Goal: Task Accomplishment & Management: Use online tool/utility

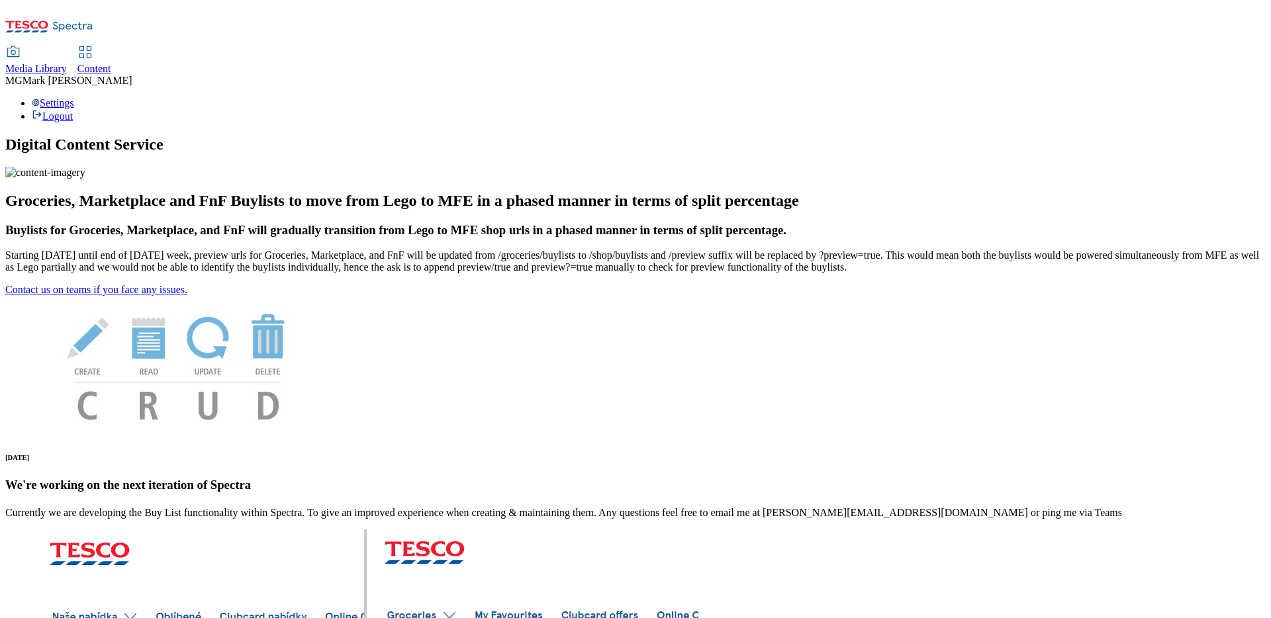
click at [111, 63] on span "Content" at bounding box center [94, 68] width 34 height 11
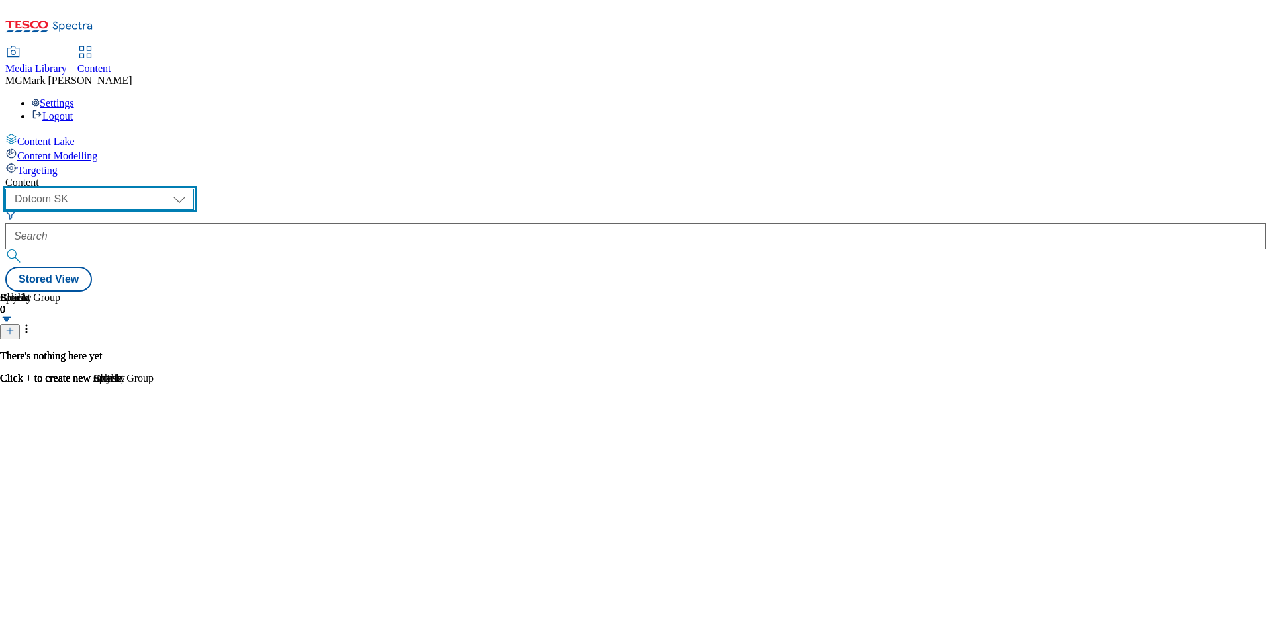
click at [194, 189] on select "Dotcom CZ Dotcom SK ghs-roi ghs-uk Phones [GEOGRAPHIC_DATA]" at bounding box center [99, 199] width 189 height 21
select select "ghs-[GEOGRAPHIC_DATA]"
click at [172, 189] on select "Dotcom CZ Dotcom SK ghs-roi ghs-uk Phones [GEOGRAPHIC_DATA]" at bounding box center [99, 199] width 189 height 21
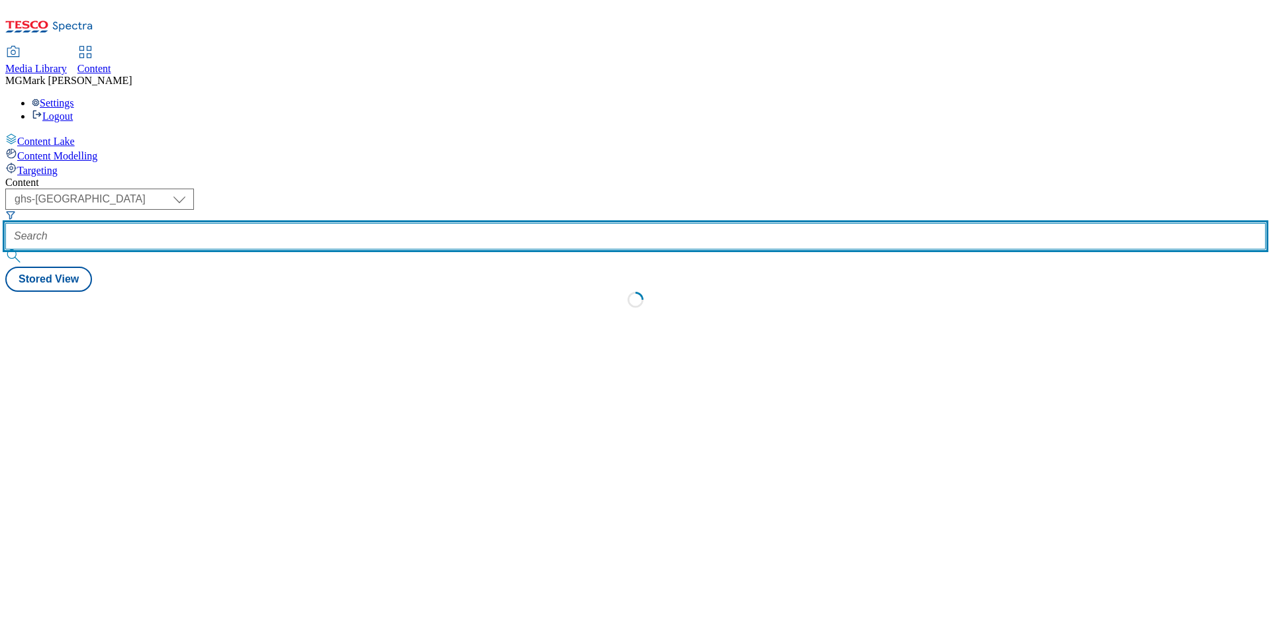
click at [320, 223] on input "text" at bounding box center [635, 236] width 1261 height 26
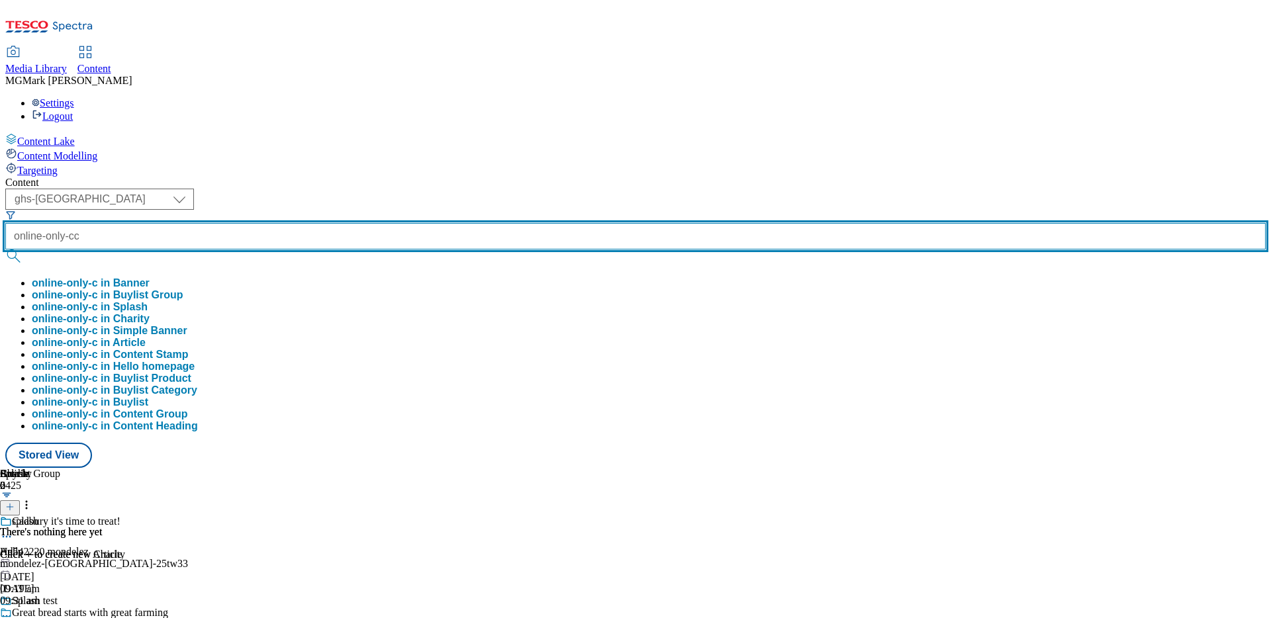
type input "online-only-cc"
click at [5, 250] on button "submit" at bounding box center [14, 256] width 19 height 13
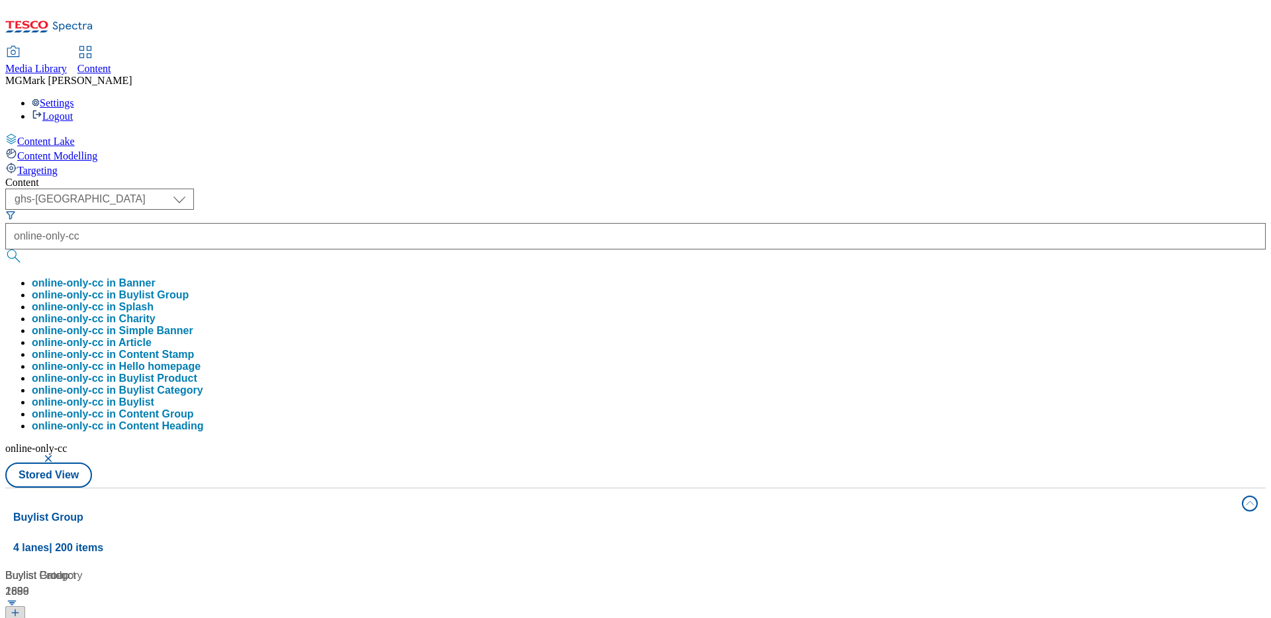
click at [573, 177] on div "Content ( optional ) Dotcom CZ Dotcom SK ghs-roi ghs-uk Phones [GEOGRAPHIC_DATA…" at bounding box center [635, 621] width 1261 height 889
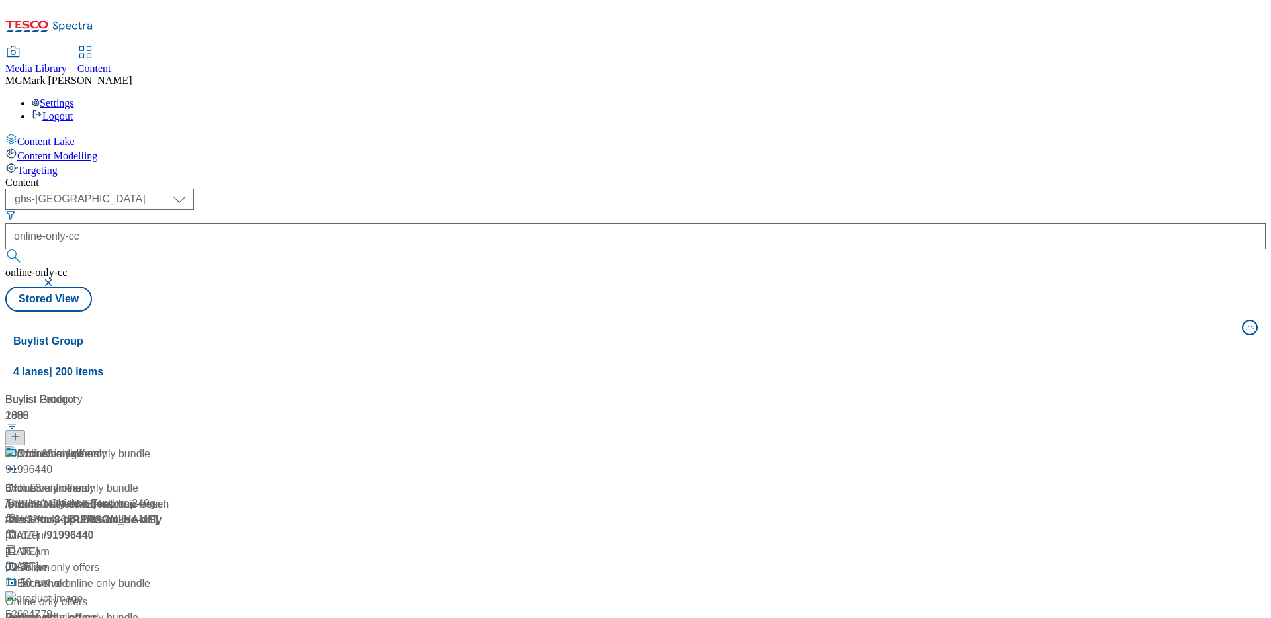
click at [287, 446] on div "Online only offers" at bounding box center [146, 463] width 282 height 34
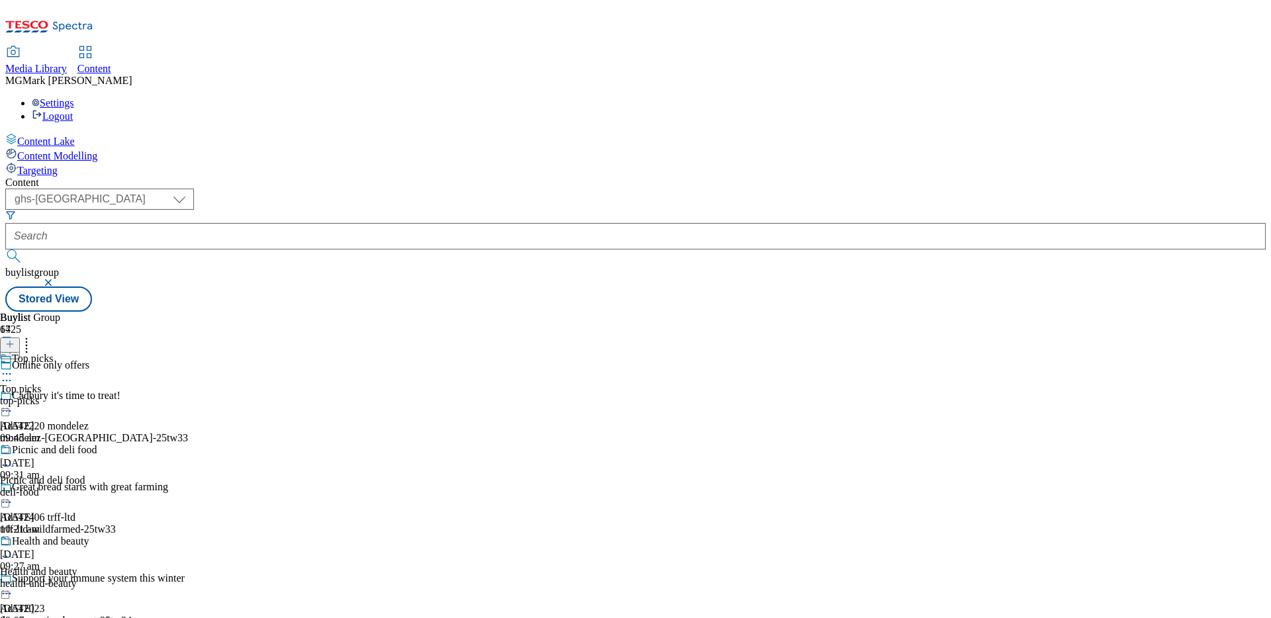
click at [13, 459] on icon at bounding box center [6, 465] width 13 height 13
click at [62, 485] on button "Edit" at bounding box center [43, 492] width 35 height 15
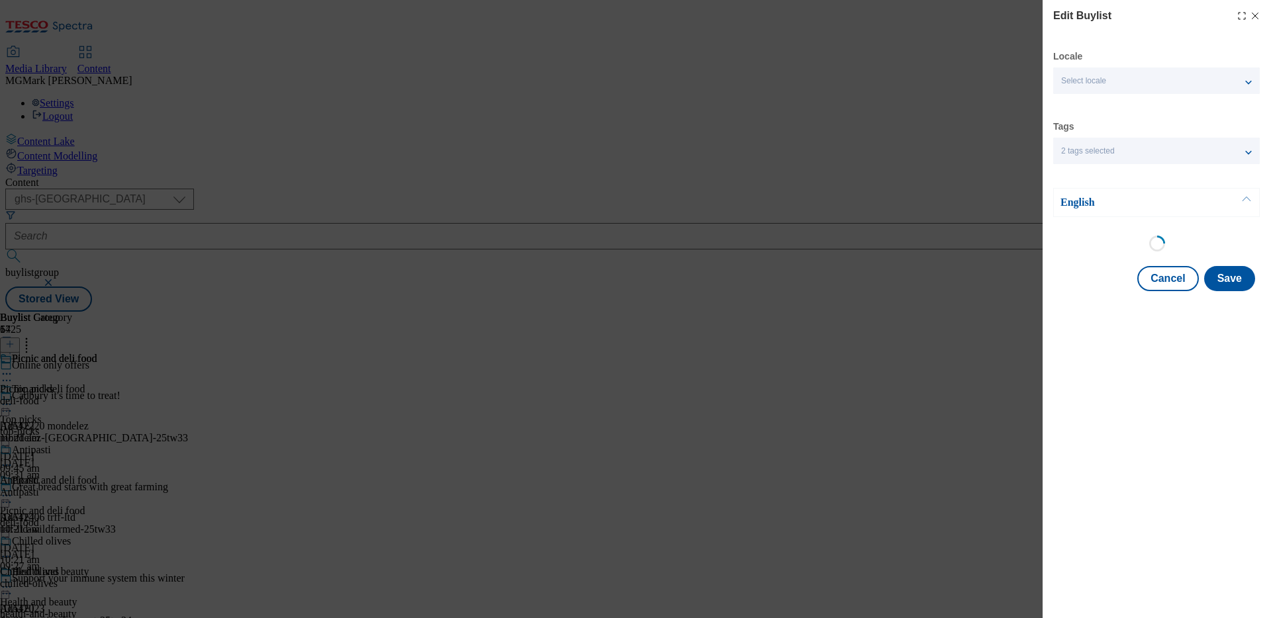
select select "seasonal"
select select "Banner"
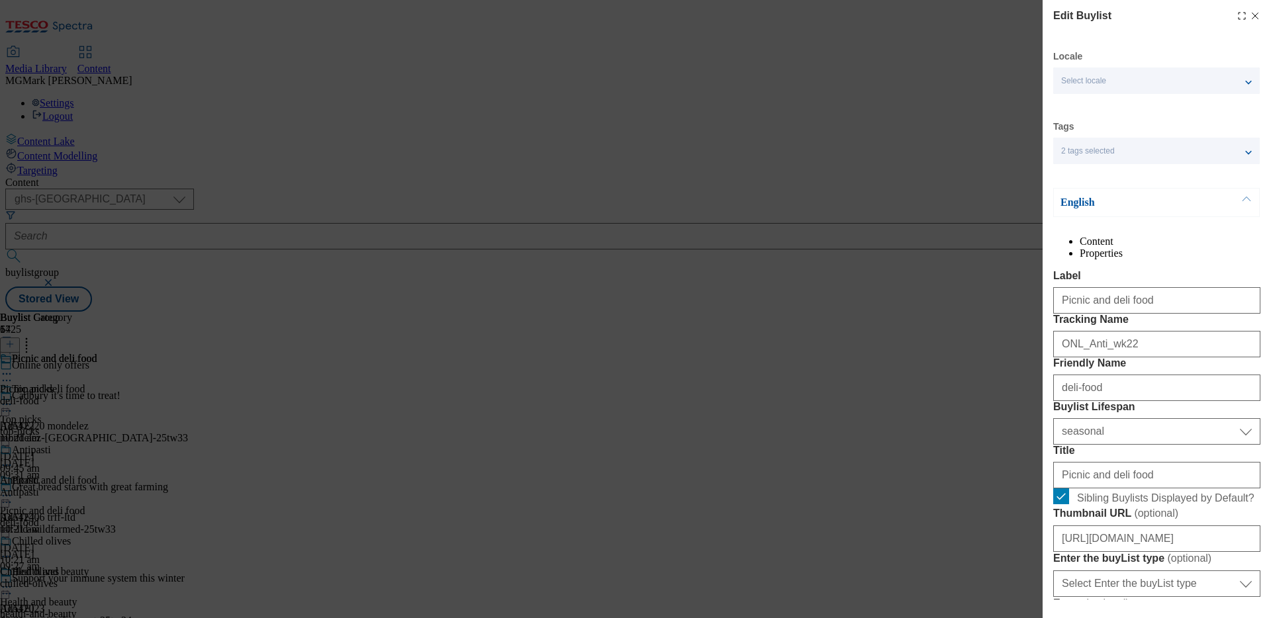
click at [1001, 17] on icon "Modal" at bounding box center [1255, 16] width 11 height 11
select select "seasonal"
select select "Banner"
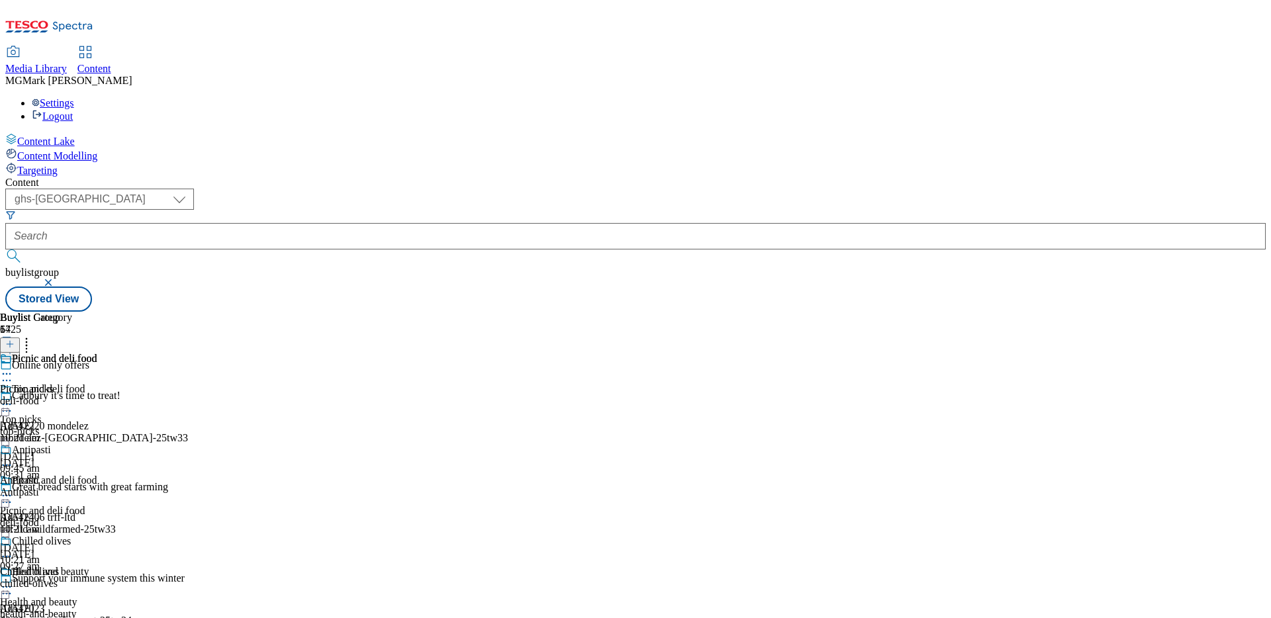
click at [13, 489] on icon at bounding box center [6, 495] width 13 height 13
click at [41, 414] on div "Top picks" at bounding box center [20, 420] width 41 height 12
click at [13, 398] on icon at bounding box center [6, 404] width 13 height 13
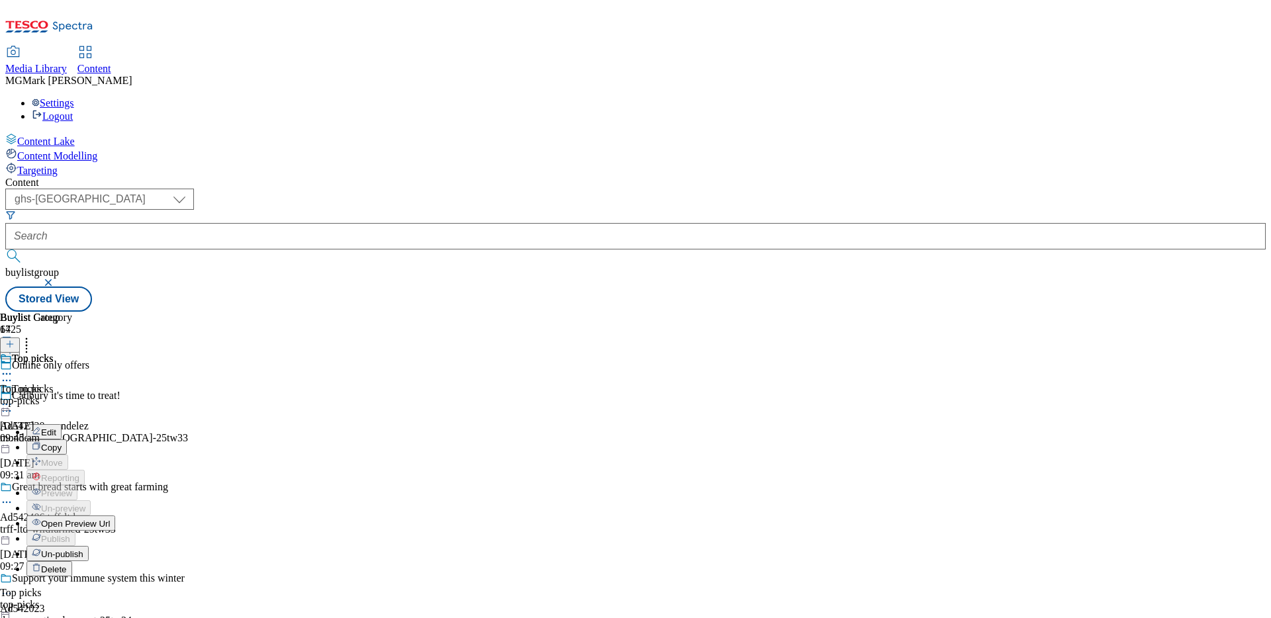
click at [62, 426] on div "Edit" at bounding box center [43, 431] width 35 height 11
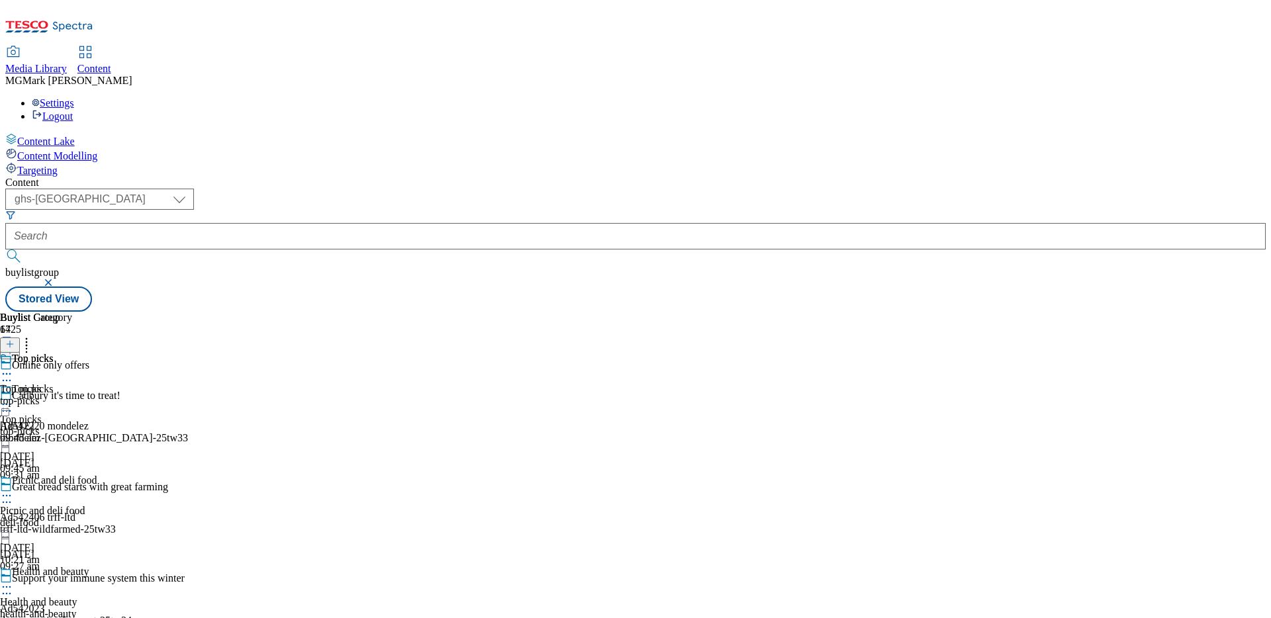
click at [13, 398] on icon at bounding box center [6, 404] width 13 height 13
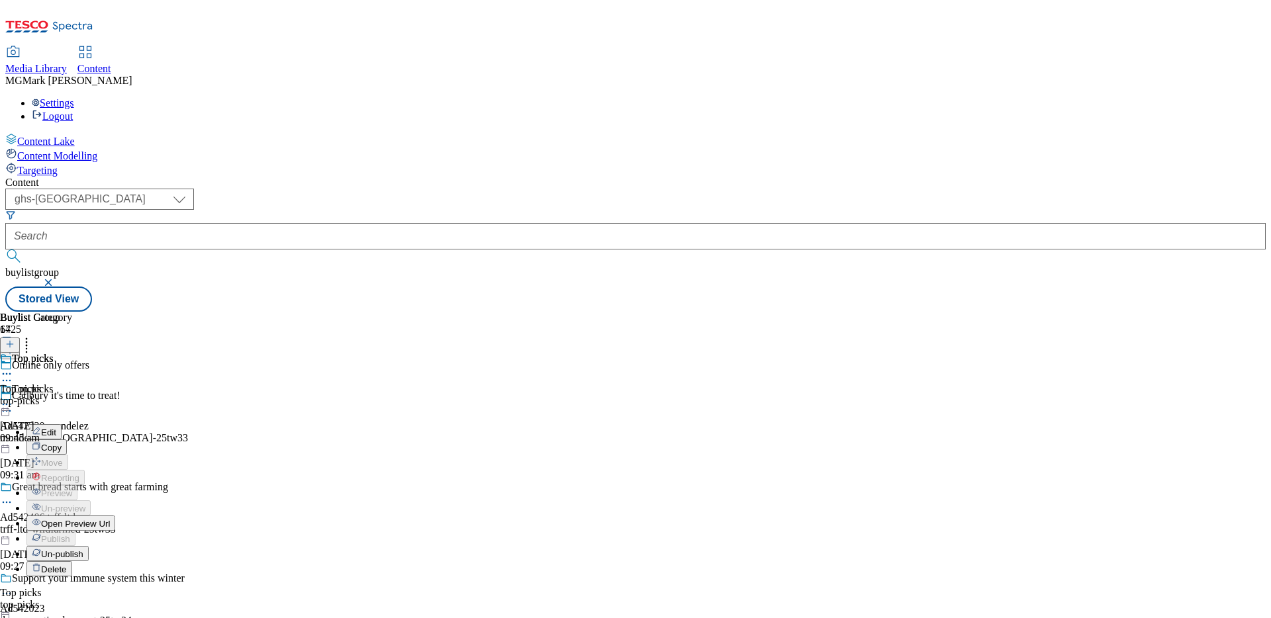
click at [56, 428] on span "Edit" at bounding box center [48, 433] width 15 height 10
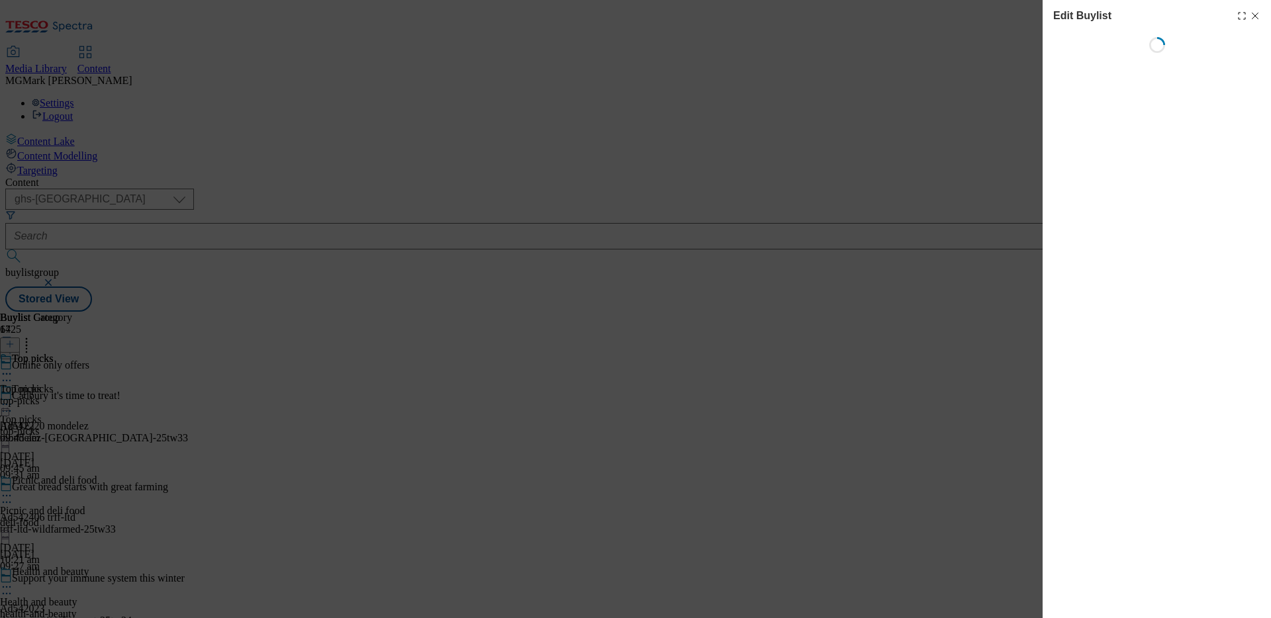
select select "seasonal"
select select "Banner"
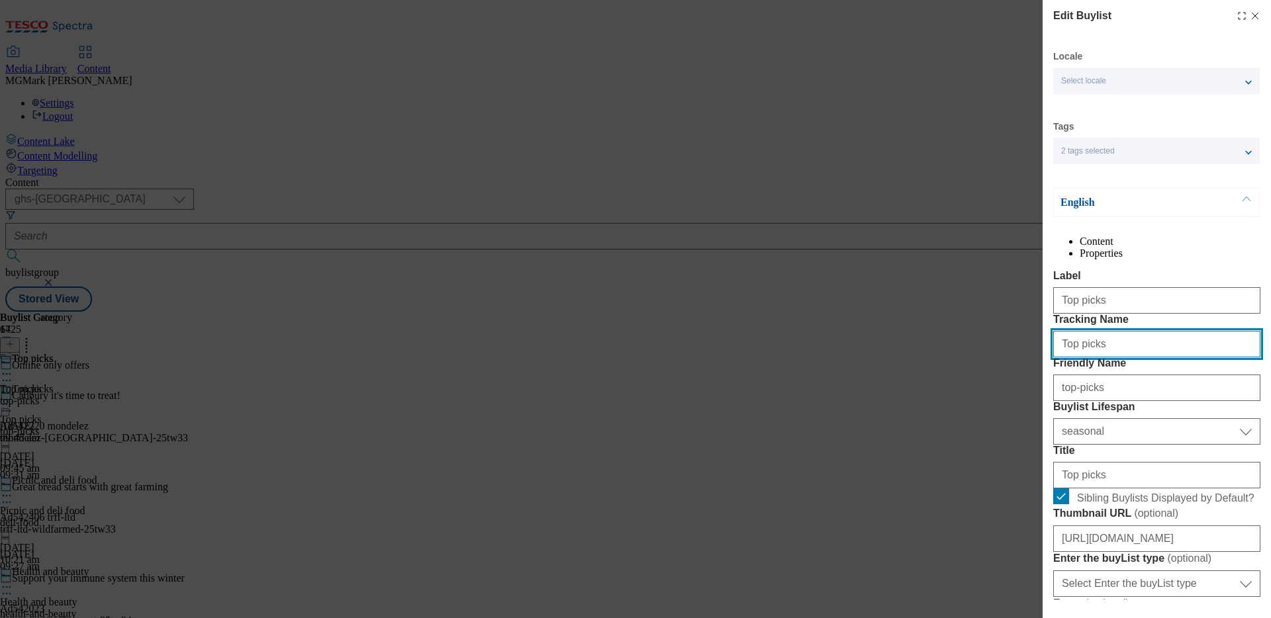
click at [1001, 358] on input "Top picks" at bounding box center [1156, 344] width 207 height 26
paste input "ONL_Top_wk33"
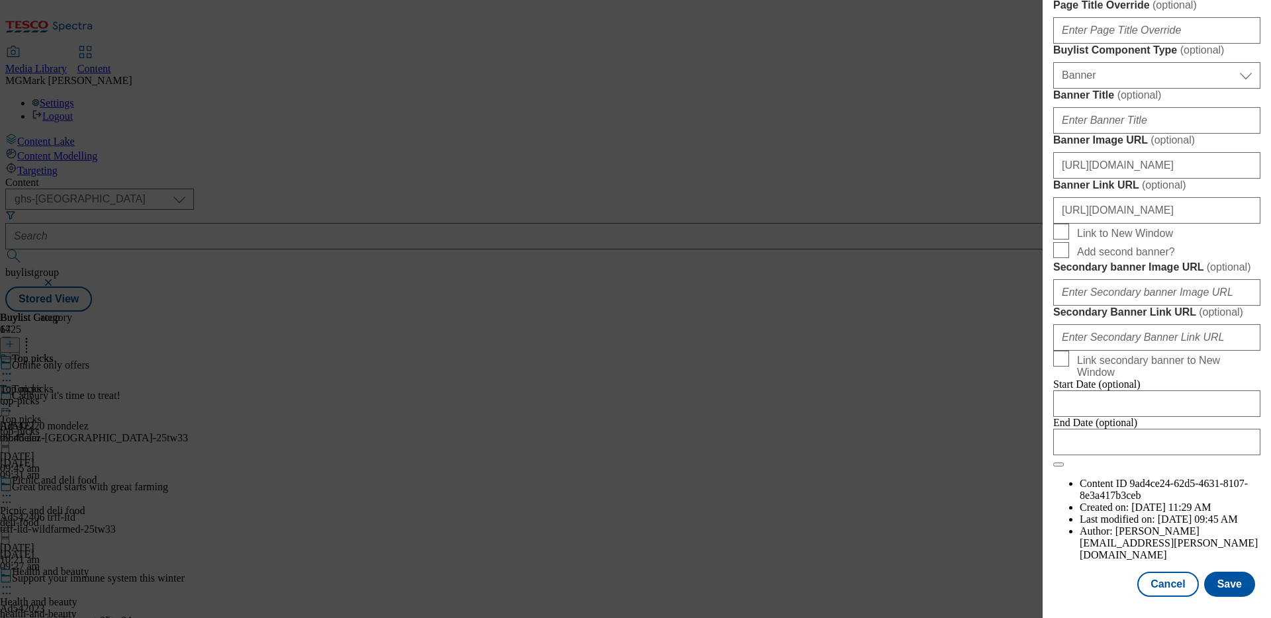
scroll to position [1098, 0]
type input "ONL_Top_wk33"
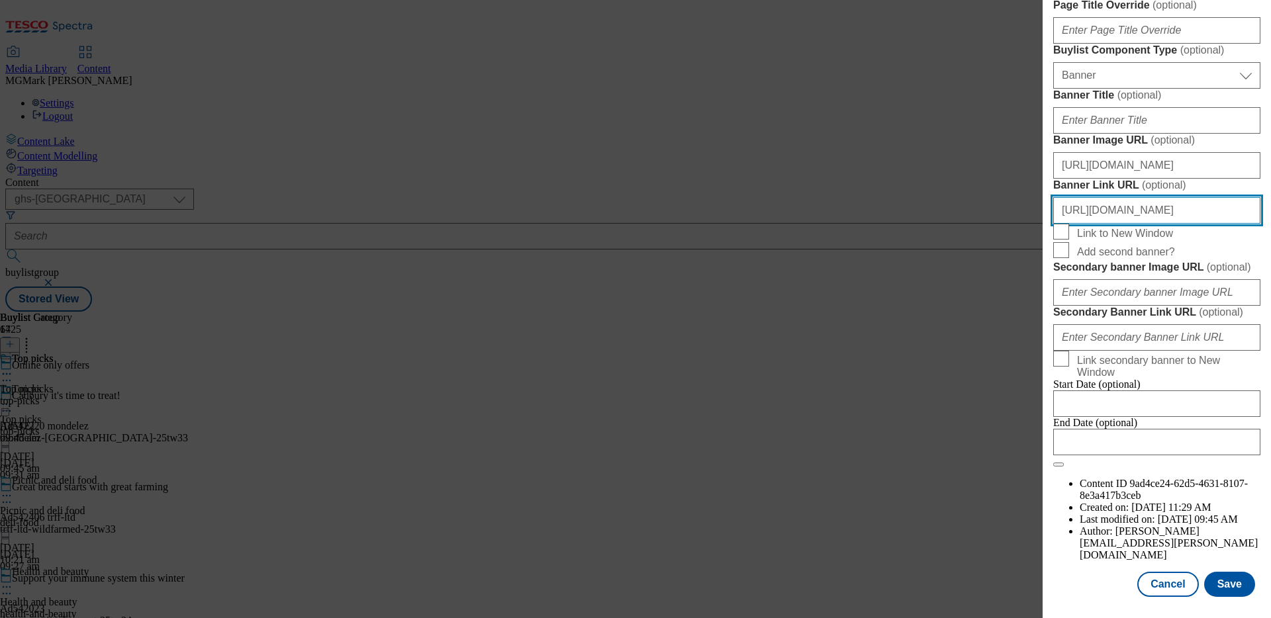
click at [1001, 224] on input "[URL][DOMAIN_NAME]" at bounding box center [1156, 210] width 207 height 26
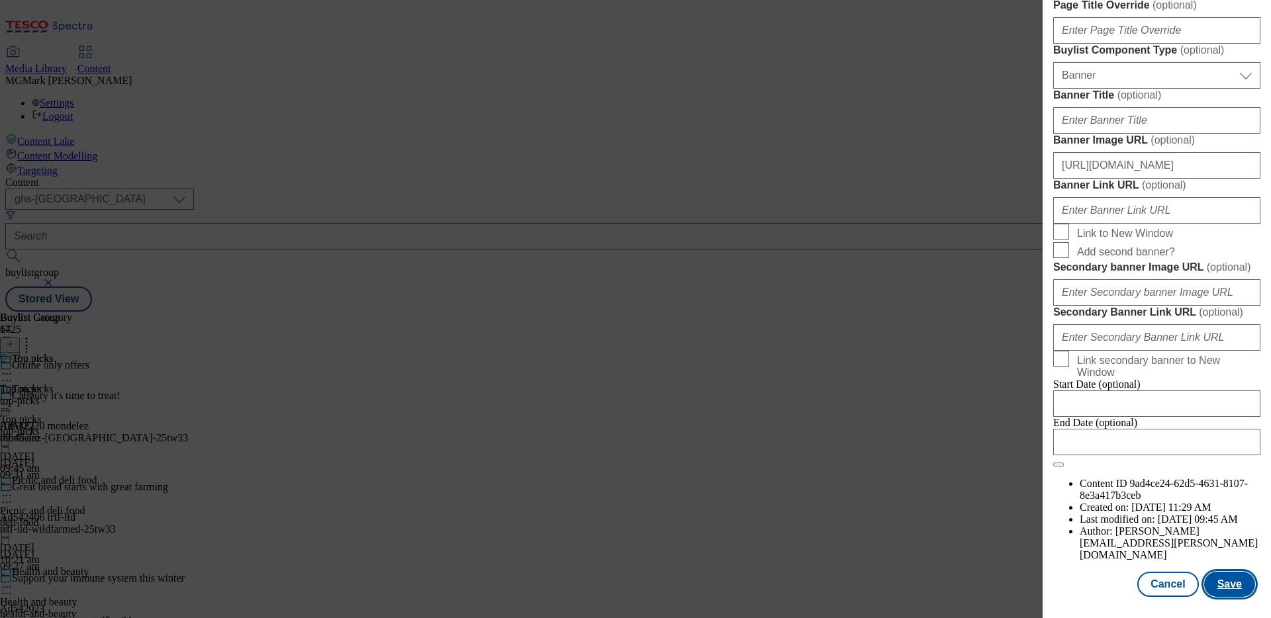
click at [1001, 494] on button "Save" at bounding box center [1229, 584] width 51 height 25
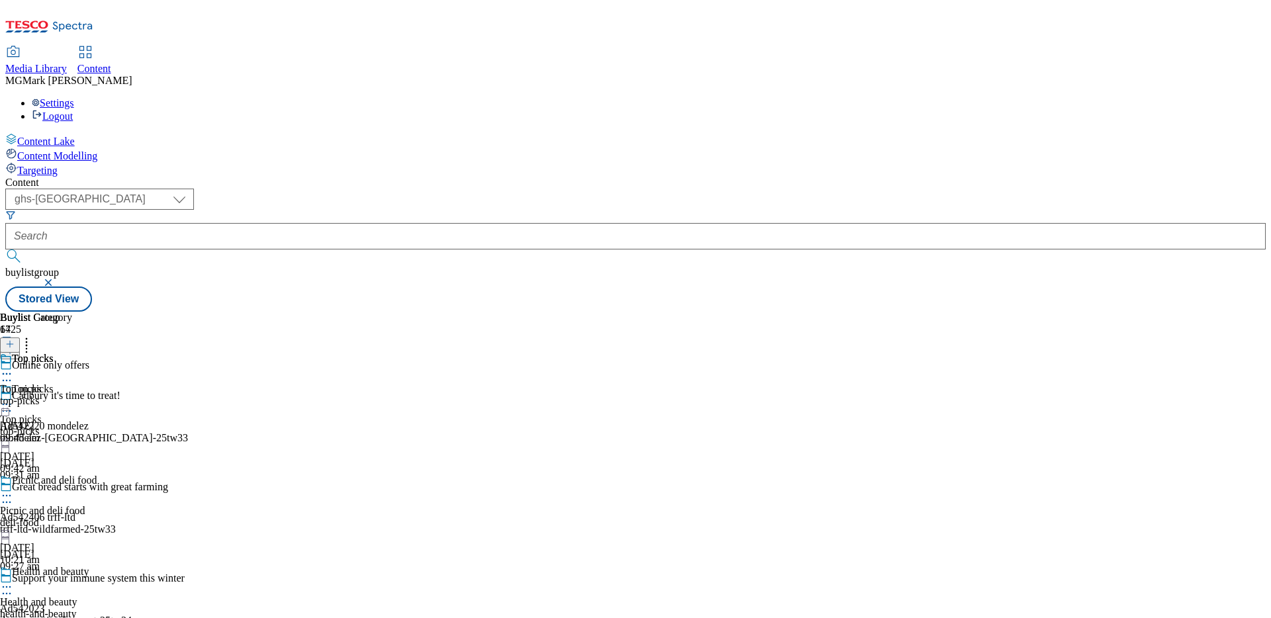
click at [97, 494] on div "Health and beauty Health and beauty health-and-beauty [DATE] 09:07 am" at bounding box center [48, 611] width 97 height 91
click at [13, 494] on icon at bounding box center [6, 587] width 13 height 13
click at [62, 494] on button "Edit" at bounding box center [43, 614] width 35 height 15
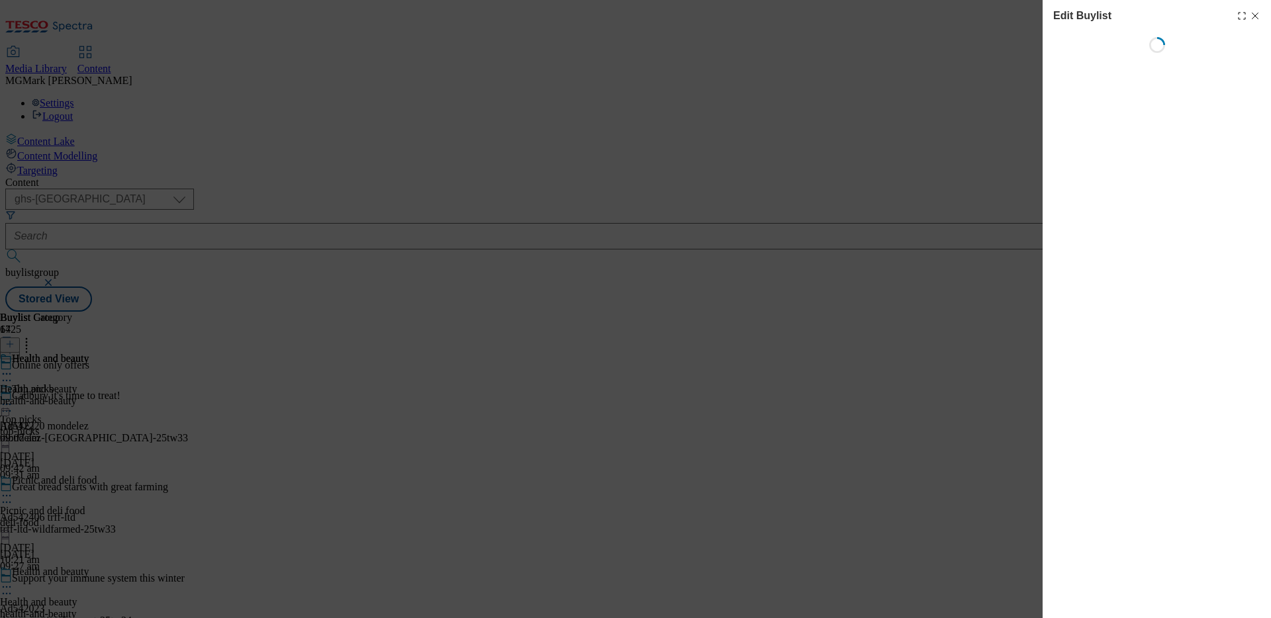
select select "seasonal"
select select "Banner"
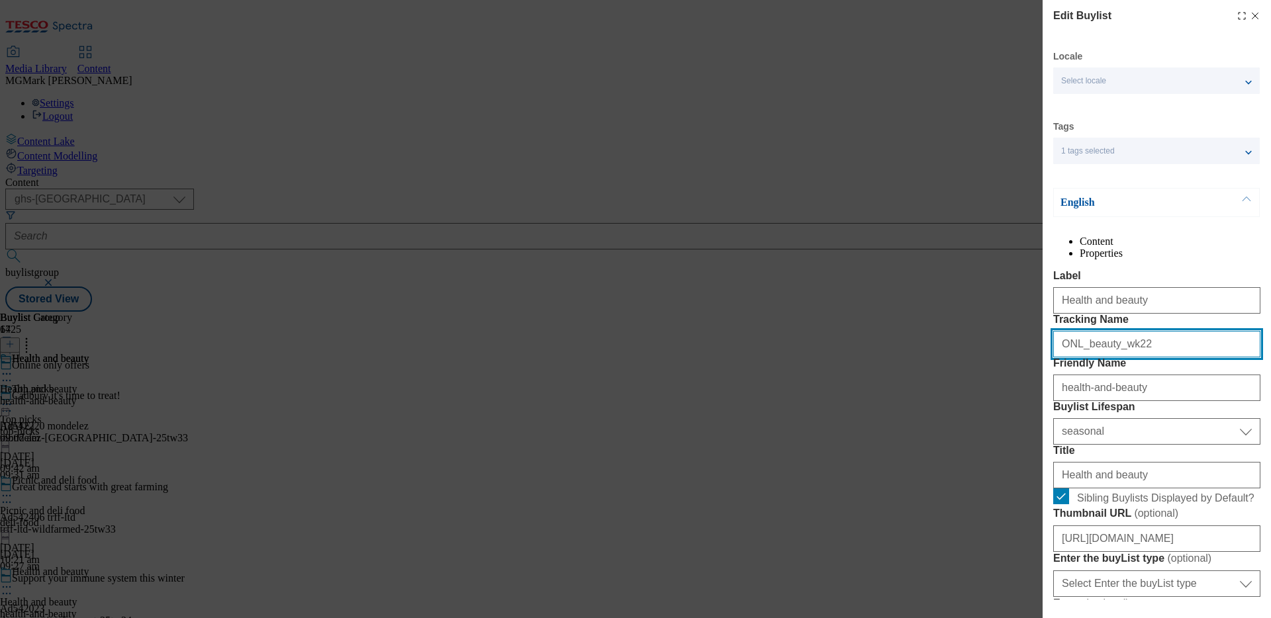
click at [1001, 358] on input "ONL_beauty_wk22" at bounding box center [1156, 344] width 207 height 26
paste input "33"
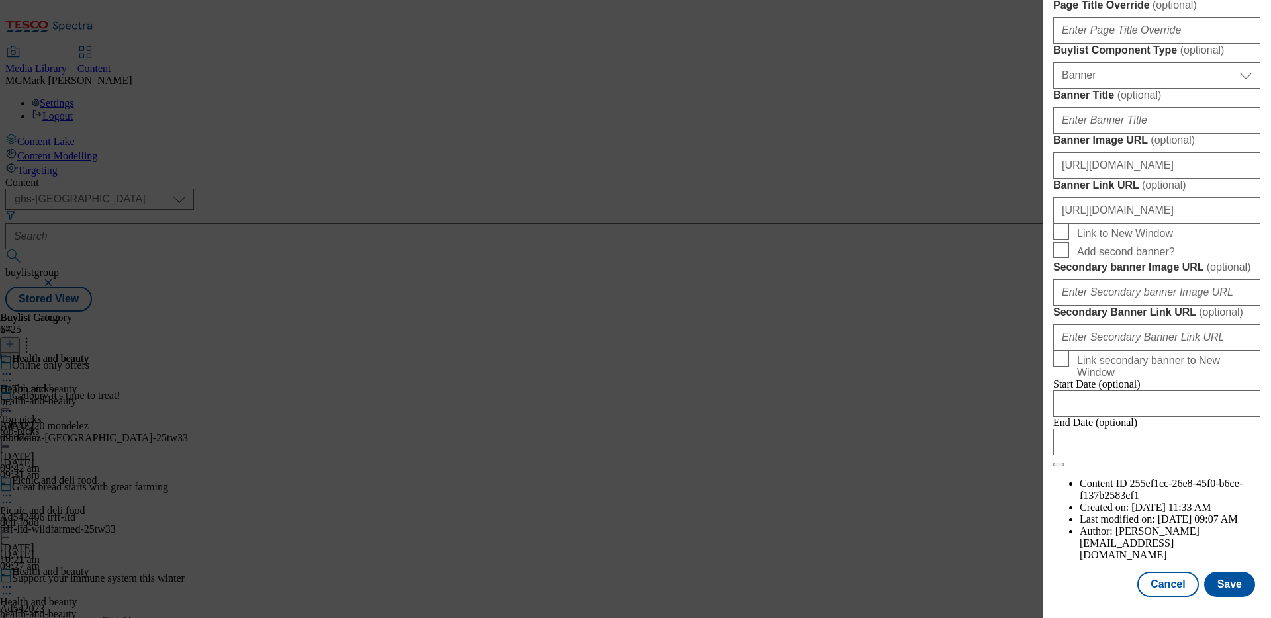
scroll to position [1367, 0]
type input "ONL_beauty_wk33"
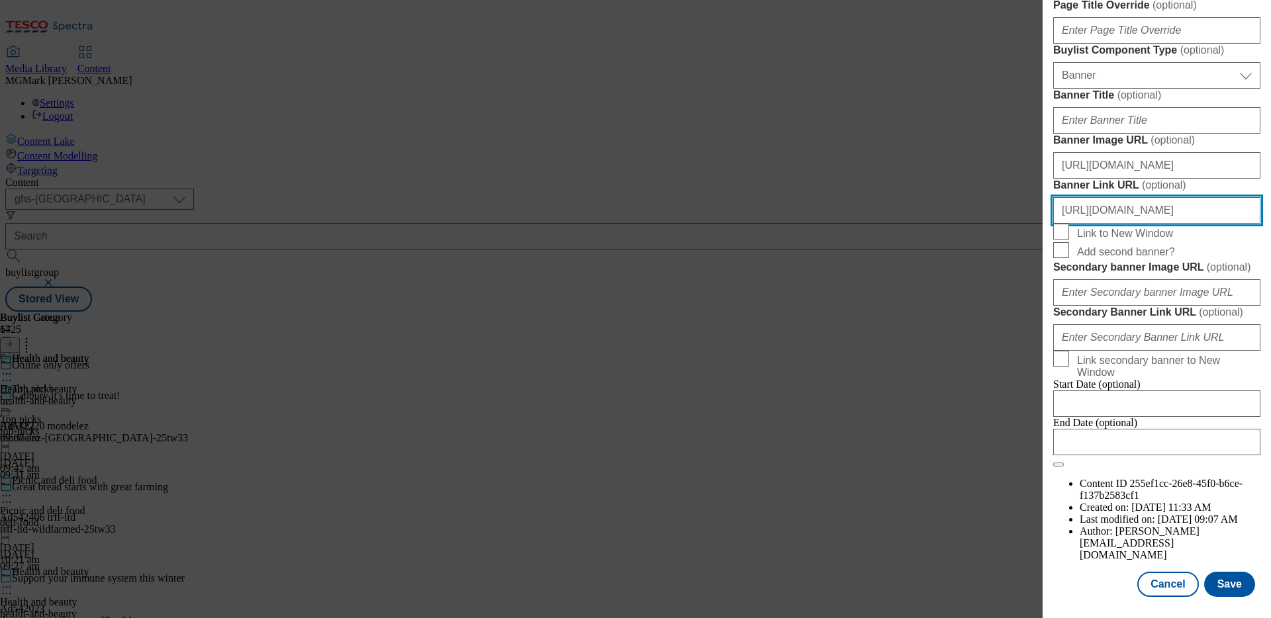
click at [1001, 197] on input "[URL][DOMAIN_NAME]" at bounding box center [1156, 210] width 207 height 26
click at [1001, 463] on button "Modal" at bounding box center [1058, 465] width 11 height 4
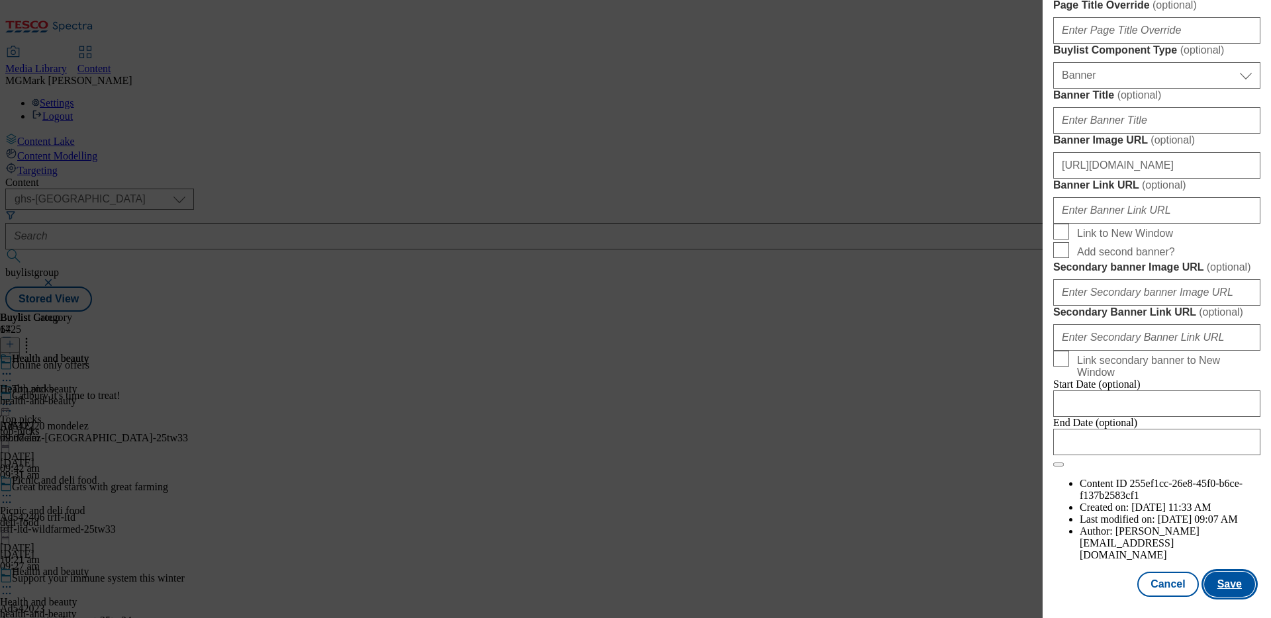
click at [1001, 494] on button "Save" at bounding box center [1229, 584] width 51 height 25
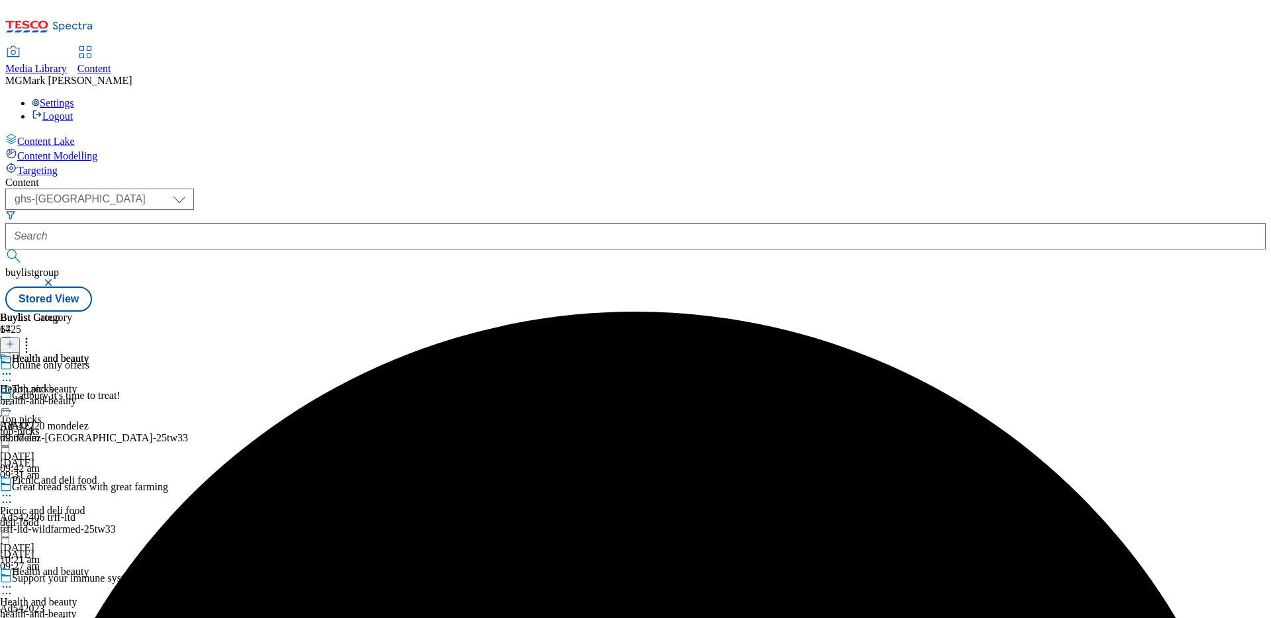
click at [89, 353] on div "Health and beauty" at bounding box center [44, 368] width 89 height 30
click at [13, 398] on icon at bounding box center [6, 404] width 13 height 13
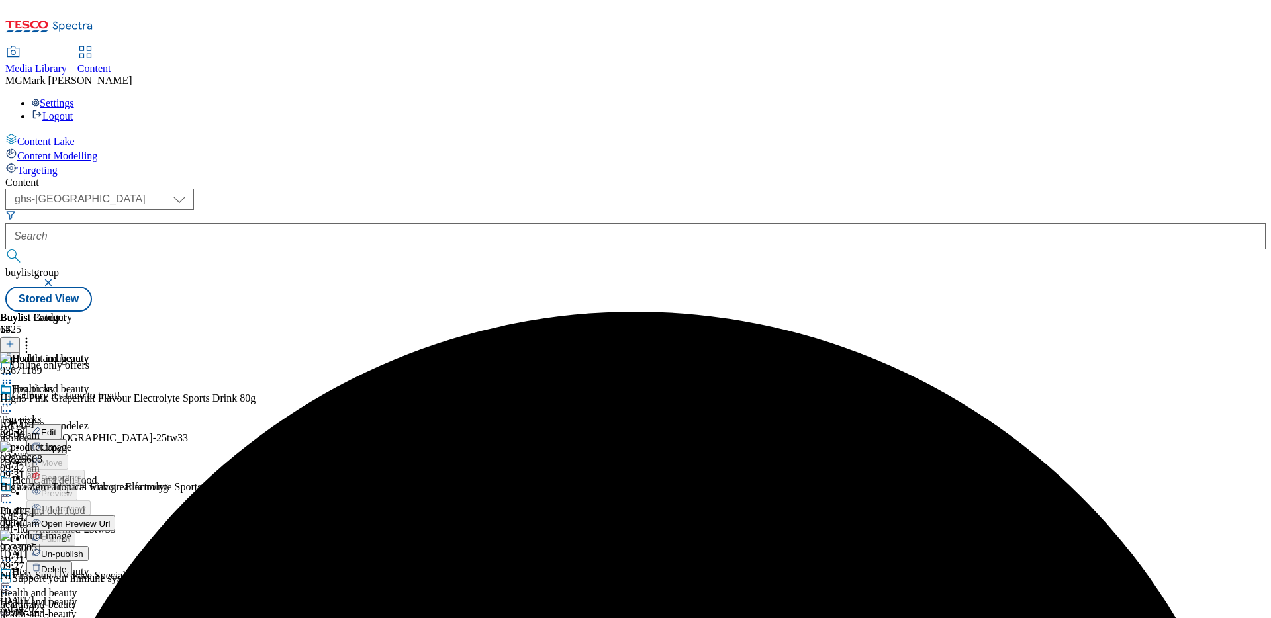
click at [62, 424] on button "Edit" at bounding box center [43, 431] width 35 height 15
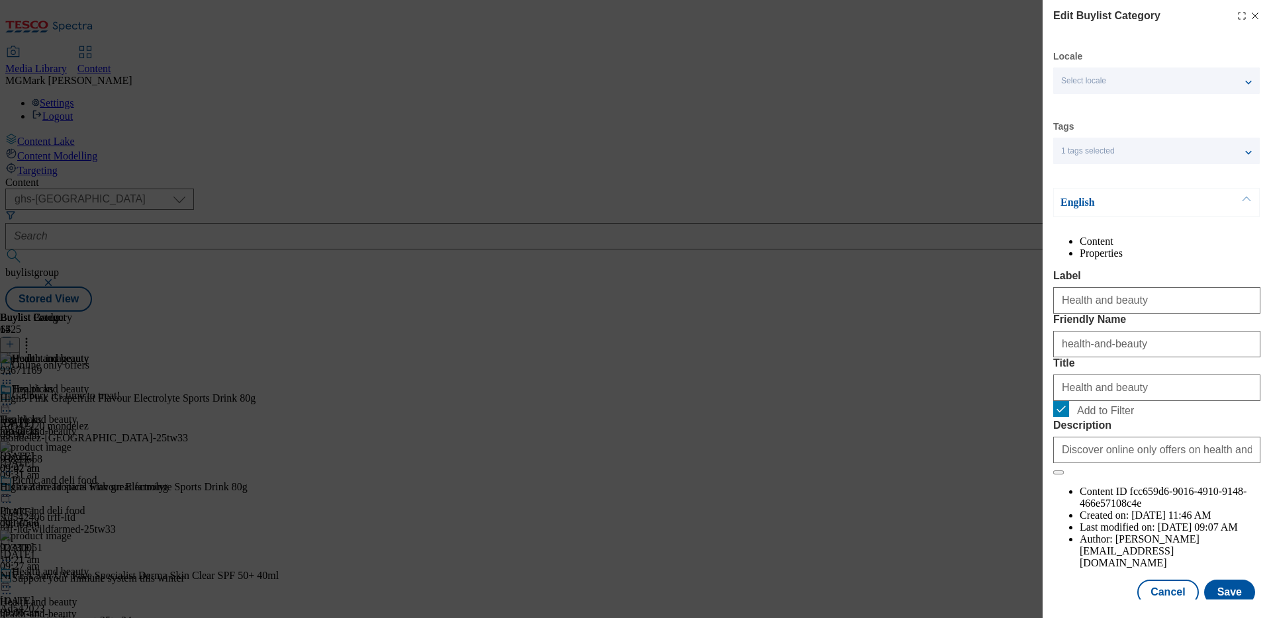
scroll to position [33, 0]
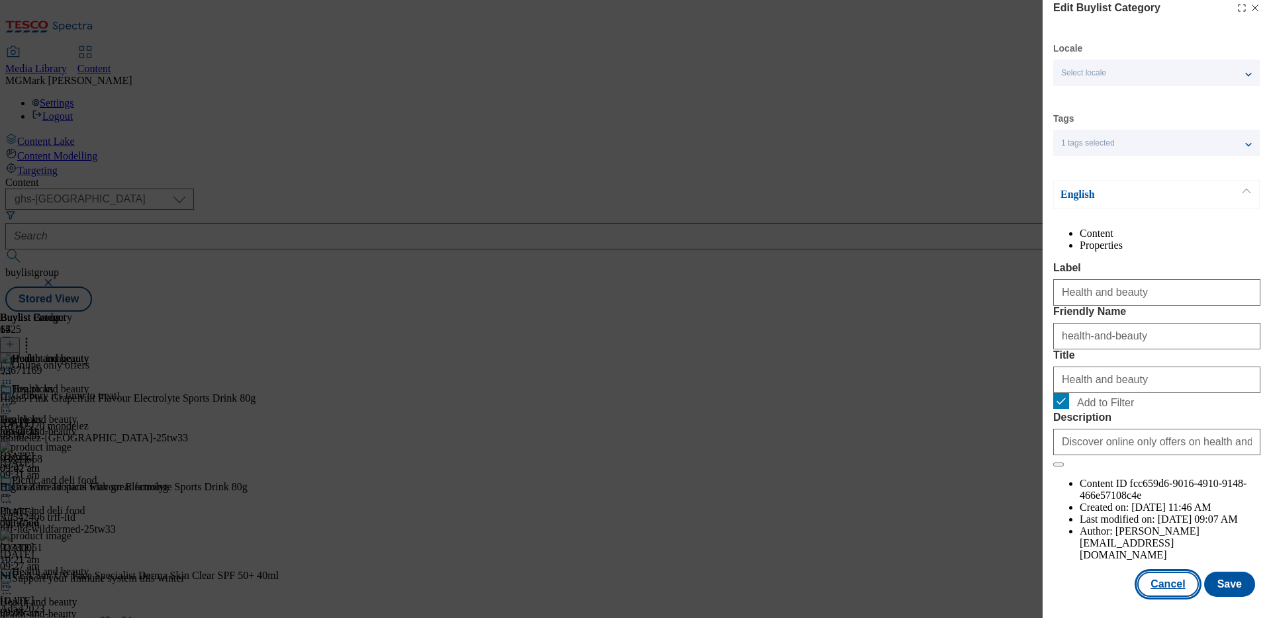
click at [1001, 494] on button "Cancel" at bounding box center [1168, 584] width 61 height 25
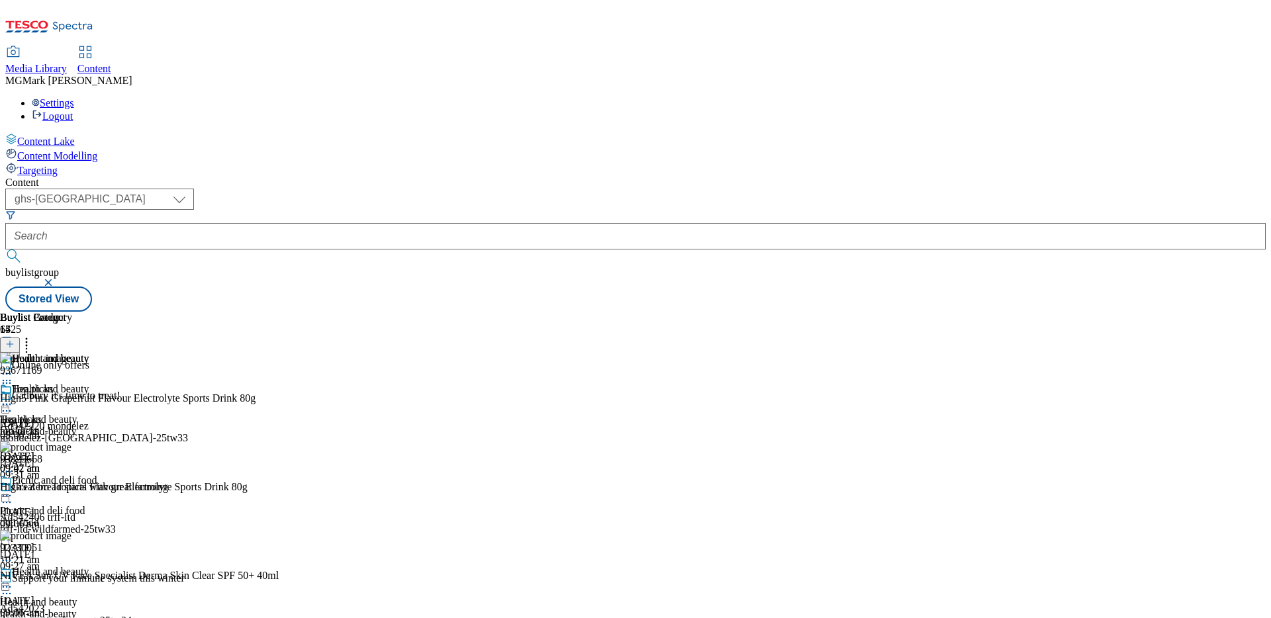
scroll to position [254, 0]
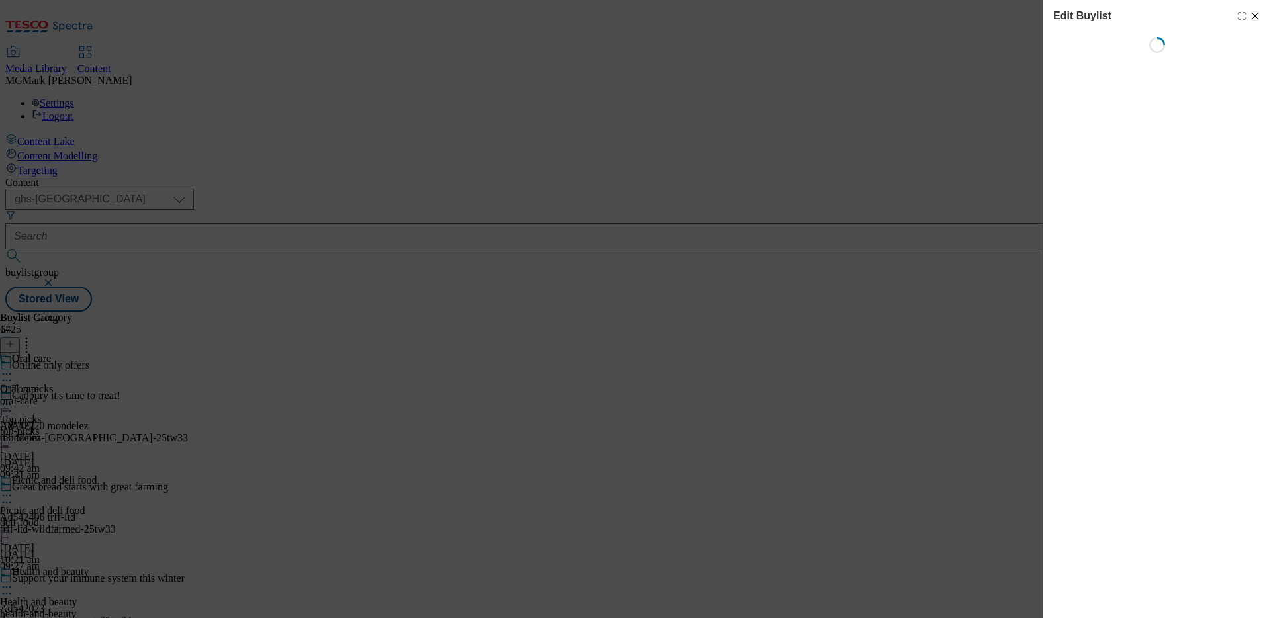
select select "seasonal"
select select "Banner"
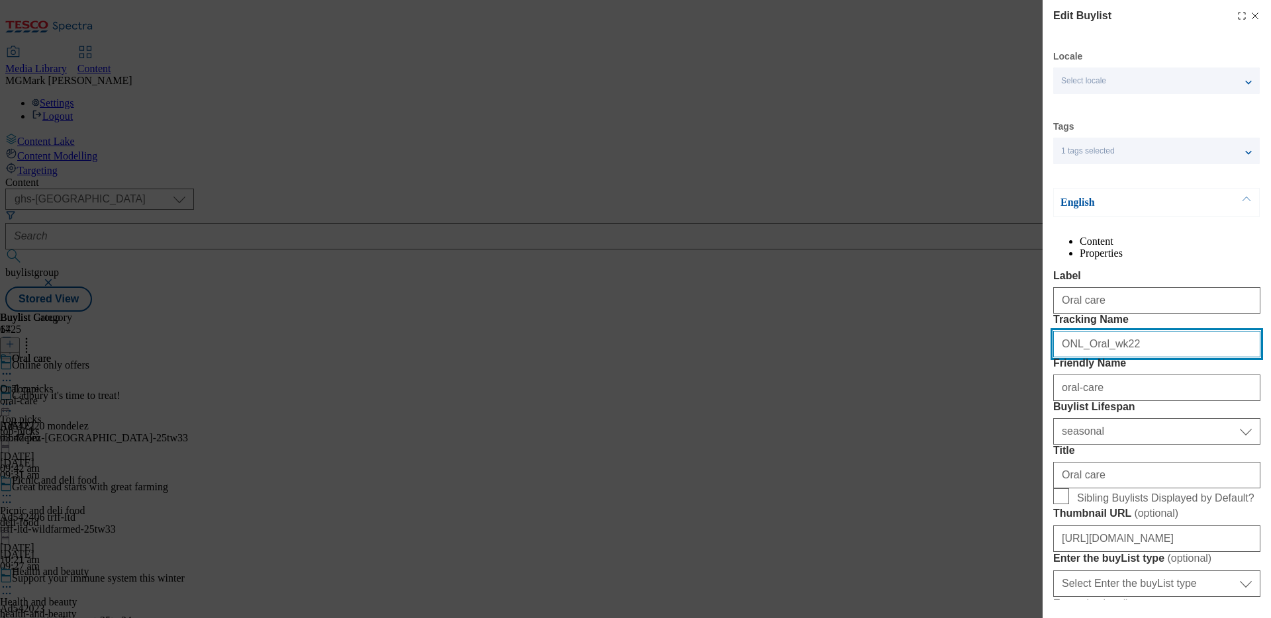
click at [1001, 358] on input "ONL_Oral_wk22" at bounding box center [1156, 344] width 207 height 26
paste input "33"
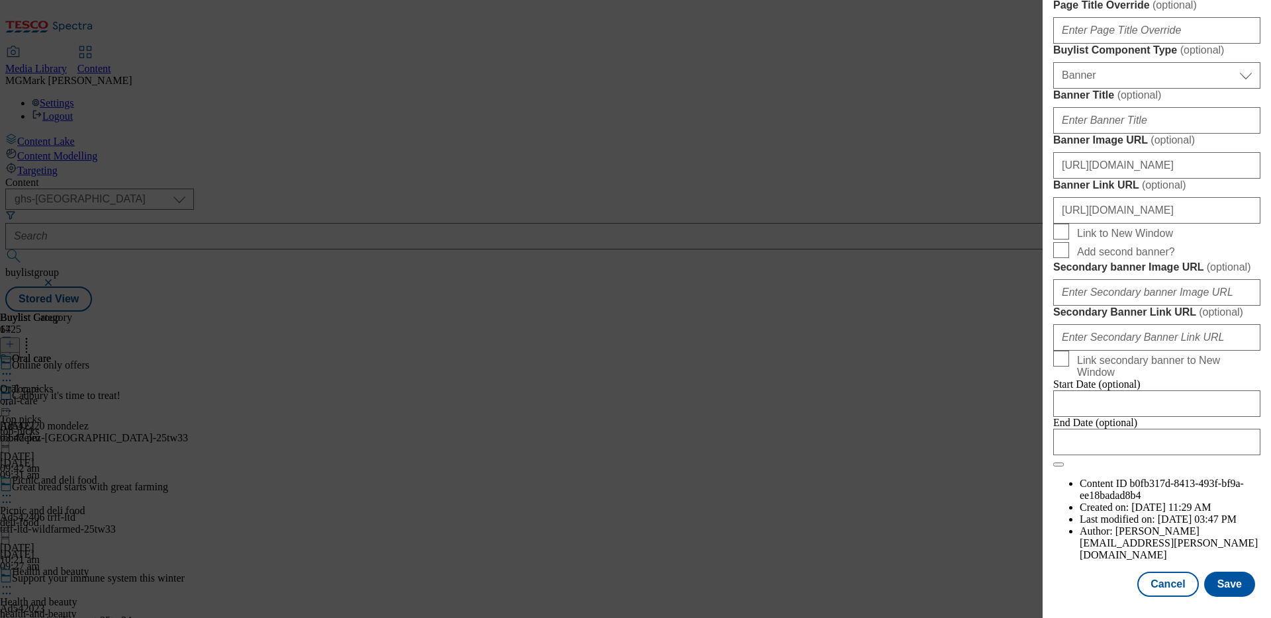
scroll to position [1120, 0]
type input "ONL_Oral_wk33"
click at [1001, 224] on div "[URL][DOMAIN_NAME]" at bounding box center [1156, 208] width 207 height 32
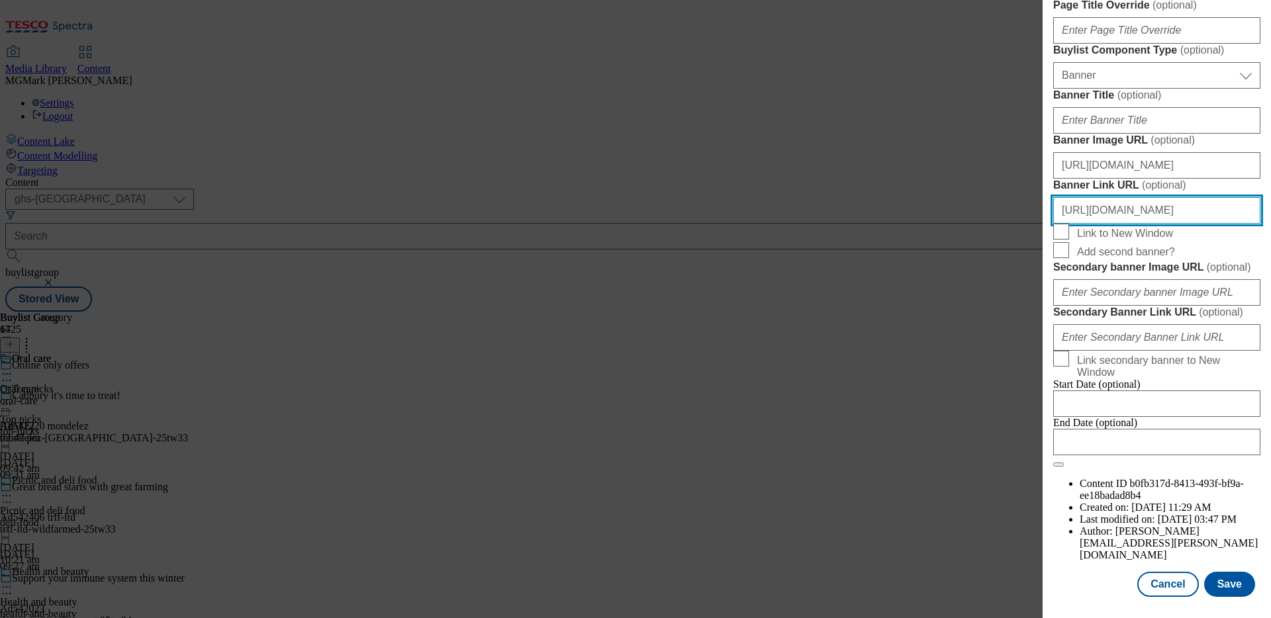
click at [1001, 224] on input "[URL][DOMAIN_NAME]" at bounding box center [1156, 210] width 207 height 26
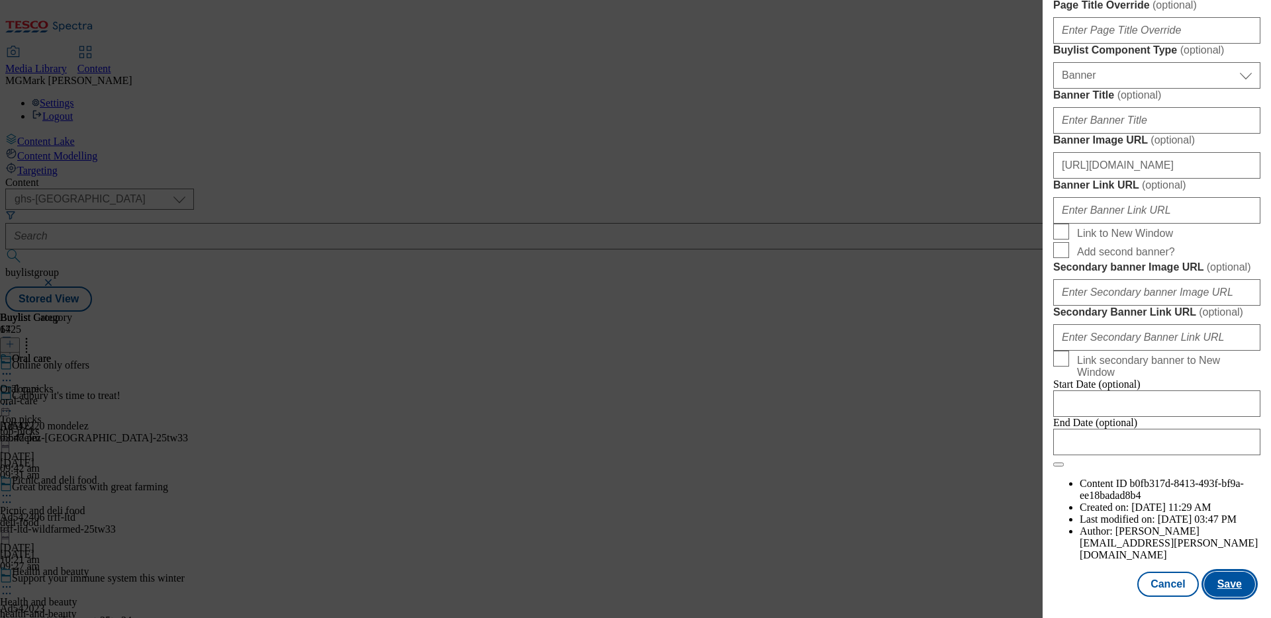
click at [1001, 494] on button "Save" at bounding box center [1229, 584] width 51 height 25
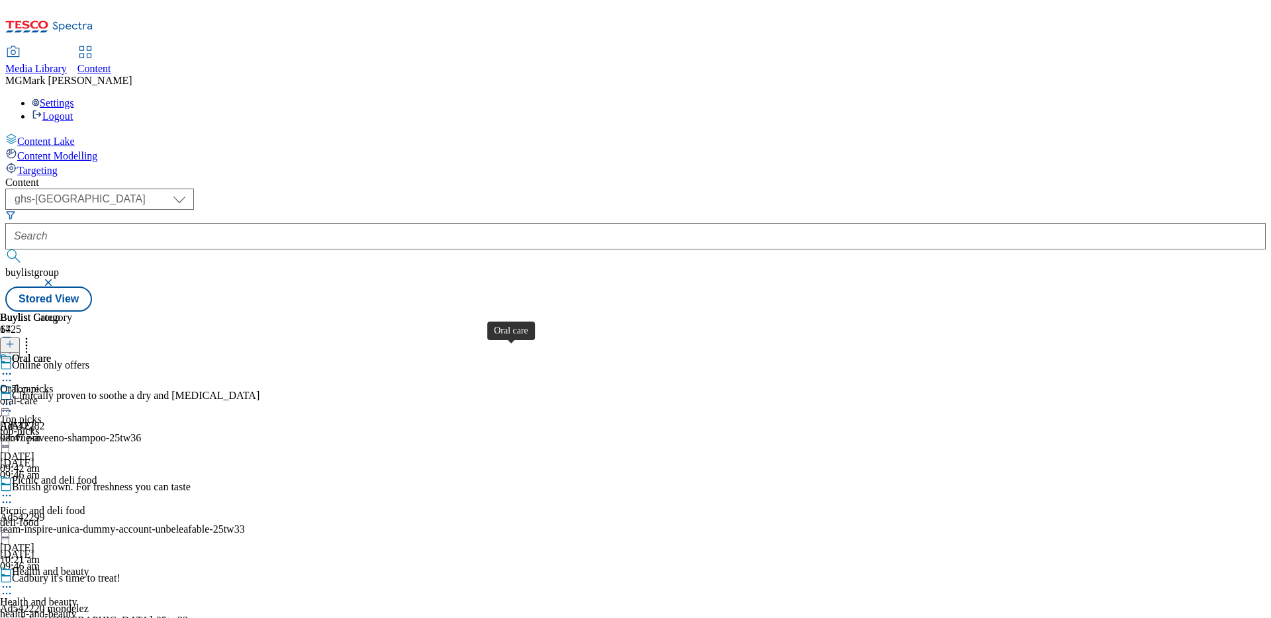
scroll to position [406, 0]
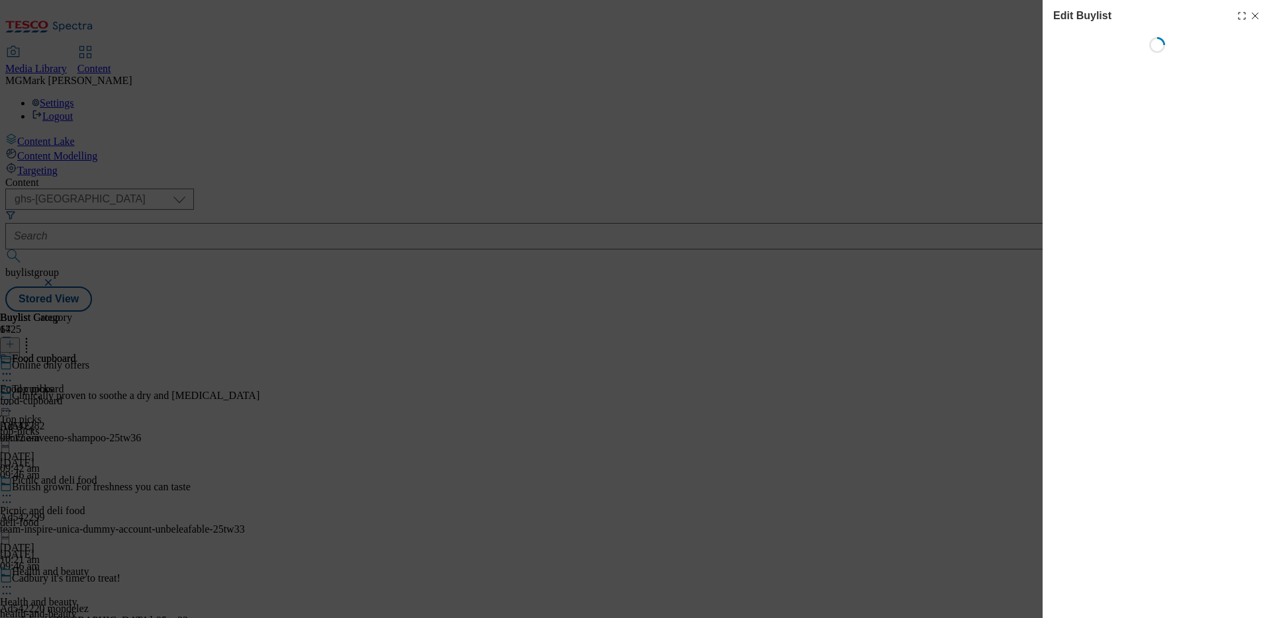
select select "seasonal"
select select "Banner"
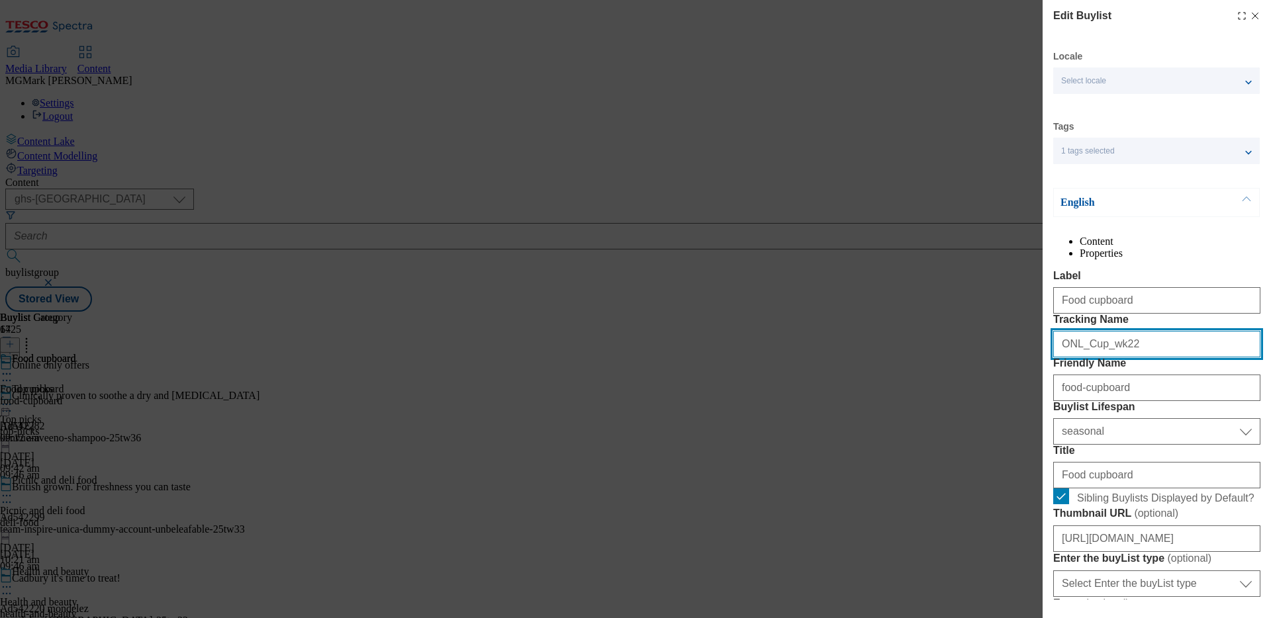
click at [1001, 358] on input "ONL_Cup_wk22" at bounding box center [1156, 344] width 207 height 26
paste input "33"
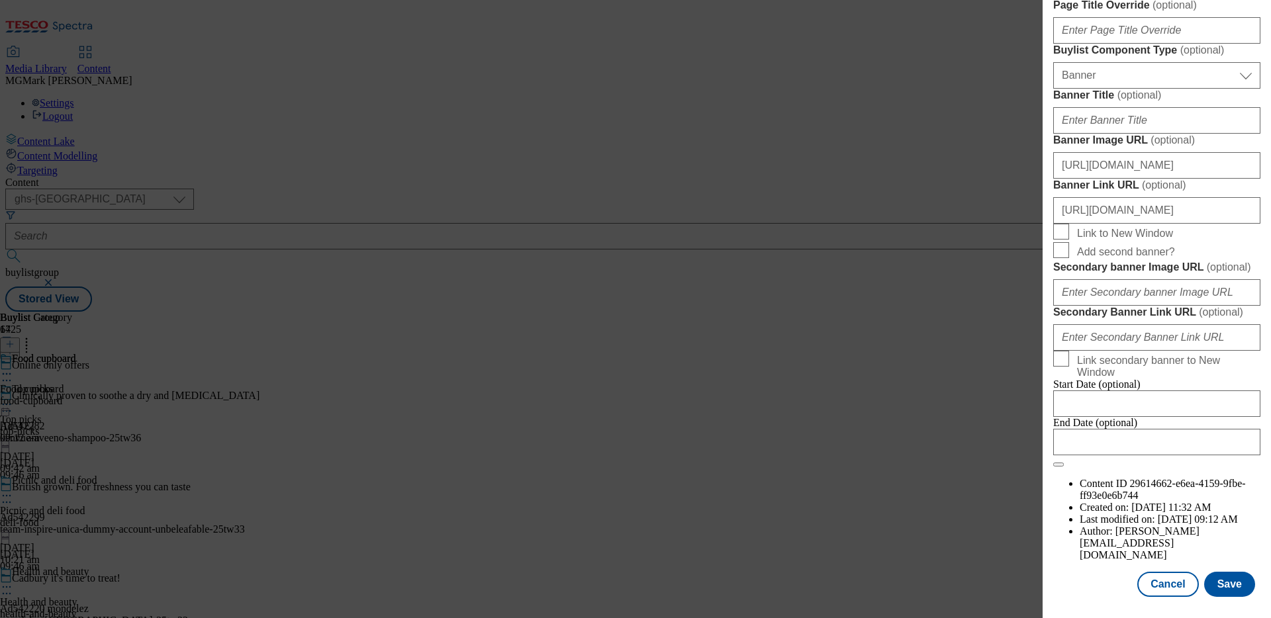
scroll to position [1136, 0]
type input "ONL_Cup_wk33"
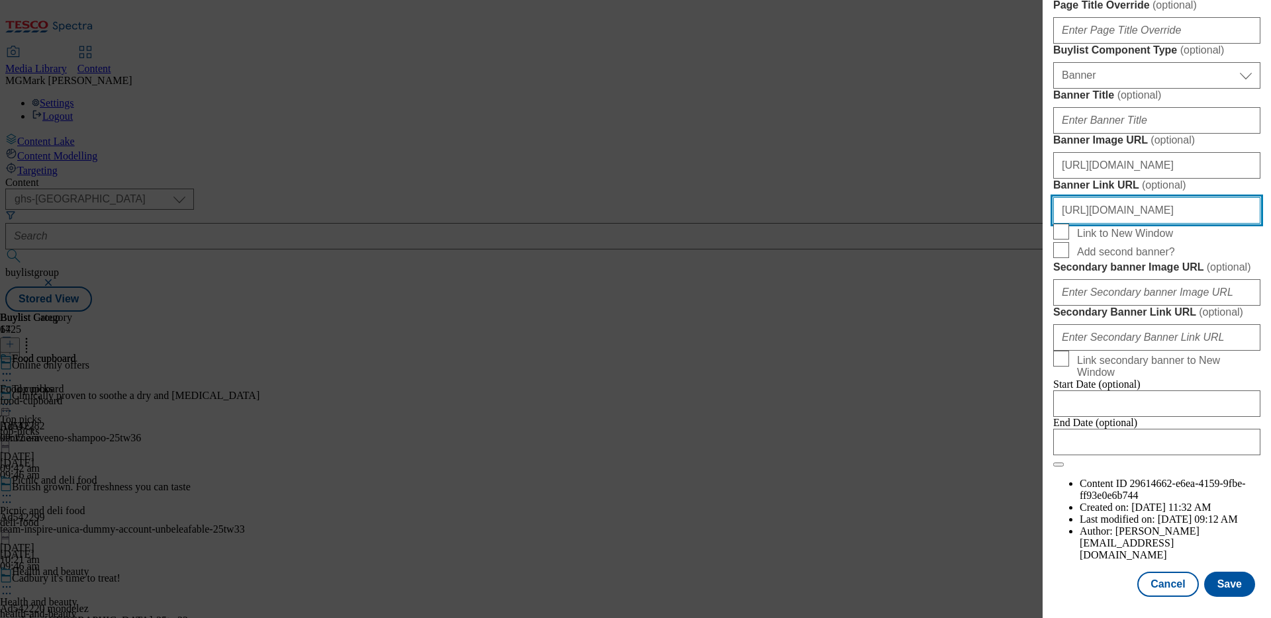
click at [1001, 224] on input "[URL][DOMAIN_NAME]" at bounding box center [1156, 210] width 207 height 26
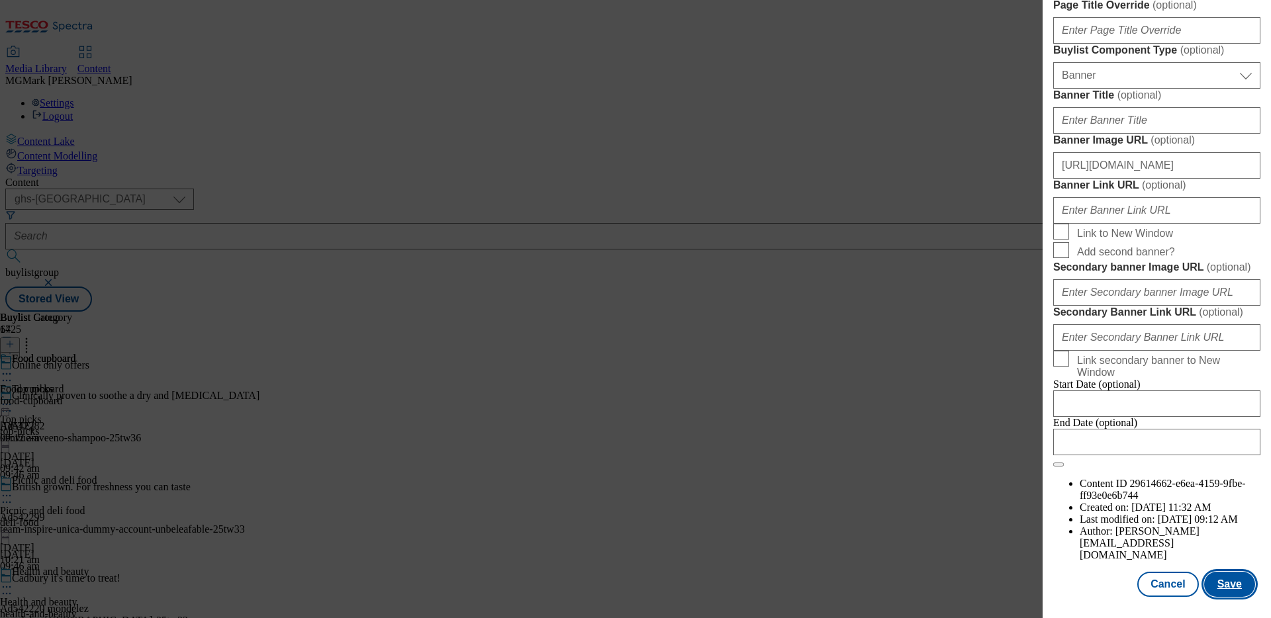
click at [1001, 494] on button "Save" at bounding box center [1229, 584] width 51 height 25
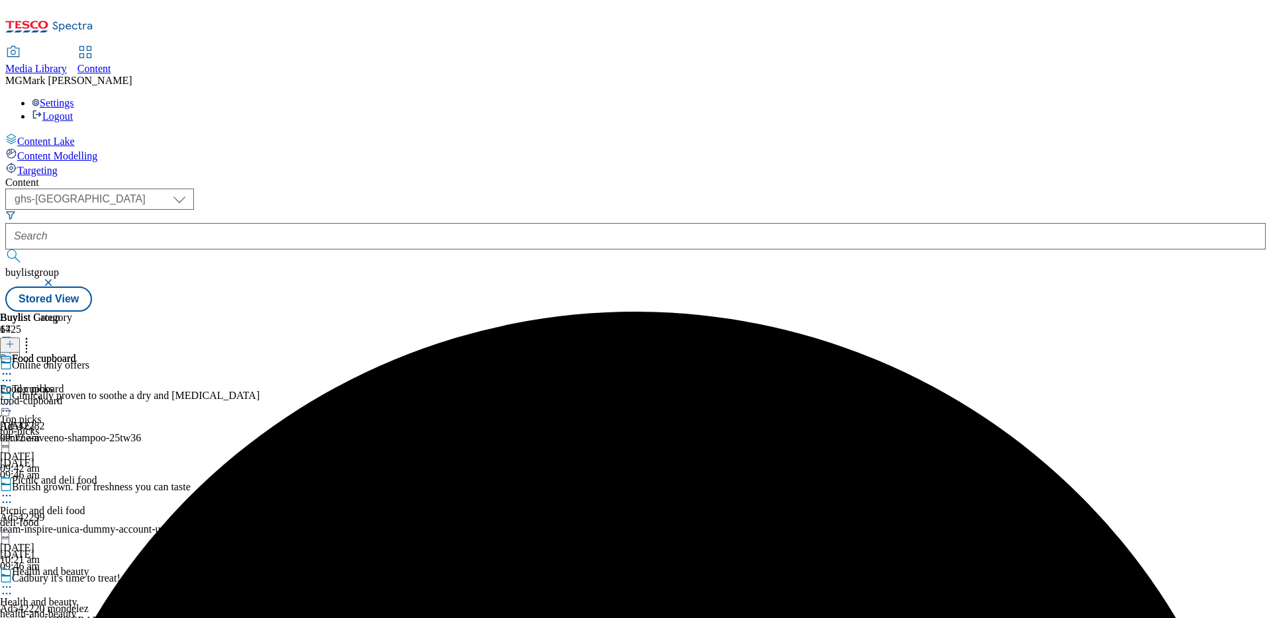
scroll to position [649, 0]
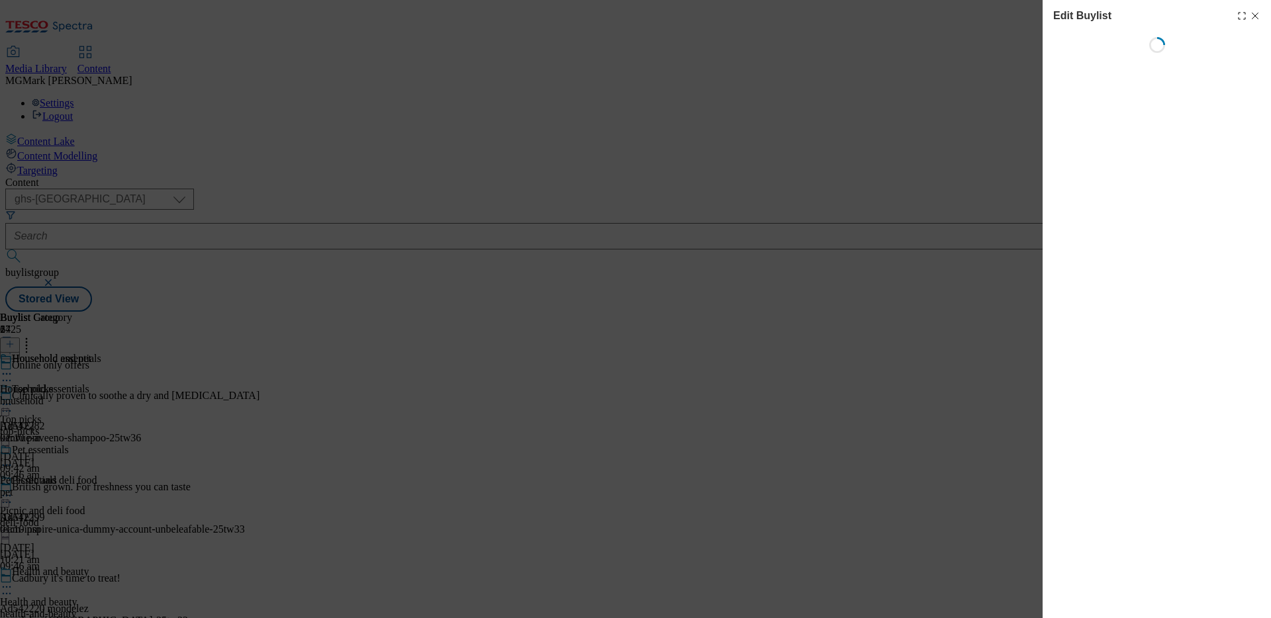
select select "seasonal"
select select "Banner"
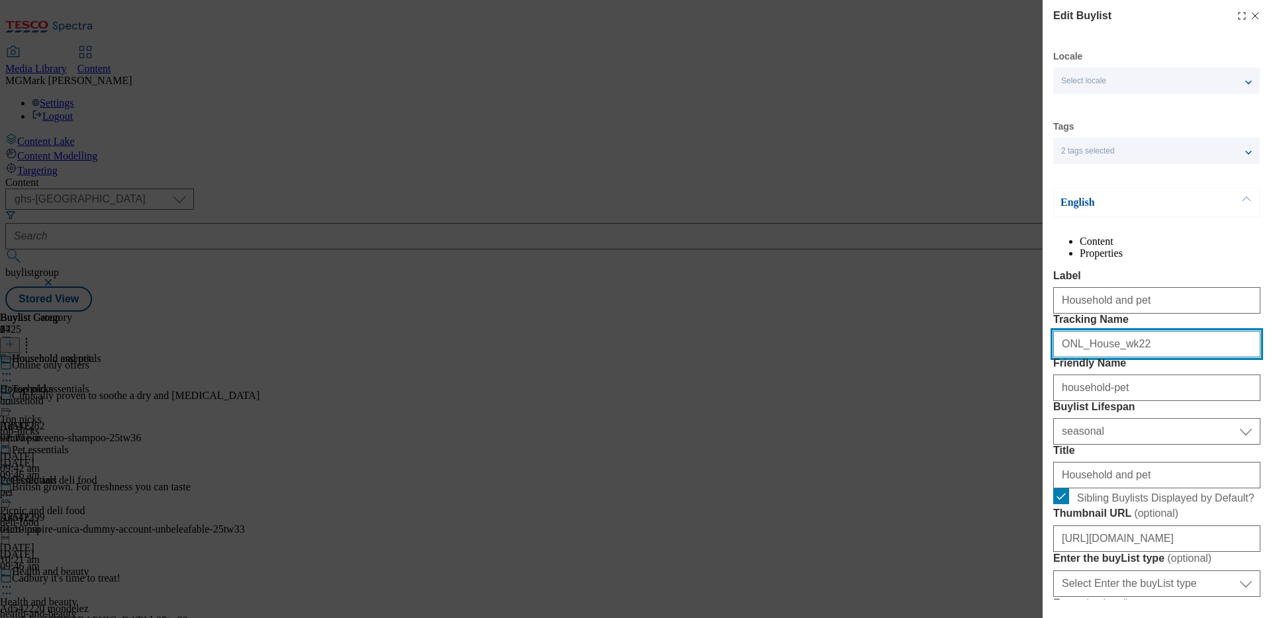
click at [1001, 358] on input "ONL_House_wk22" at bounding box center [1156, 344] width 207 height 26
paste input "33"
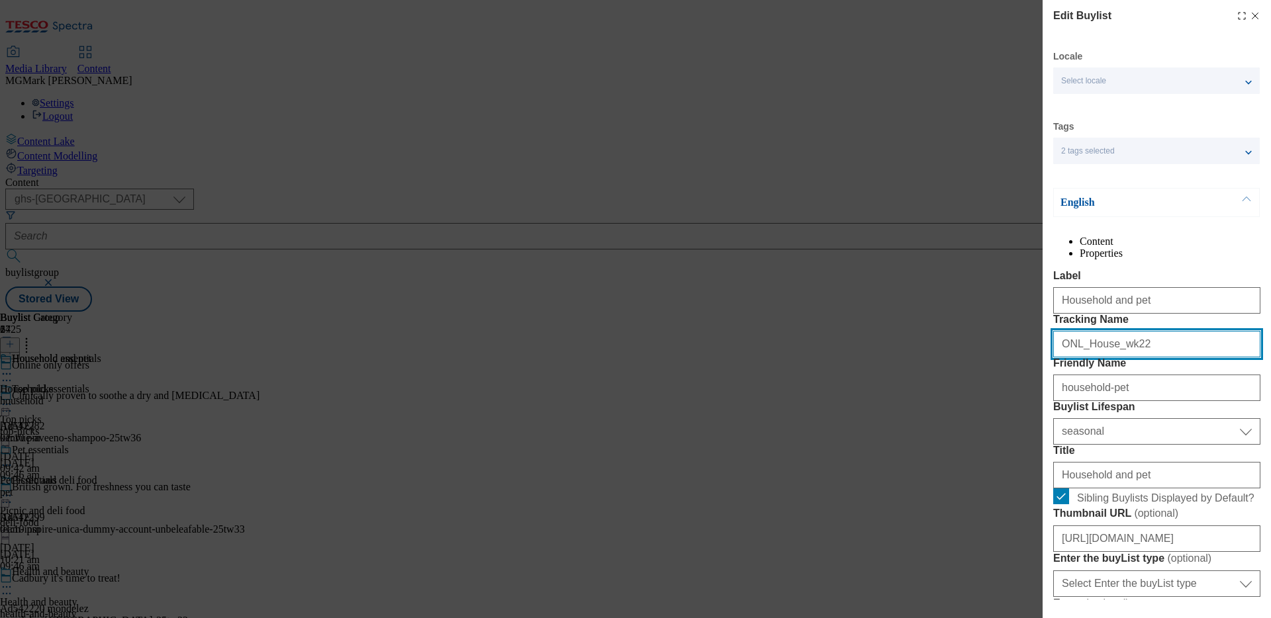
click at [1001, 358] on input "ONL_House_wk22" at bounding box center [1156, 344] width 207 height 26
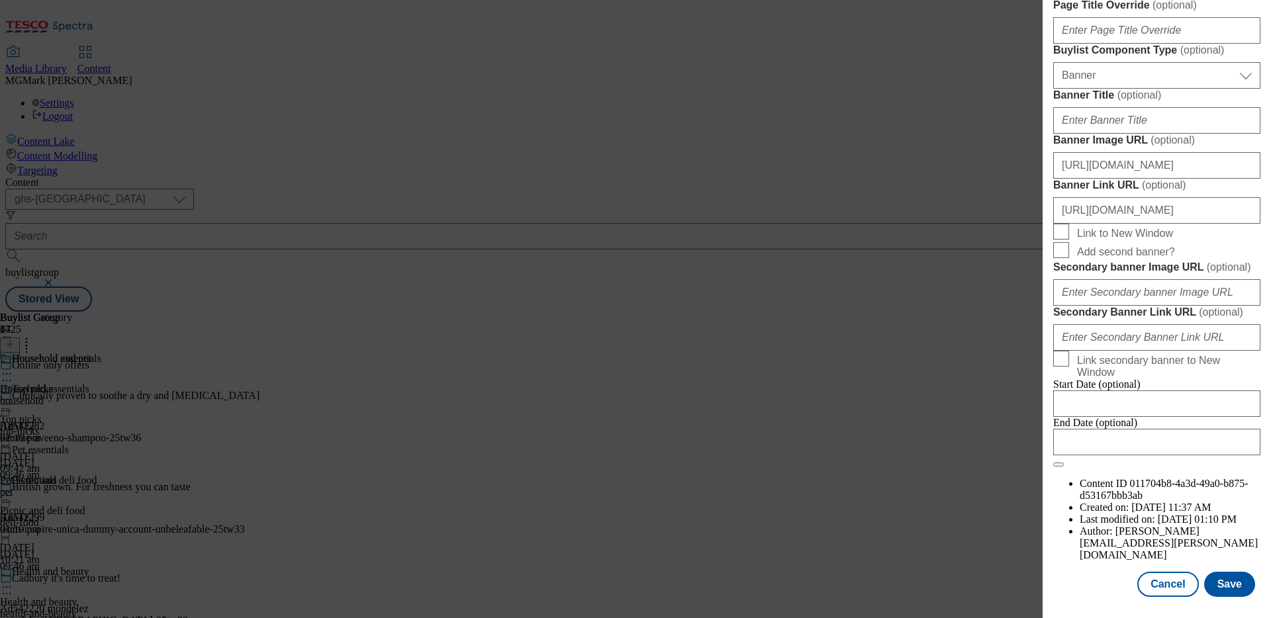
scroll to position [1115, 0]
type input "ONL_House_wk33"
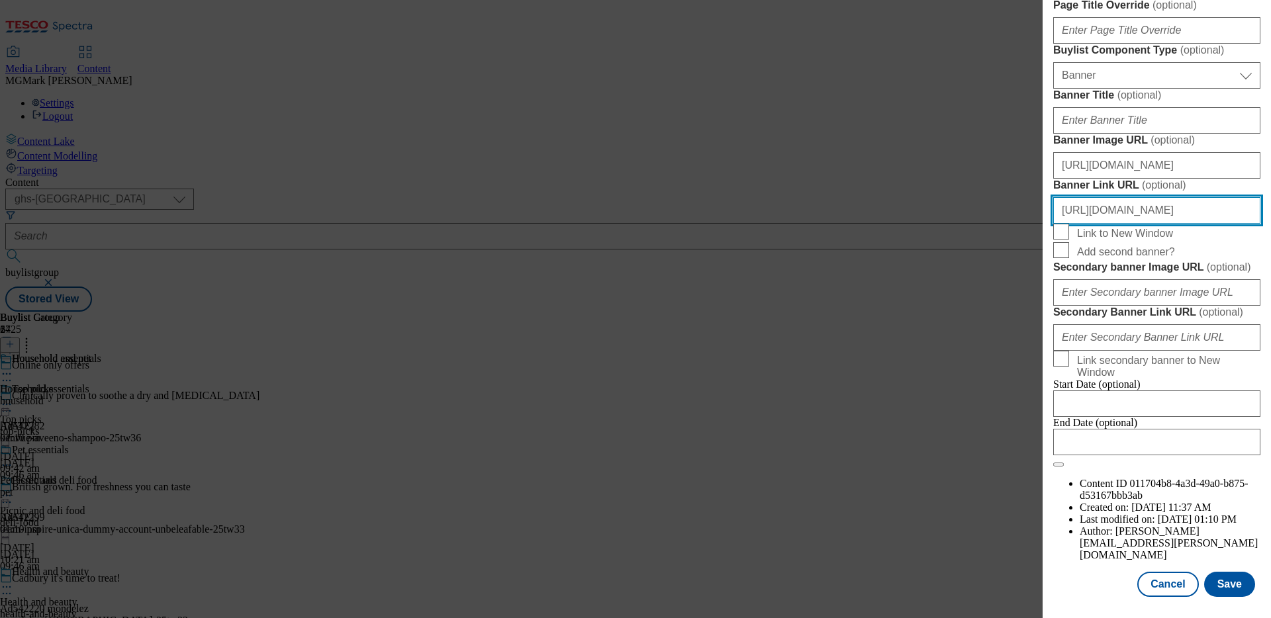
click at [1001, 224] on input "[URL][DOMAIN_NAME]" at bounding box center [1156, 210] width 207 height 26
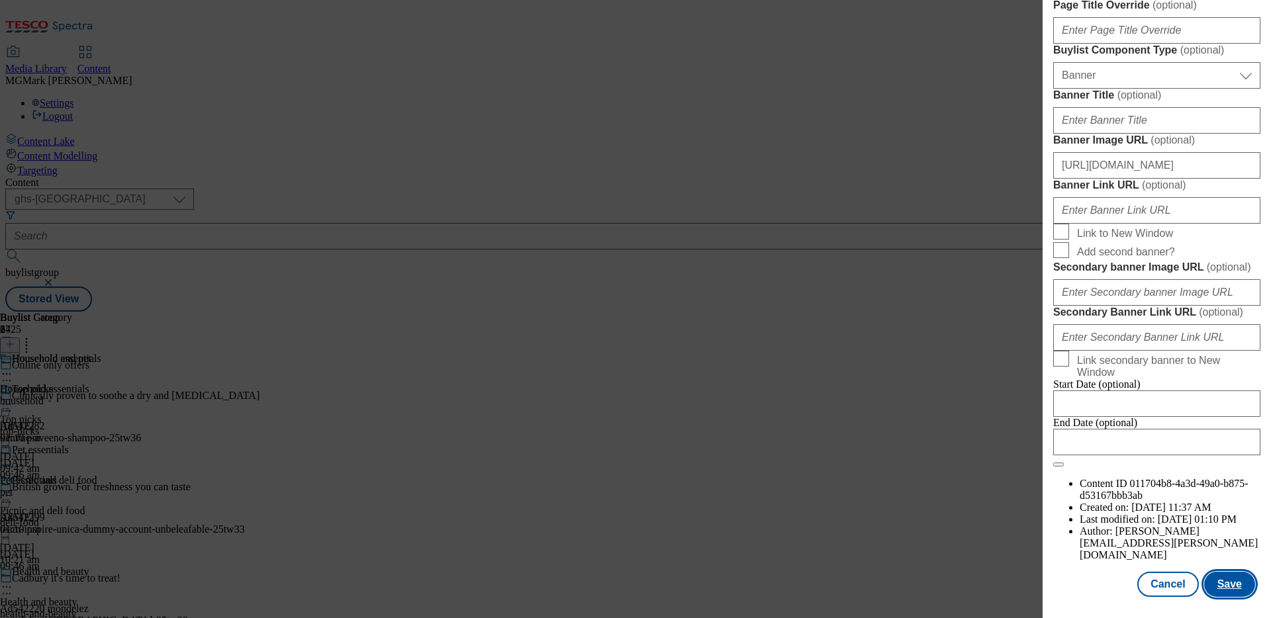
click at [1001, 494] on button "Save" at bounding box center [1229, 584] width 51 height 25
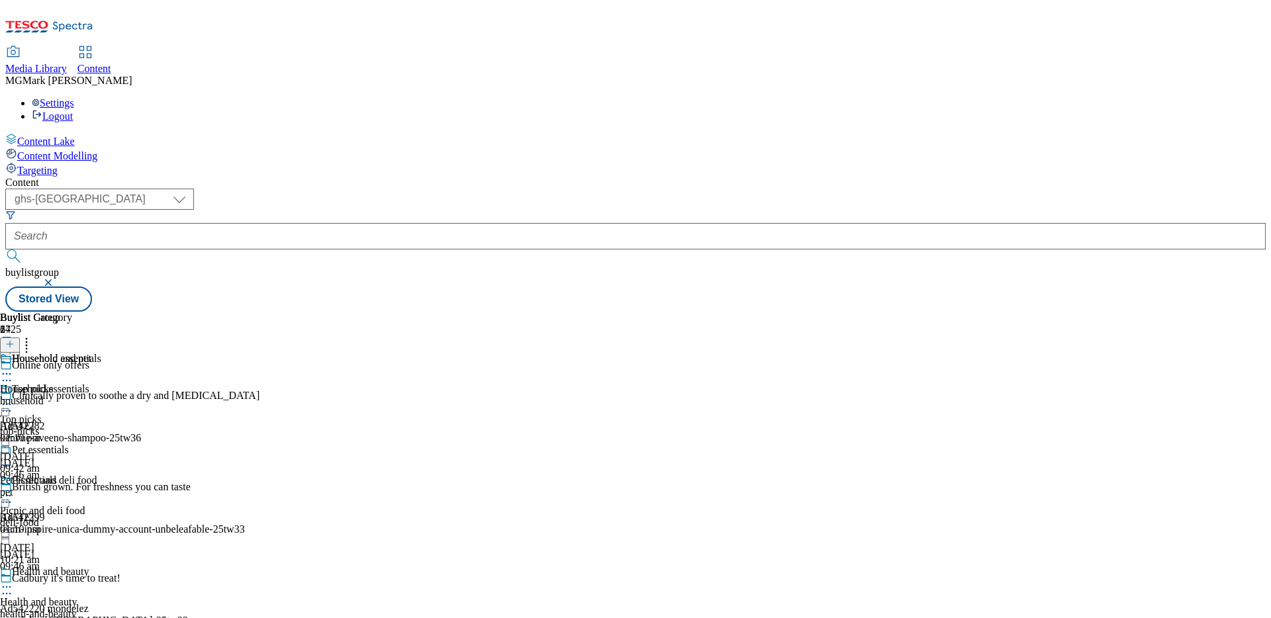
scroll to position [1512, 0]
click at [72, 395] on div "soft-drinks" at bounding box center [36, 401] width 72 height 12
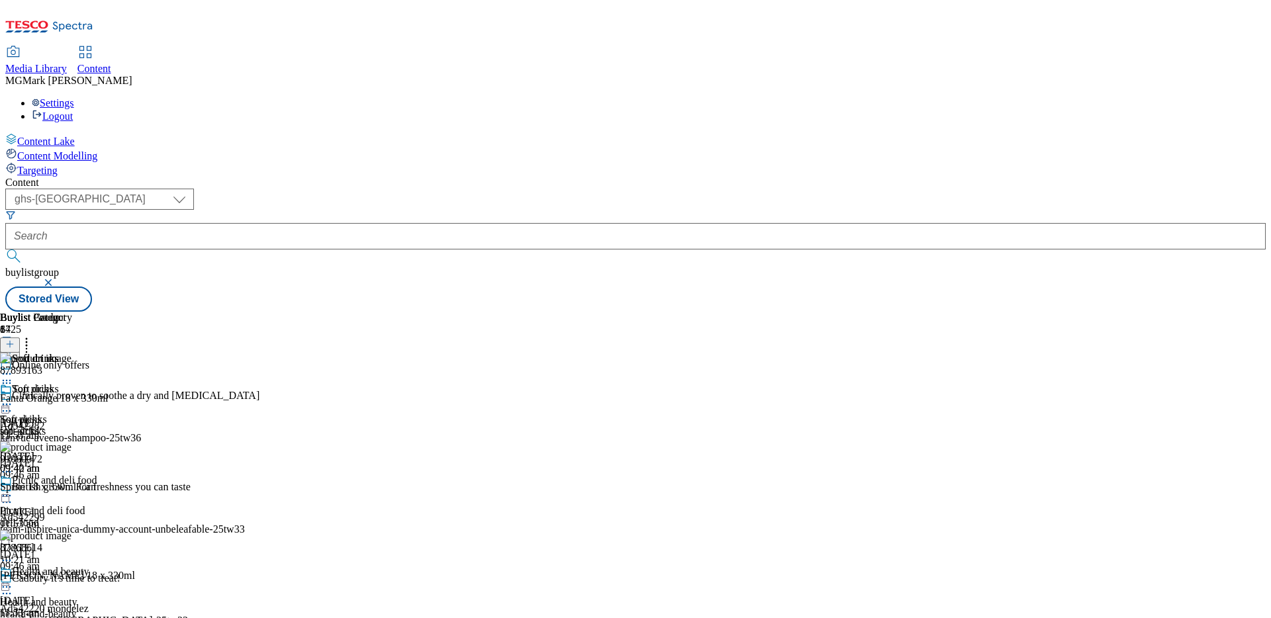
click at [33, 336] on icon at bounding box center [26, 342] width 13 height 13
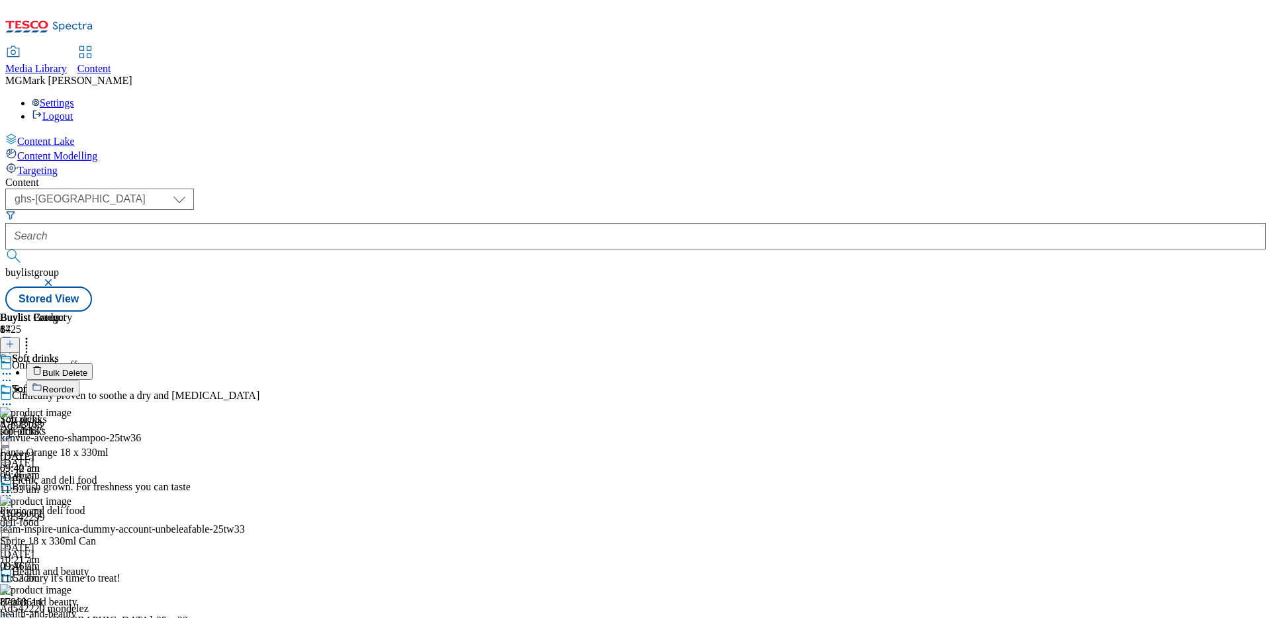
click at [87, 368] on span "Bulk Delete" at bounding box center [64, 373] width 45 height 10
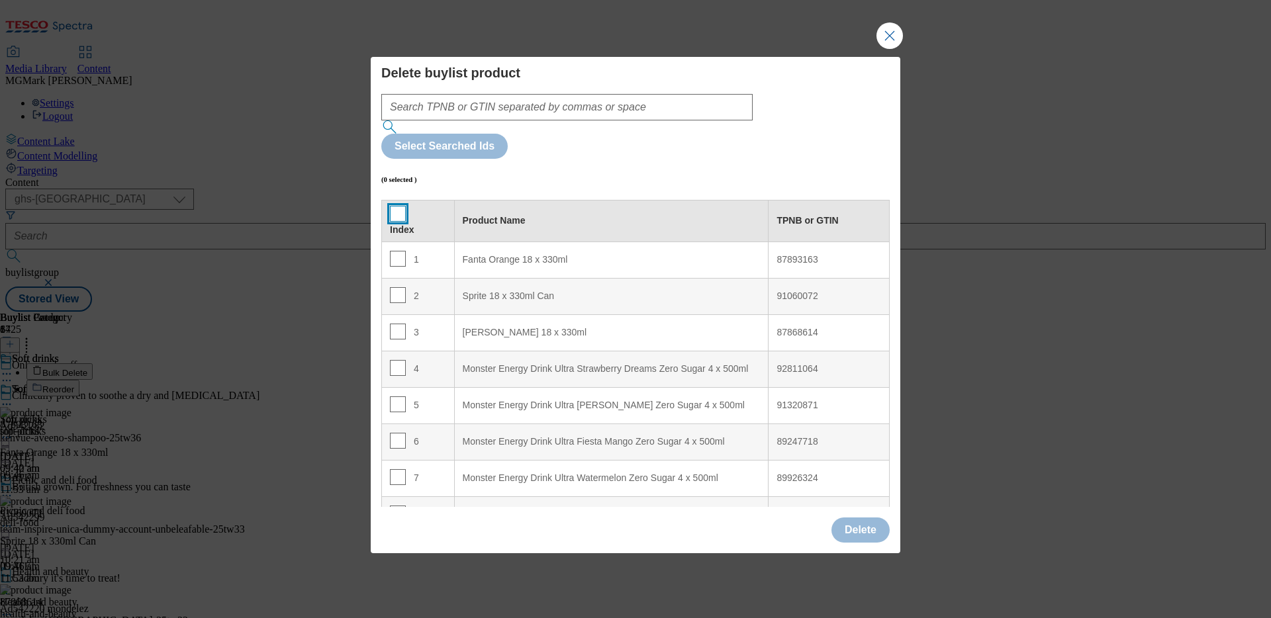
click at [396, 206] on input "Modal" at bounding box center [398, 214] width 16 height 16
checkbox input "true"
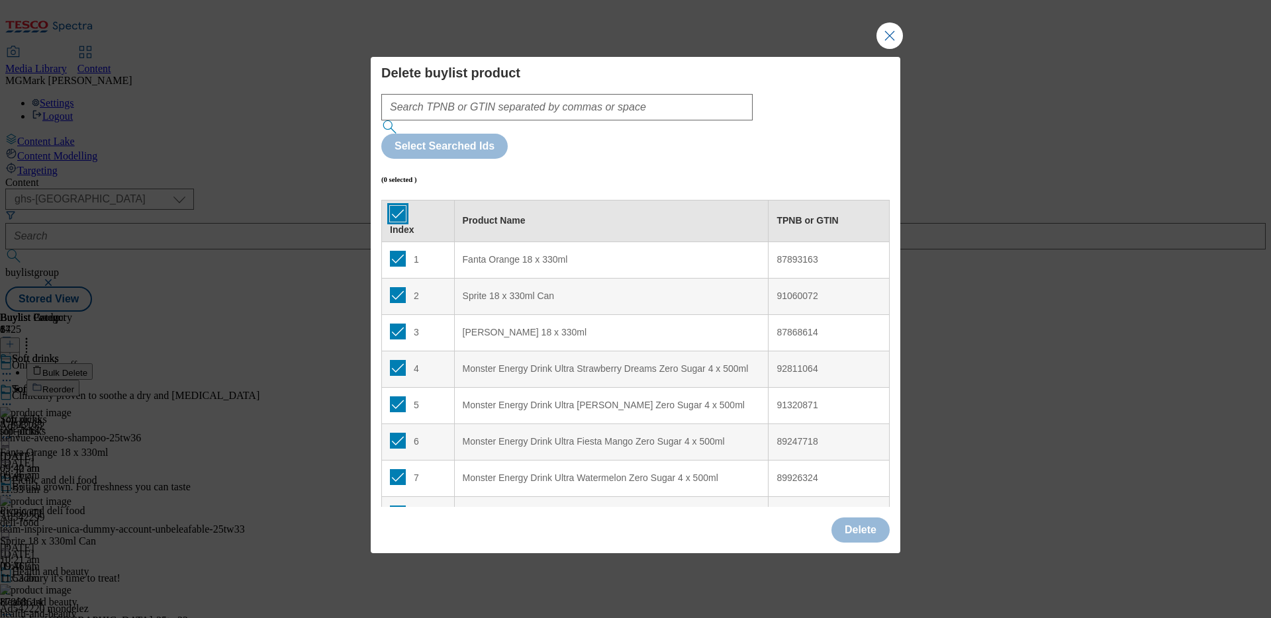
checkbox input "true"
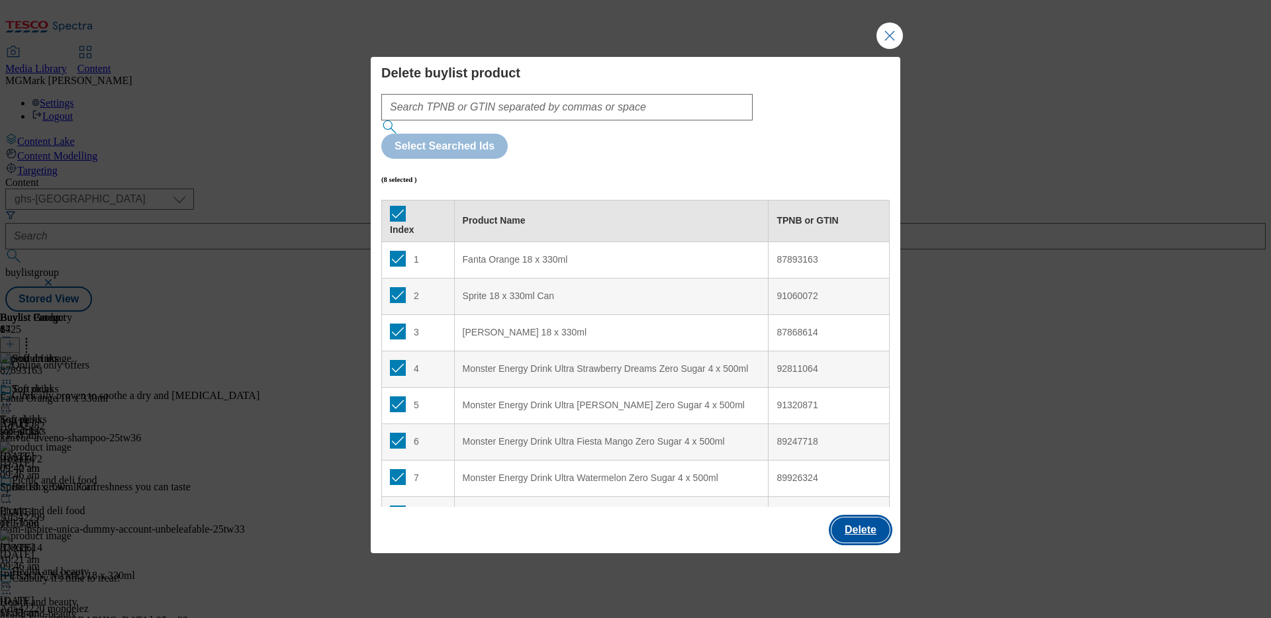
click at [875, 494] on button "Delete" at bounding box center [861, 530] width 58 height 25
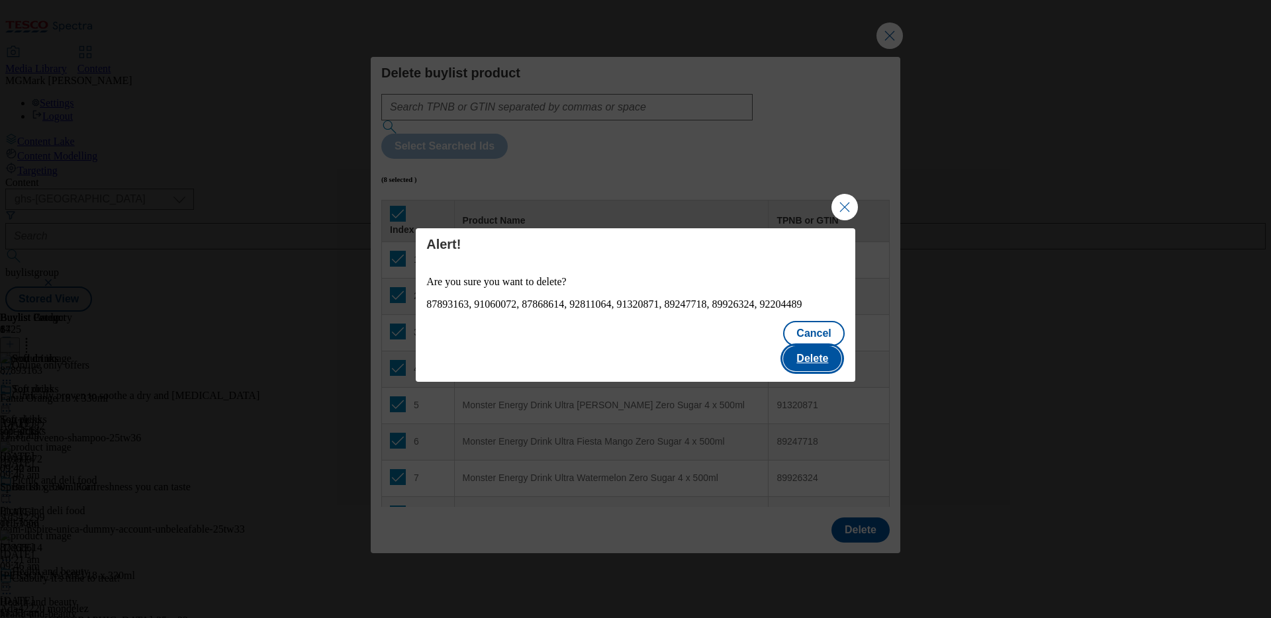
click at [818, 348] on button "Delete" at bounding box center [812, 358] width 58 height 25
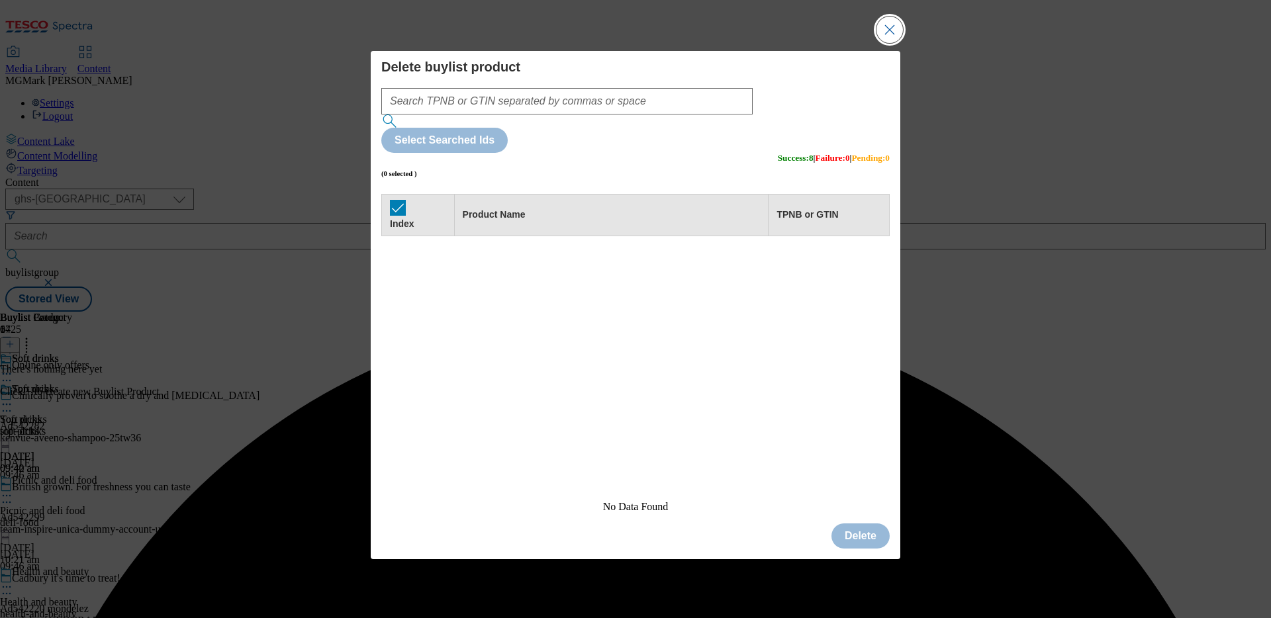
click at [899, 43] on button "Close Modal" at bounding box center [890, 30] width 26 height 26
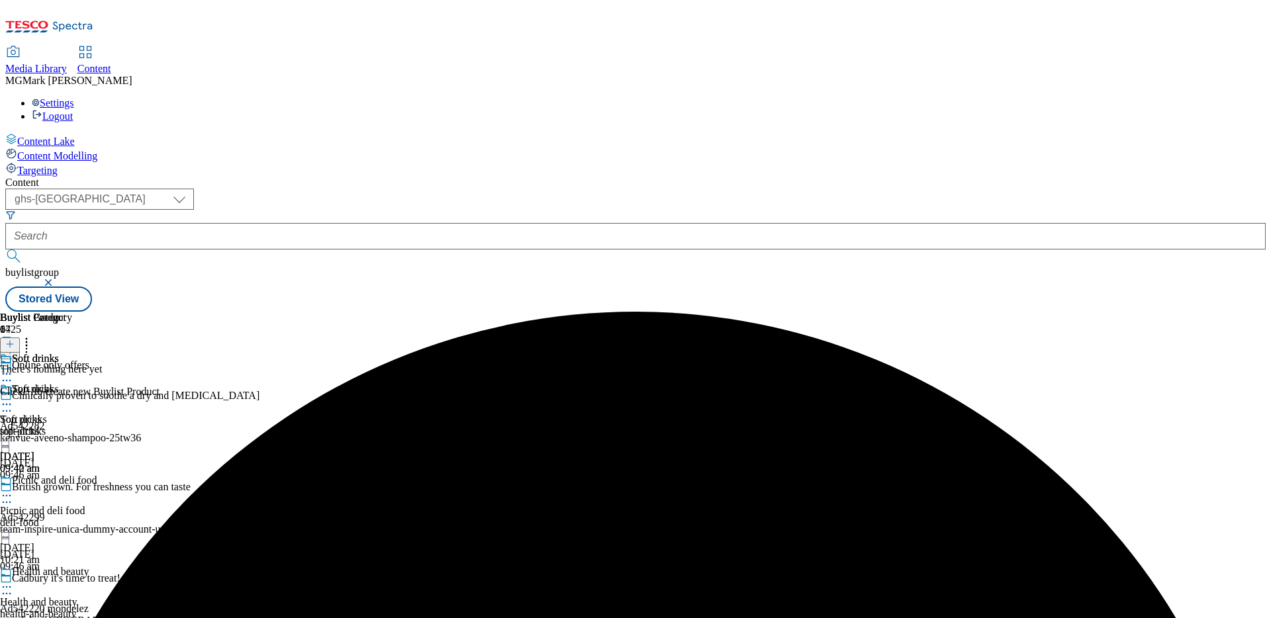
click at [13, 367] on icon at bounding box center [6, 373] width 13 height 13
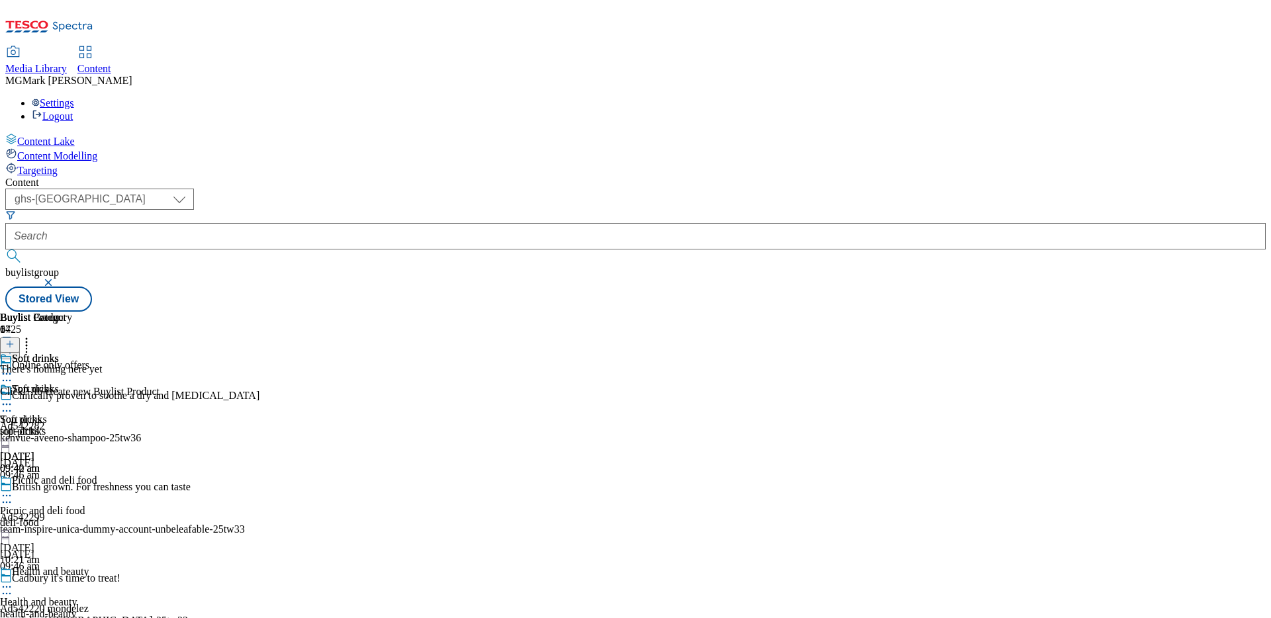
click at [97, 475] on div "Picnic and deli food Picnic and deli food deli-food [DATE] 10:21 am" at bounding box center [48, 520] width 97 height 91
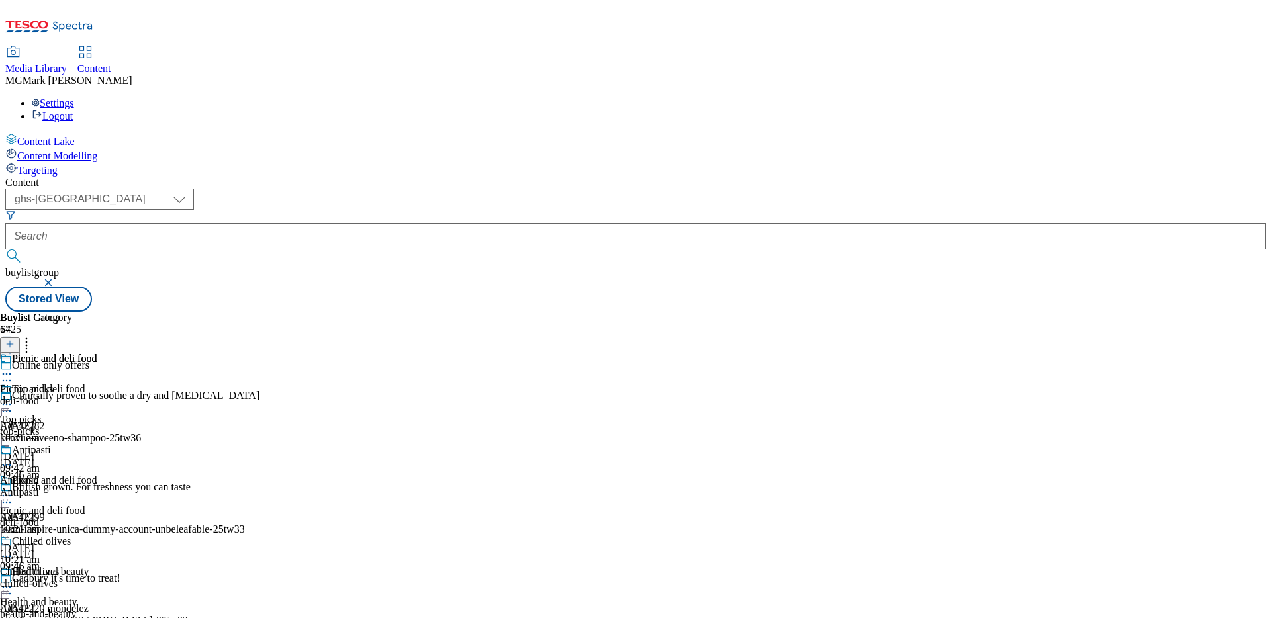
scroll to position [1525, 0]
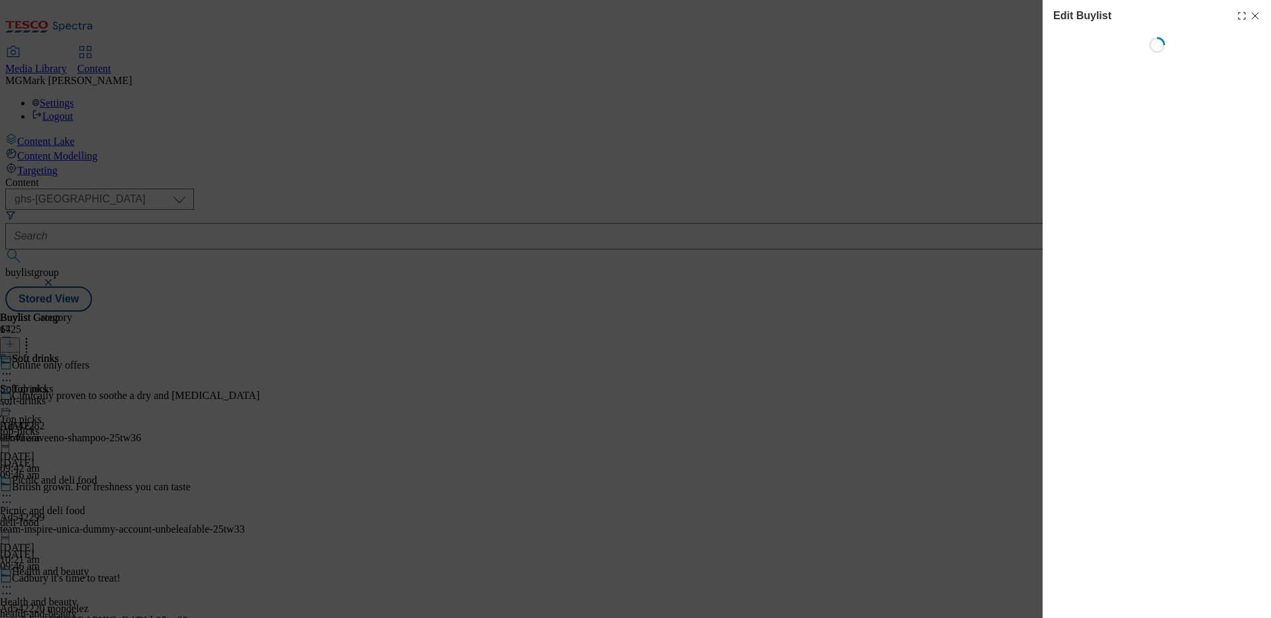
select select "seasonal"
select select "Banner"
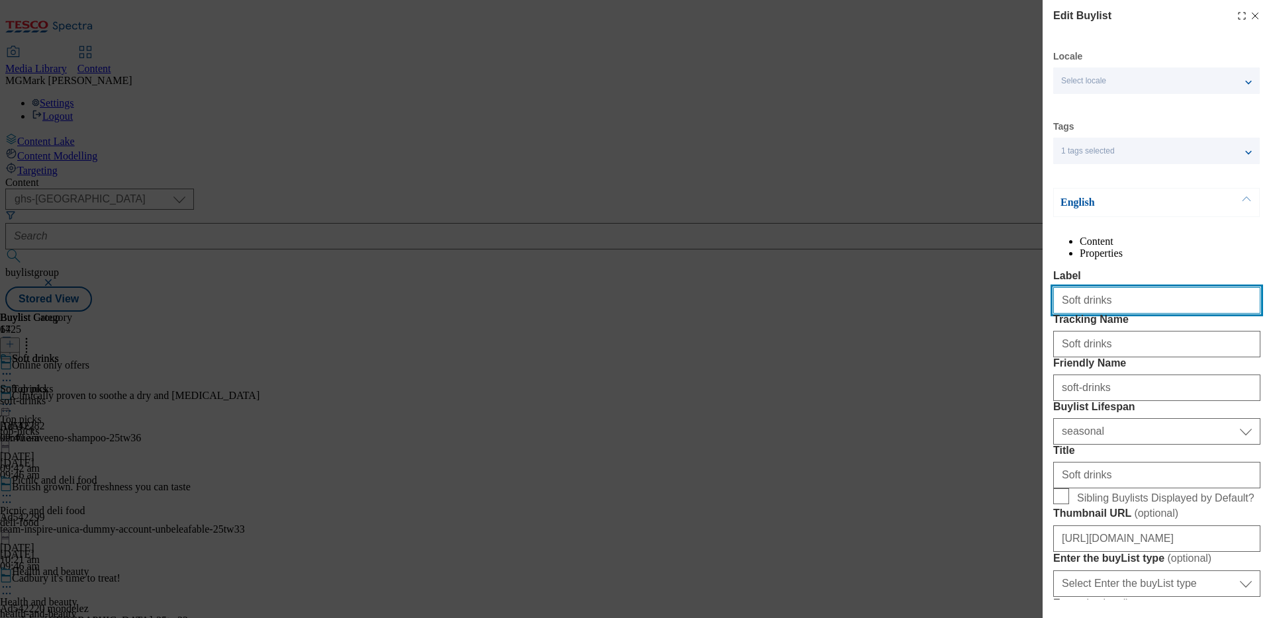
click at [1001, 314] on input "Soft drinks" at bounding box center [1156, 300] width 207 height 26
type input "Drinks"
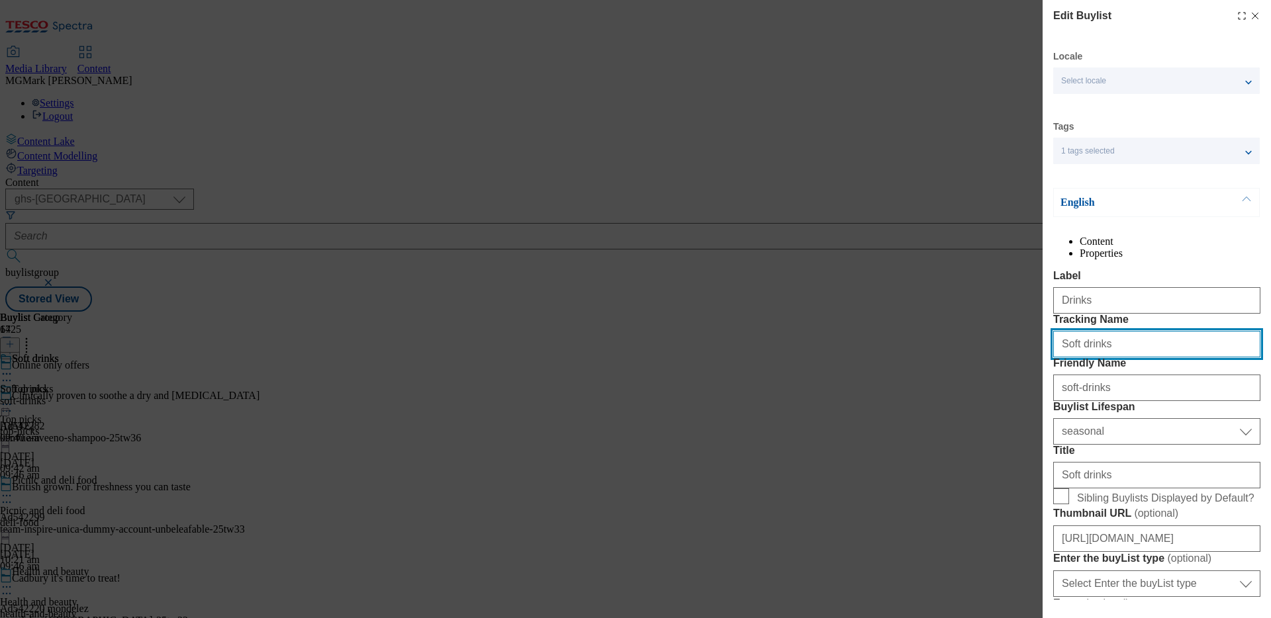
click at [1001, 358] on input "Soft drinks" at bounding box center [1156, 344] width 207 height 26
paste input "ONL_Drinks_wk33"
type input "ONL_Drinks_wk33"
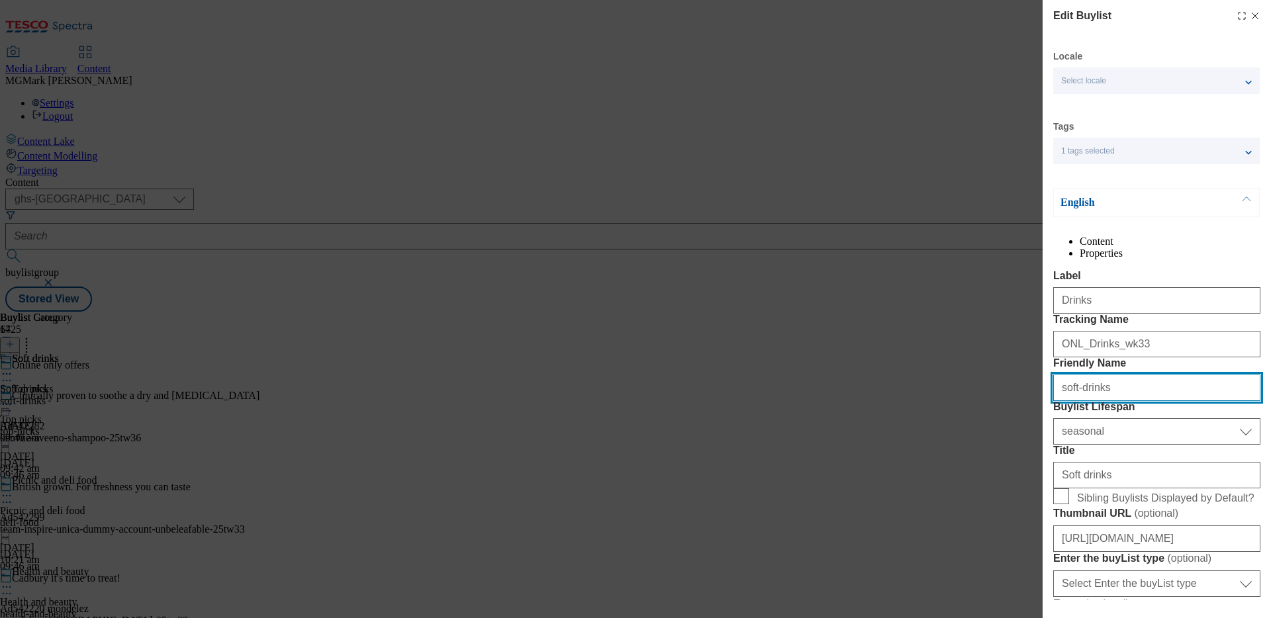
click at [1001, 401] on input "soft-drinks" at bounding box center [1156, 388] width 207 height 26
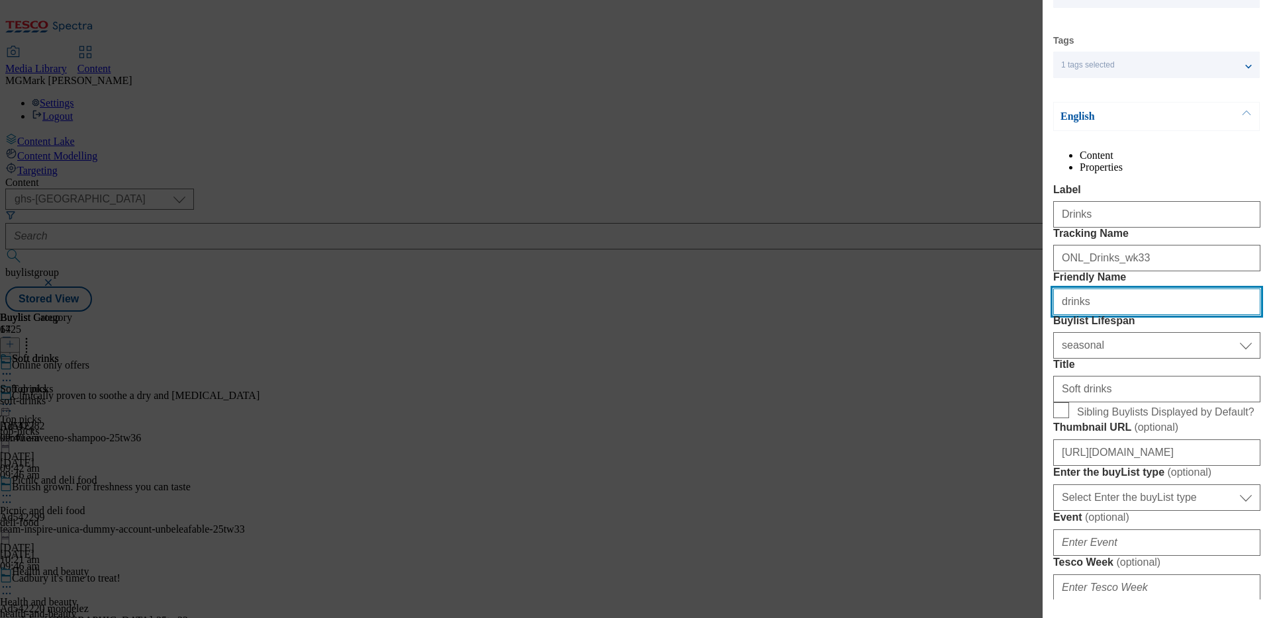
scroll to position [88, 0]
type input "drinks"
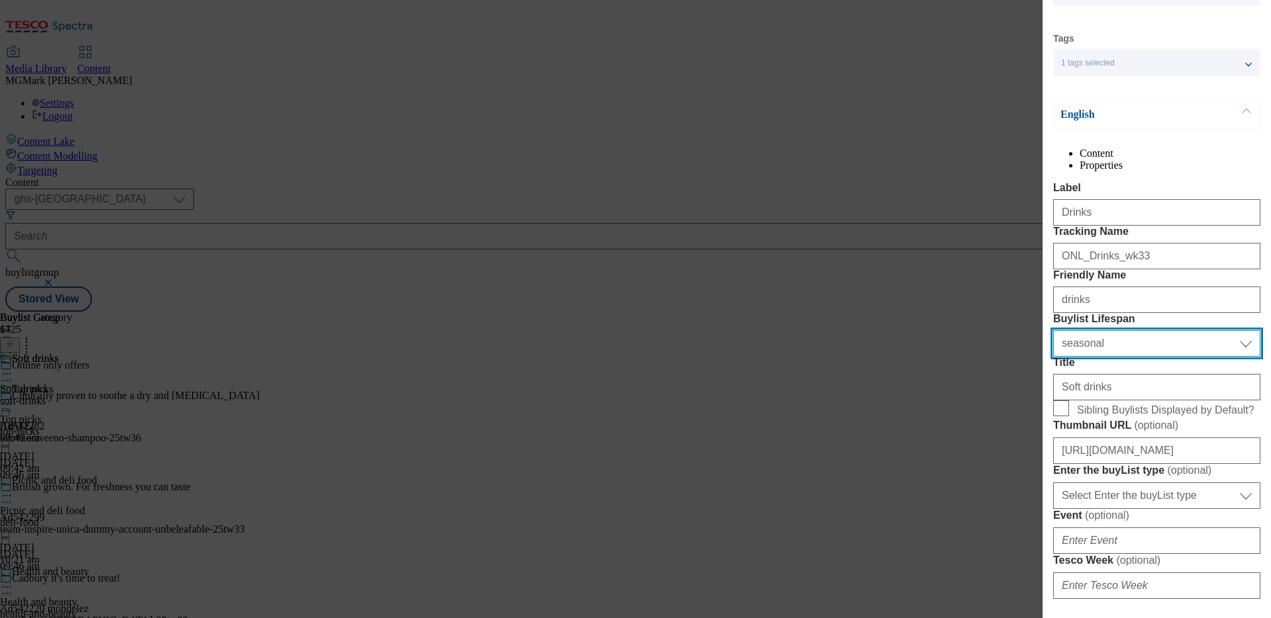
click at [1001, 357] on select "Select Buylist Lifespan evergreen seasonal tactical" at bounding box center [1156, 343] width 207 height 26
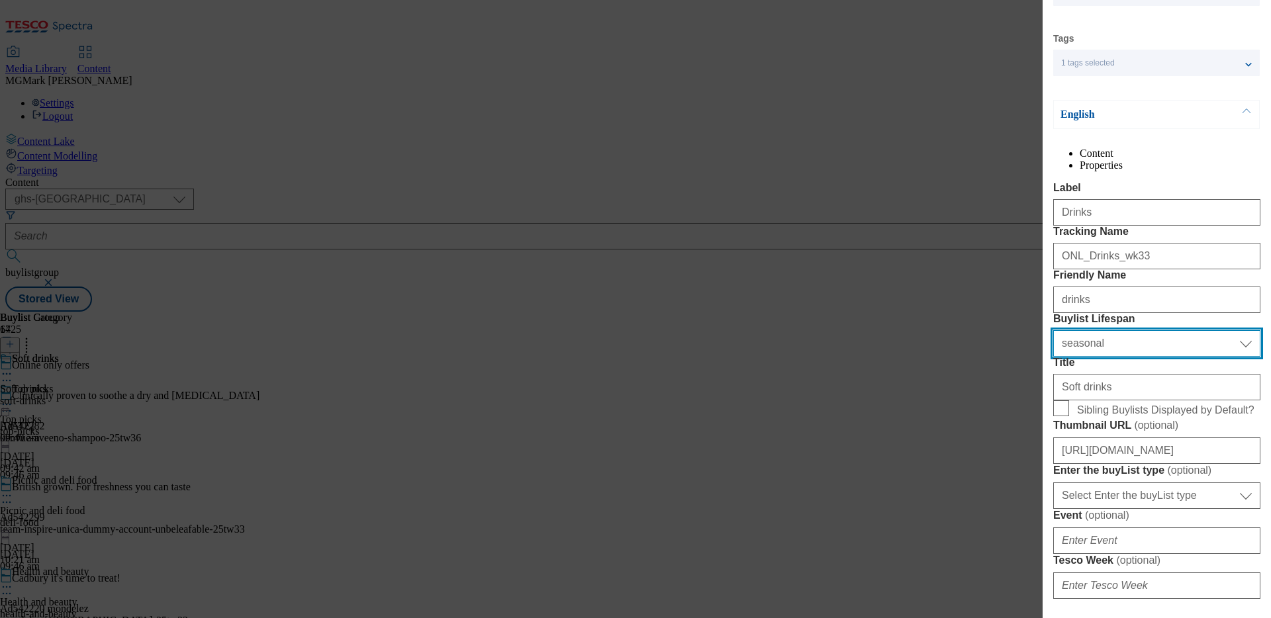
select select "tactical"
click at [1001, 357] on select "Select Buylist Lifespan evergreen seasonal tactical" at bounding box center [1156, 343] width 207 height 26
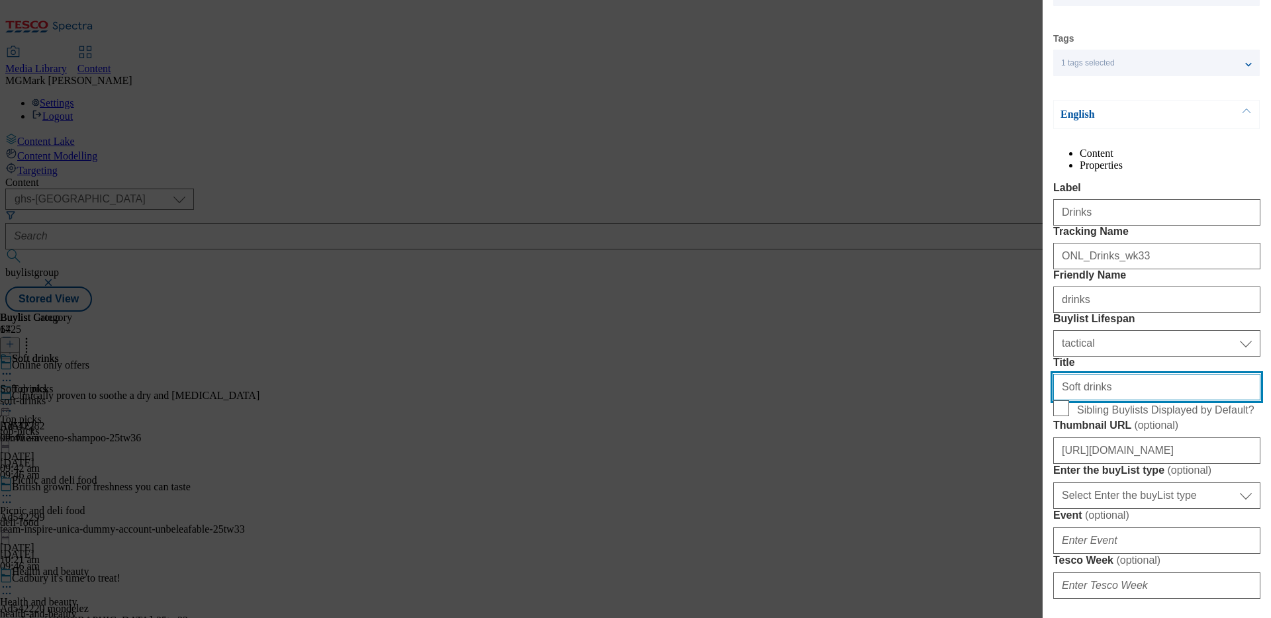
click at [1001, 401] on input "Soft drinks" at bounding box center [1156, 387] width 207 height 26
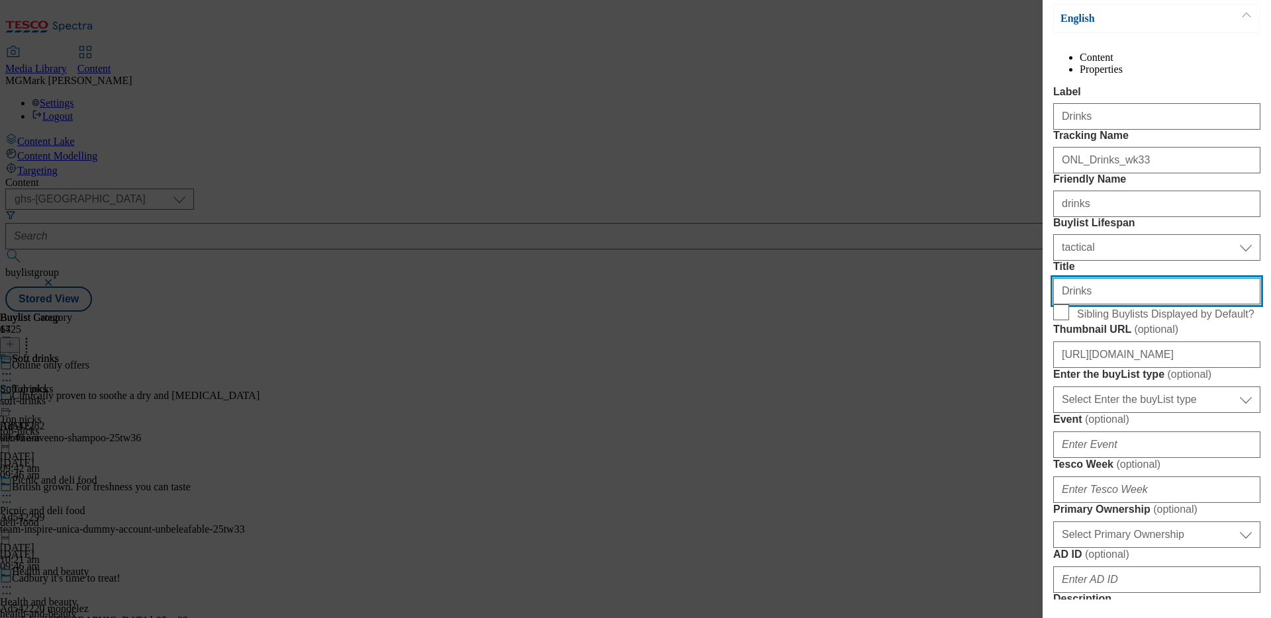
scroll to position [206, 0]
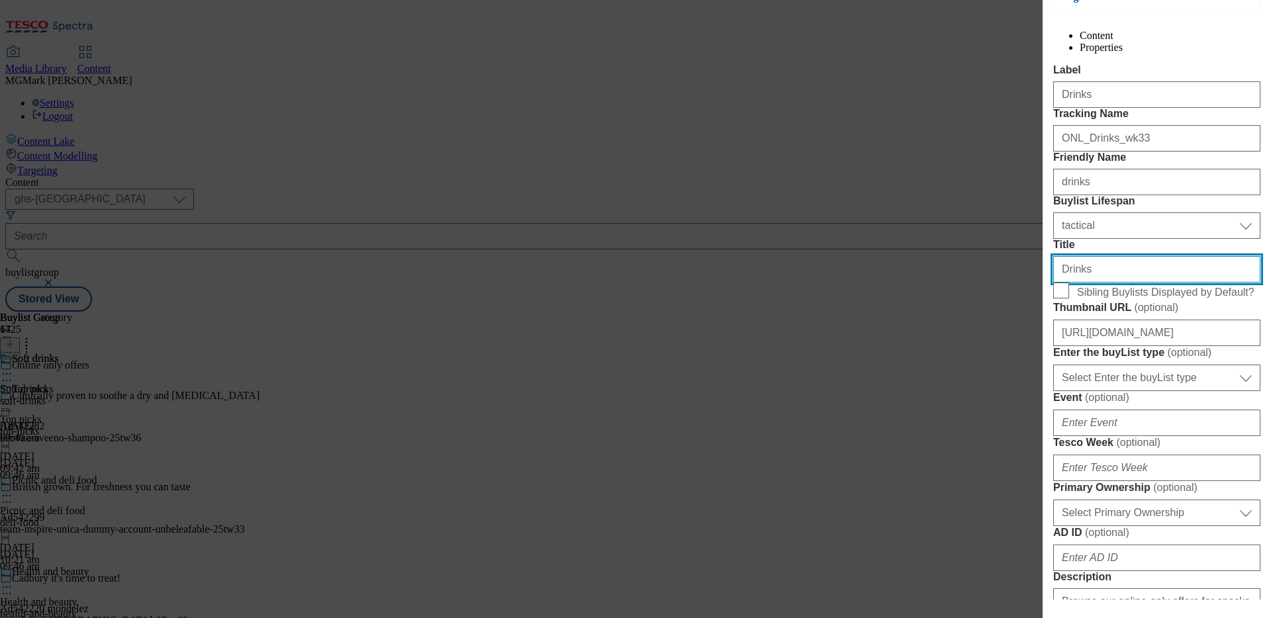
type input "Drinks"
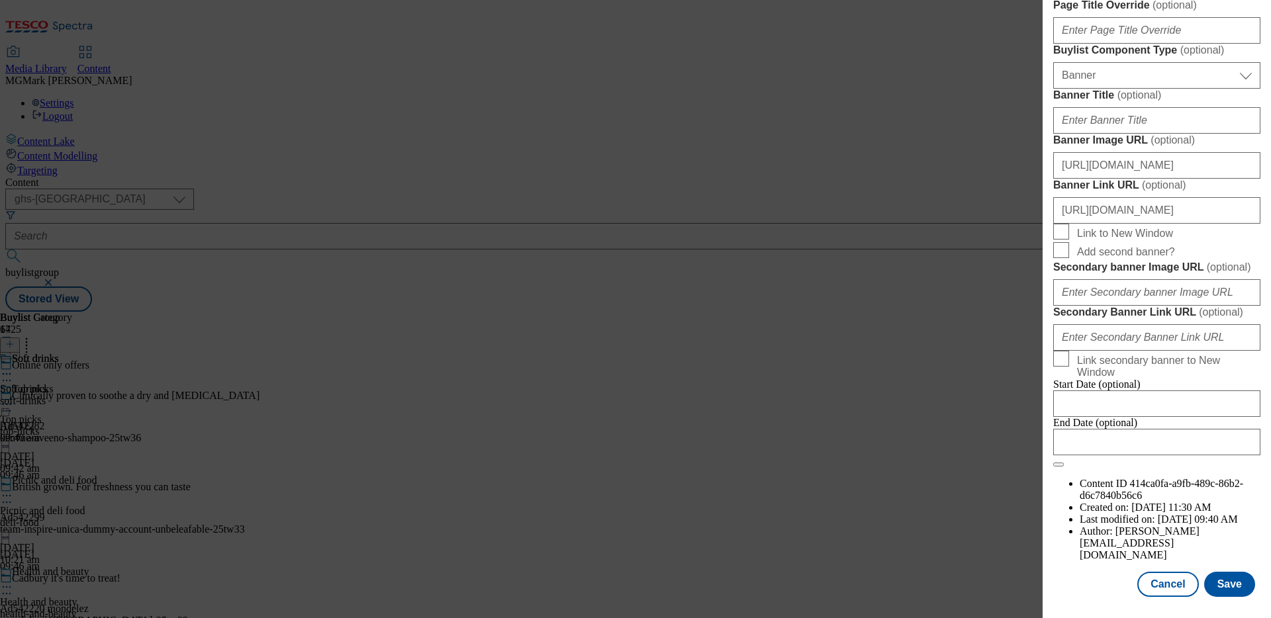
scroll to position [1268, 0]
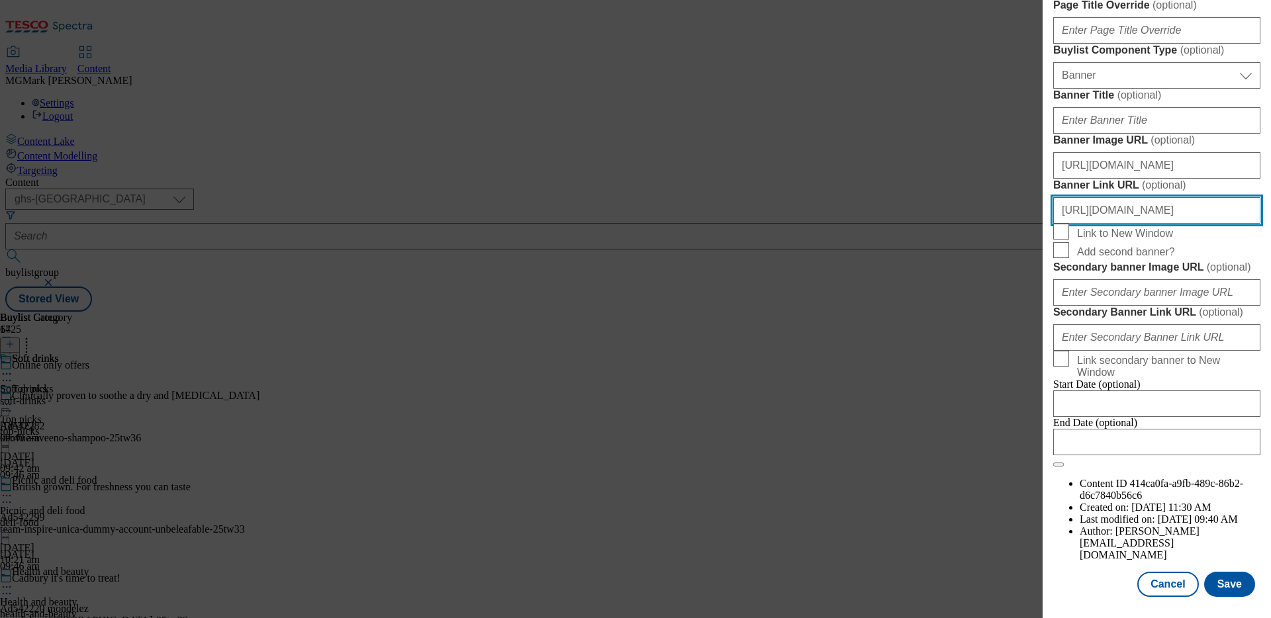
click at [1001, 224] on input "[URL][DOMAIN_NAME]" at bounding box center [1156, 210] width 207 height 26
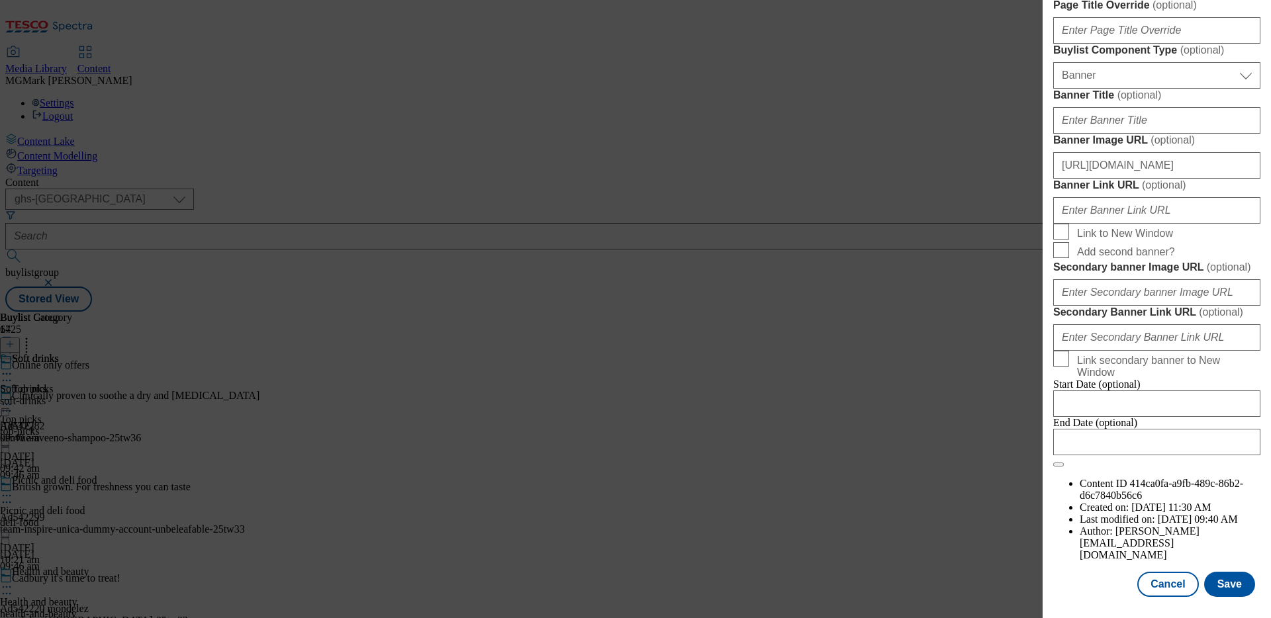
paste input "Top up on drinks for less with our online only offers. Shop online now at [GEOG…"
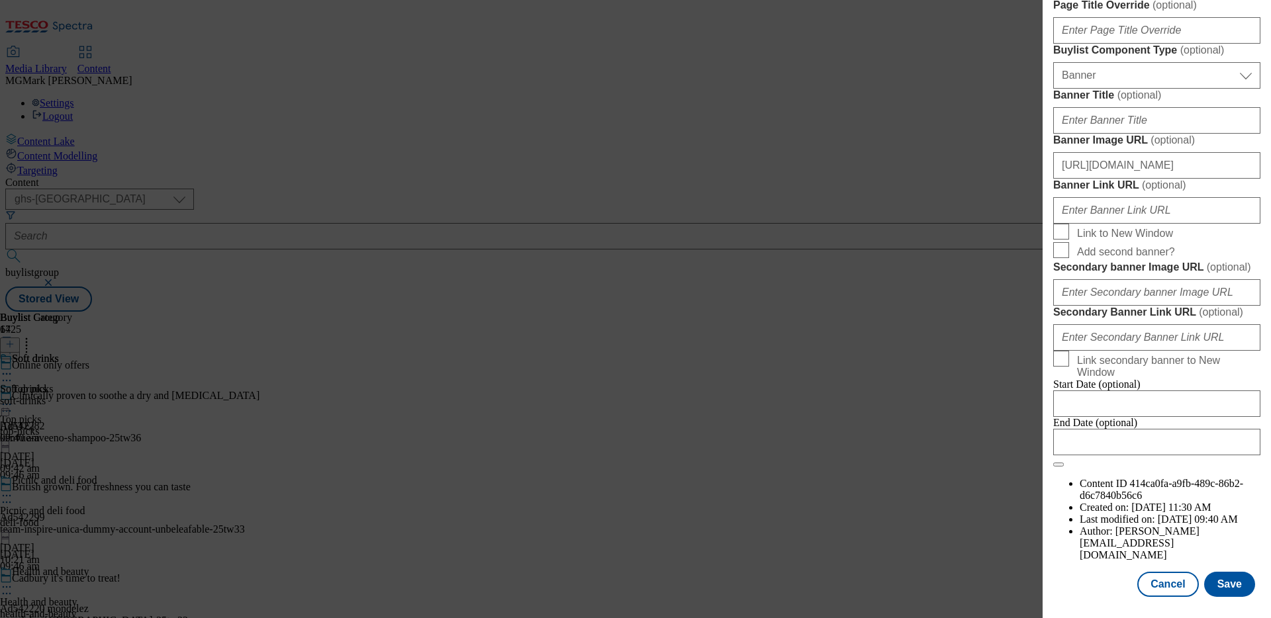
scroll to position [0, 176]
drag, startPoint x: 1177, startPoint y: 195, endPoint x: 1271, endPoint y: 196, distance: 93.4
click at [1001, 196] on div "Edit Buylist Locale Select locale English Welsh Tags 1 tags selected fnf market…" at bounding box center [1157, 300] width 228 height 600
type input "Top up on drinks for less with our online only offers. Shop online now at [GEOG…"
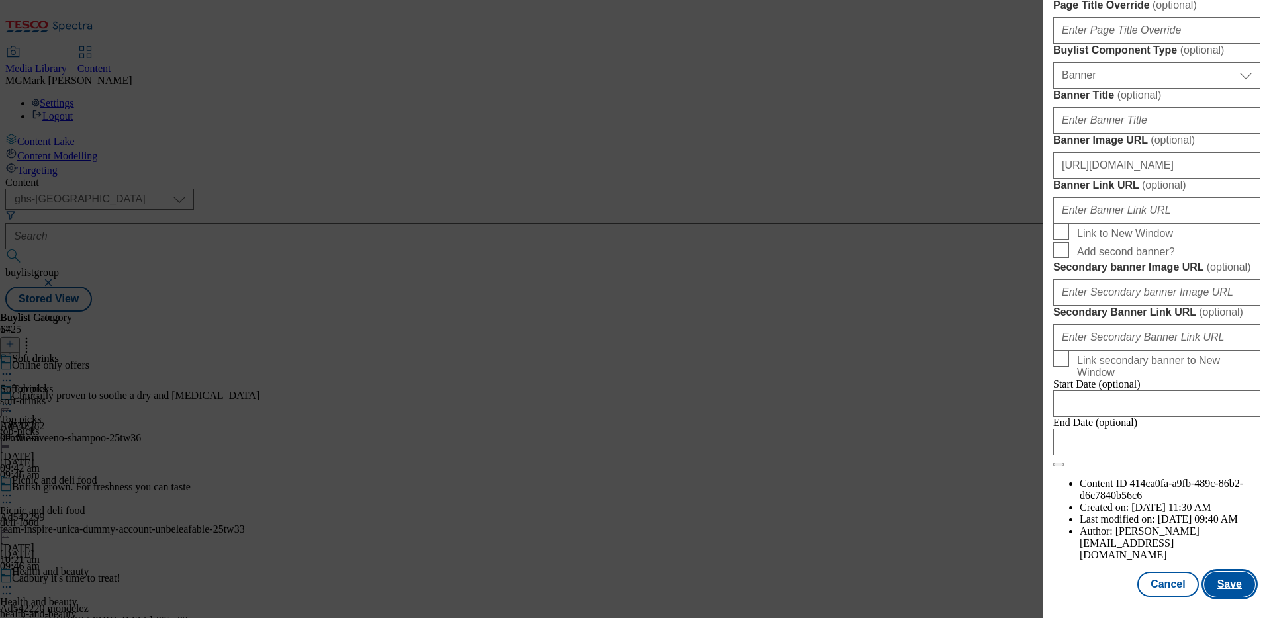
click at [1001, 494] on button "Save" at bounding box center [1229, 584] width 51 height 25
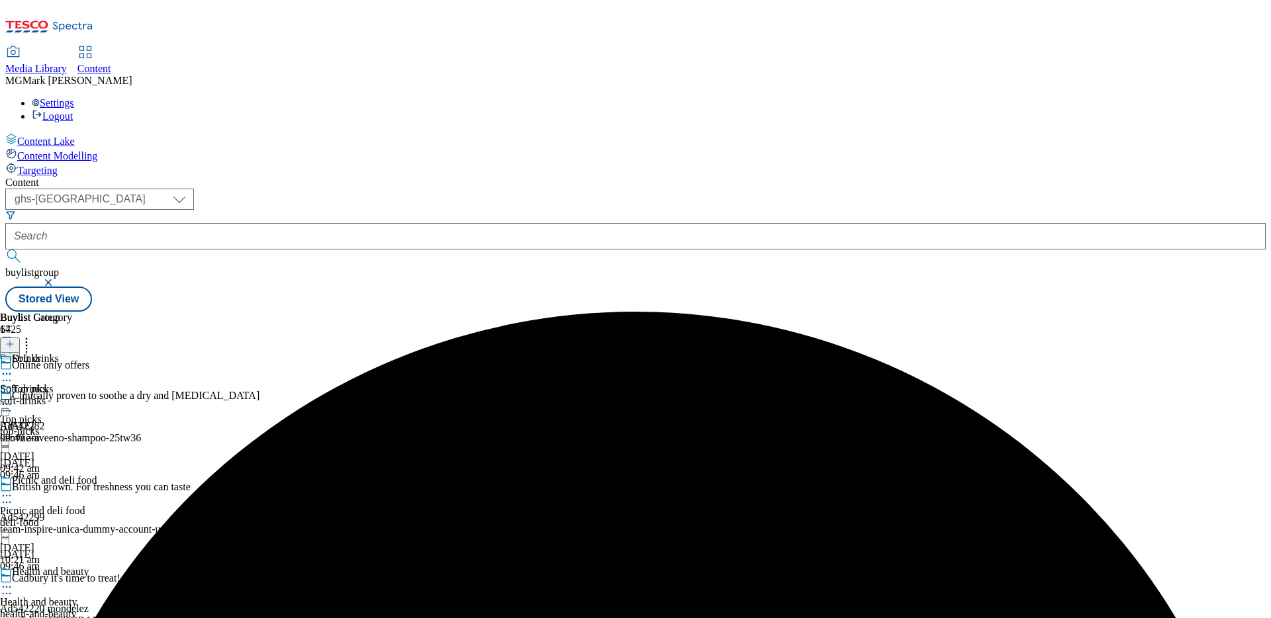
click at [72, 395] on div "soft-drinks" at bounding box center [36, 401] width 72 height 12
click at [13, 398] on icon at bounding box center [6, 404] width 13 height 13
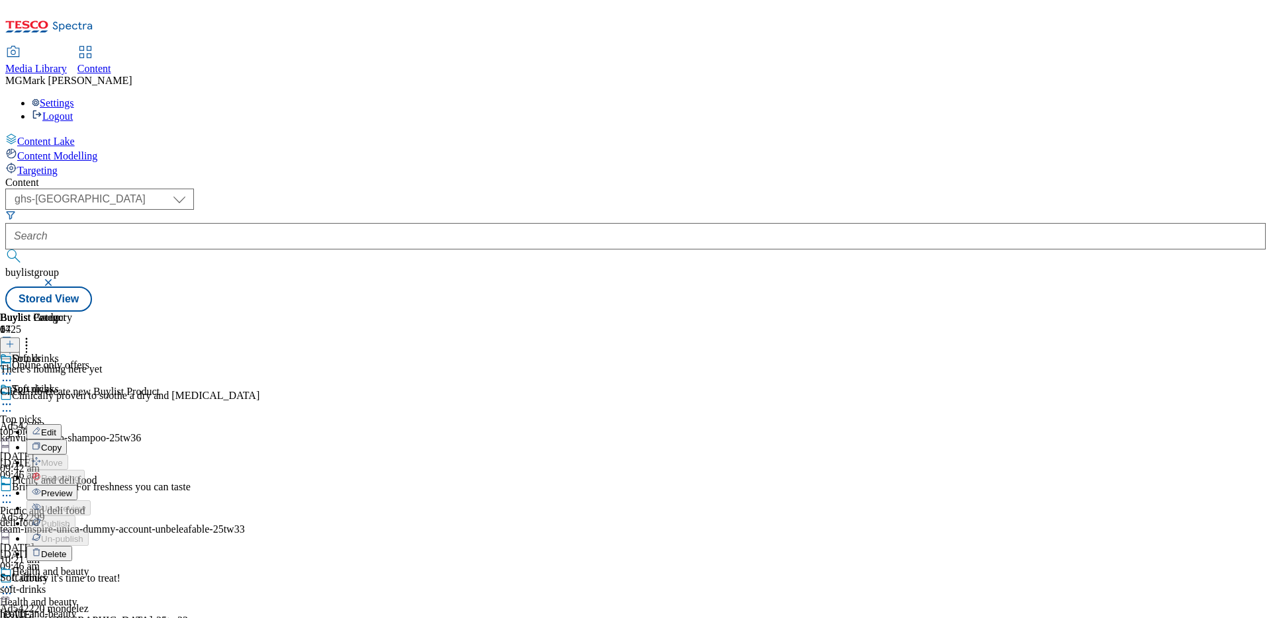
click at [62, 424] on button "Edit" at bounding box center [43, 431] width 35 height 15
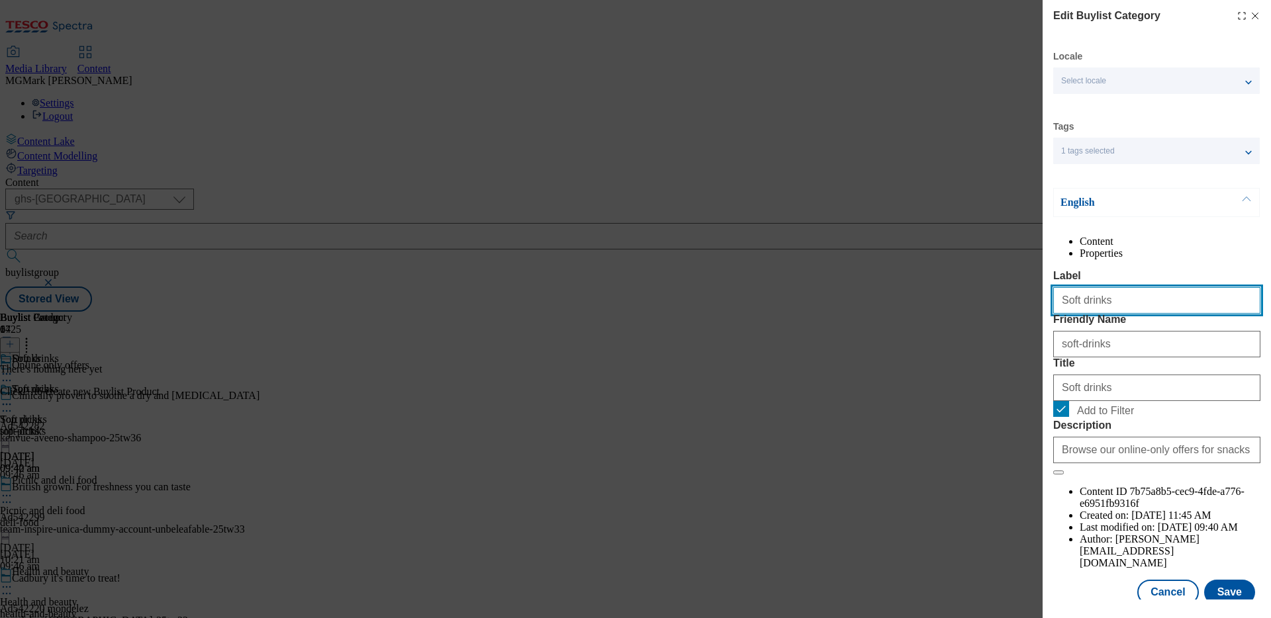
click at [1001, 314] on input "Soft drinks" at bounding box center [1156, 300] width 207 height 26
type input "Drinks"
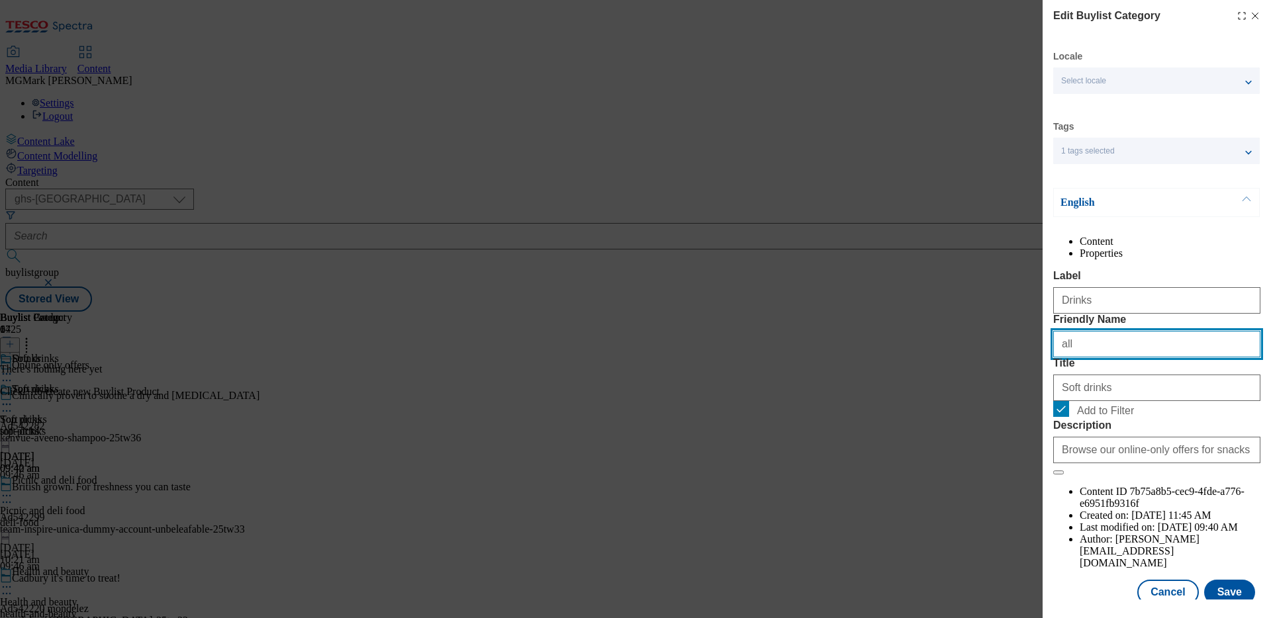
type input "all"
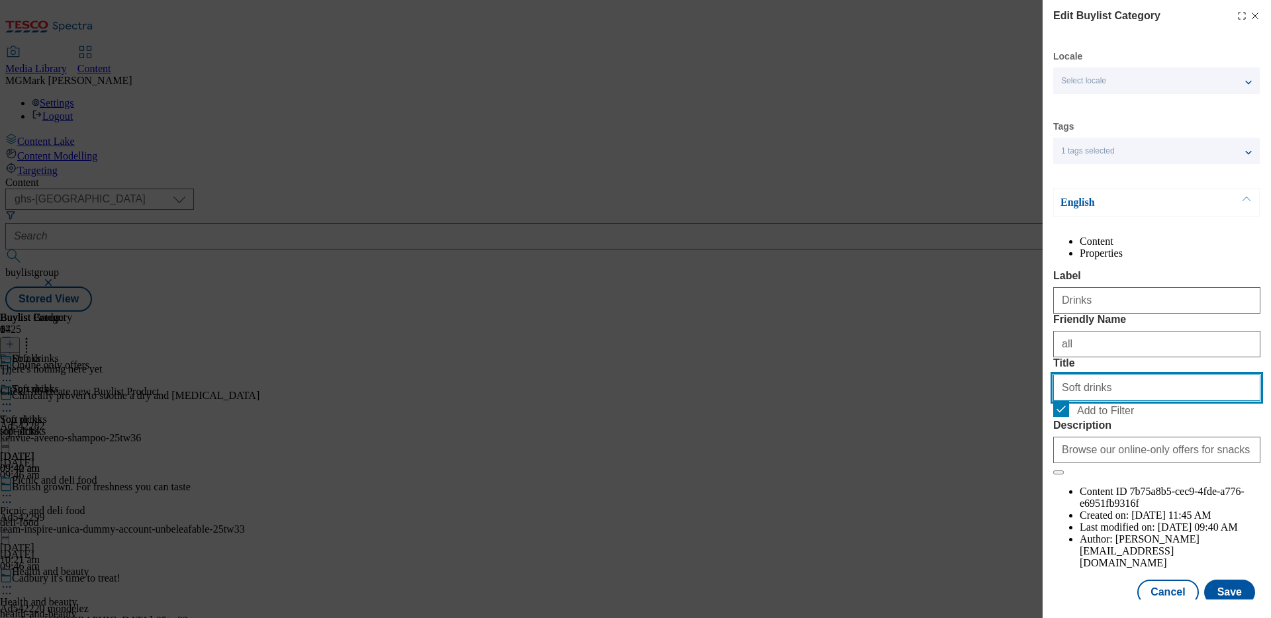
click at [1001, 401] on input "Soft drinks" at bounding box center [1156, 388] width 207 height 26
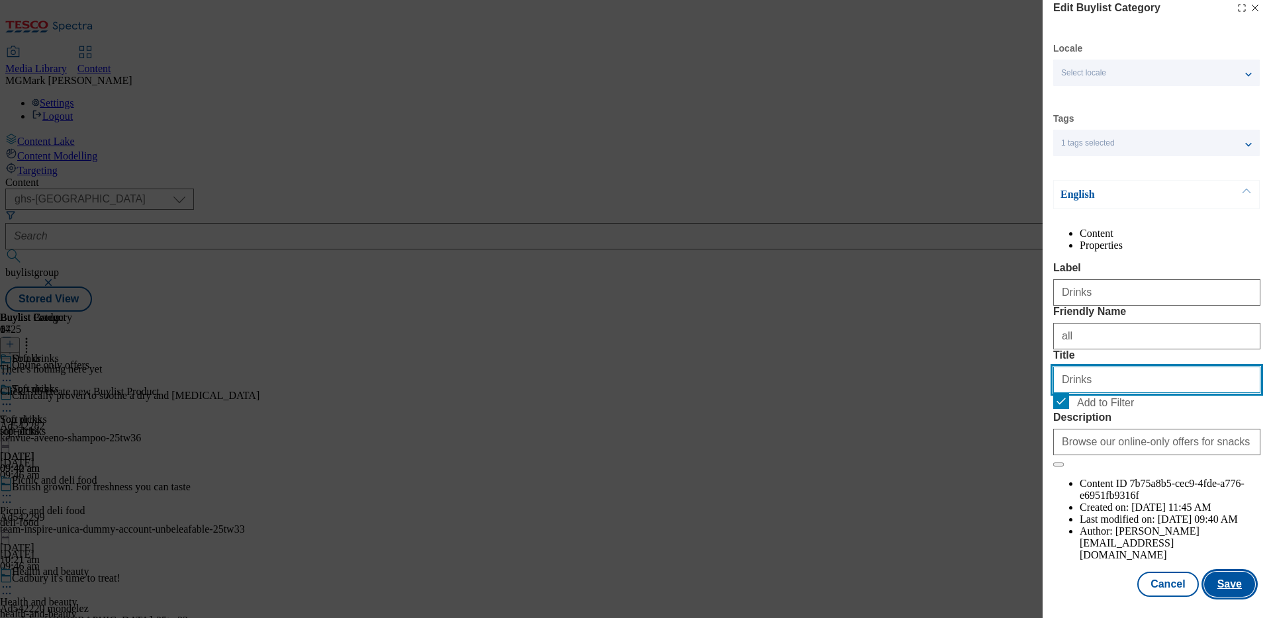
type input "Drinks"
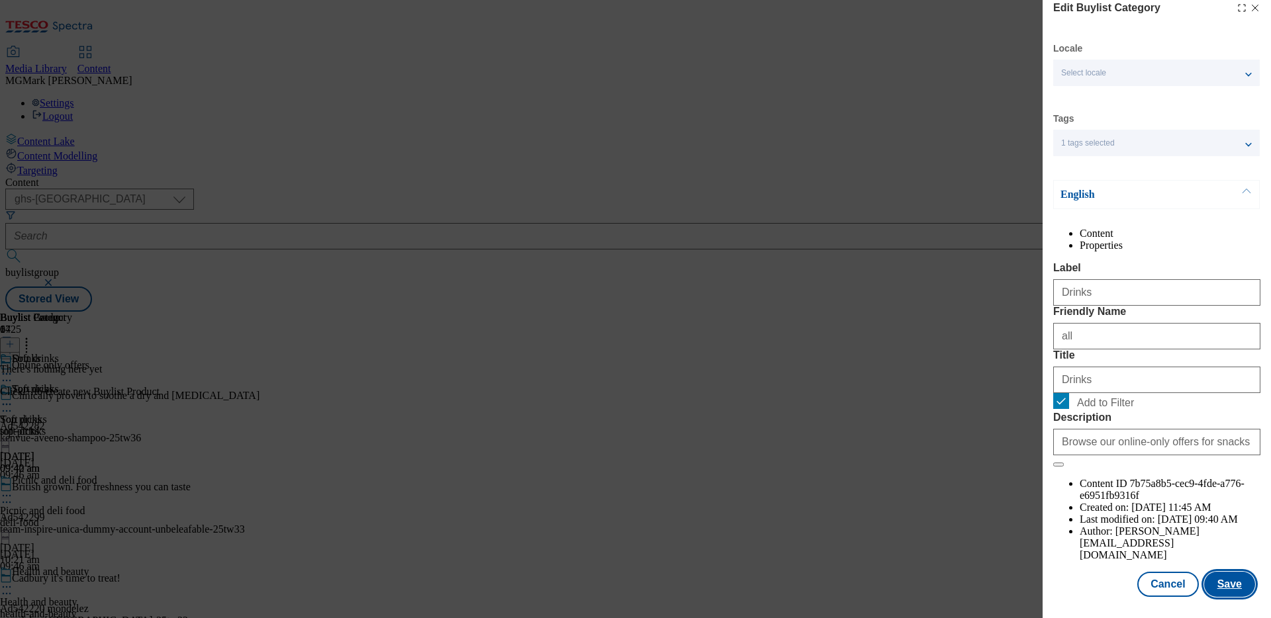
click at [1001, 494] on button "Save" at bounding box center [1229, 584] width 51 height 25
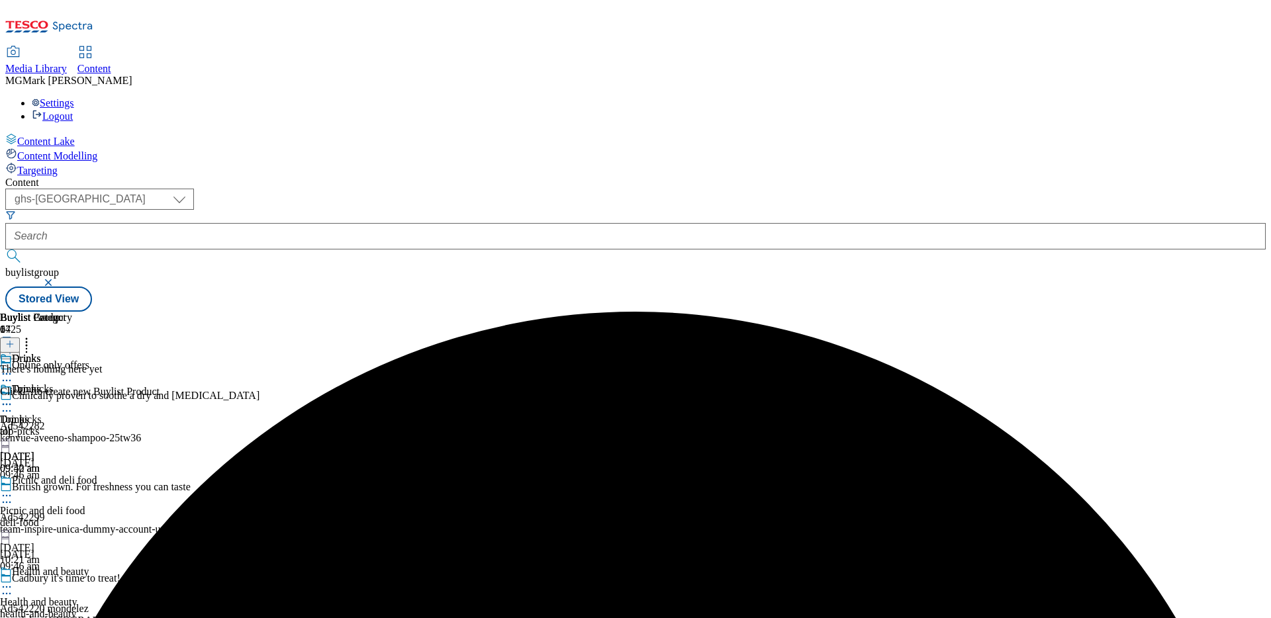
click at [10, 341] on line at bounding box center [10, 344] width 0 height 7
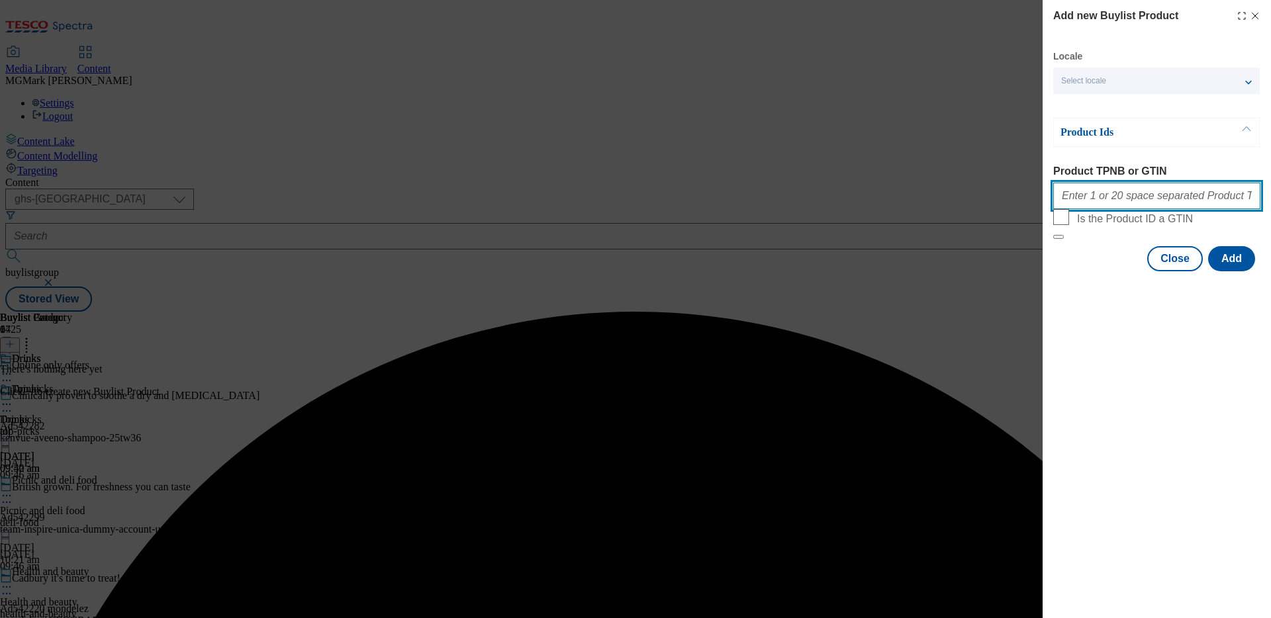
click at [1001, 209] on input "Product TPNB or GTIN" at bounding box center [1156, 196] width 207 height 26
paste input "91773553 93878668 88240353 84797302 59202529 75274954 89247223 92911844 9393897…"
type input "91773553 93878668 88240353 84797302 59202529 75274954 89247223 92911844 9393897…"
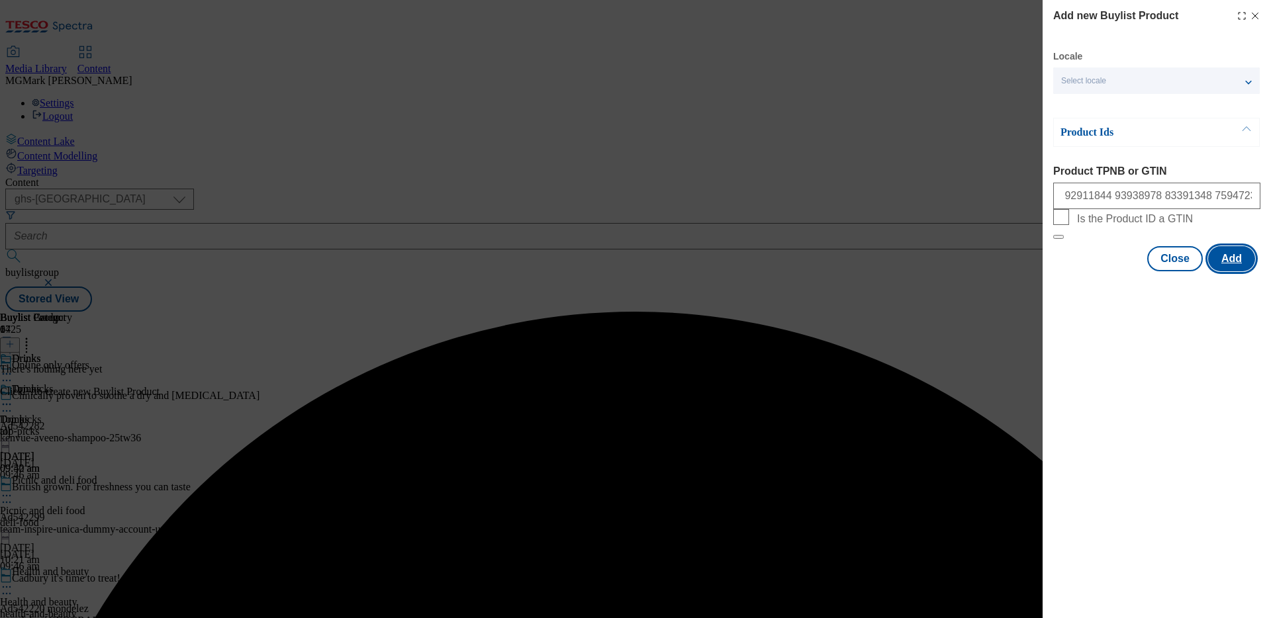
click at [1001, 271] on button "Add" at bounding box center [1231, 258] width 47 height 25
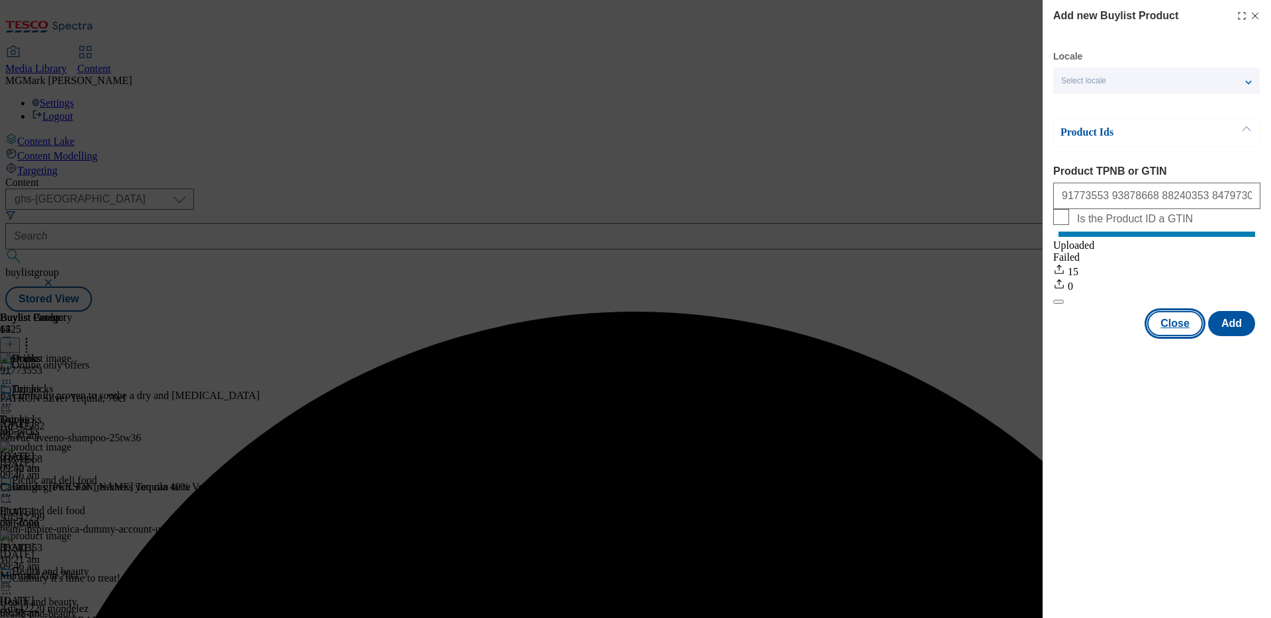
click at [1001, 336] on button "Close" at bounding box center [1176, 323] width 56 height 25
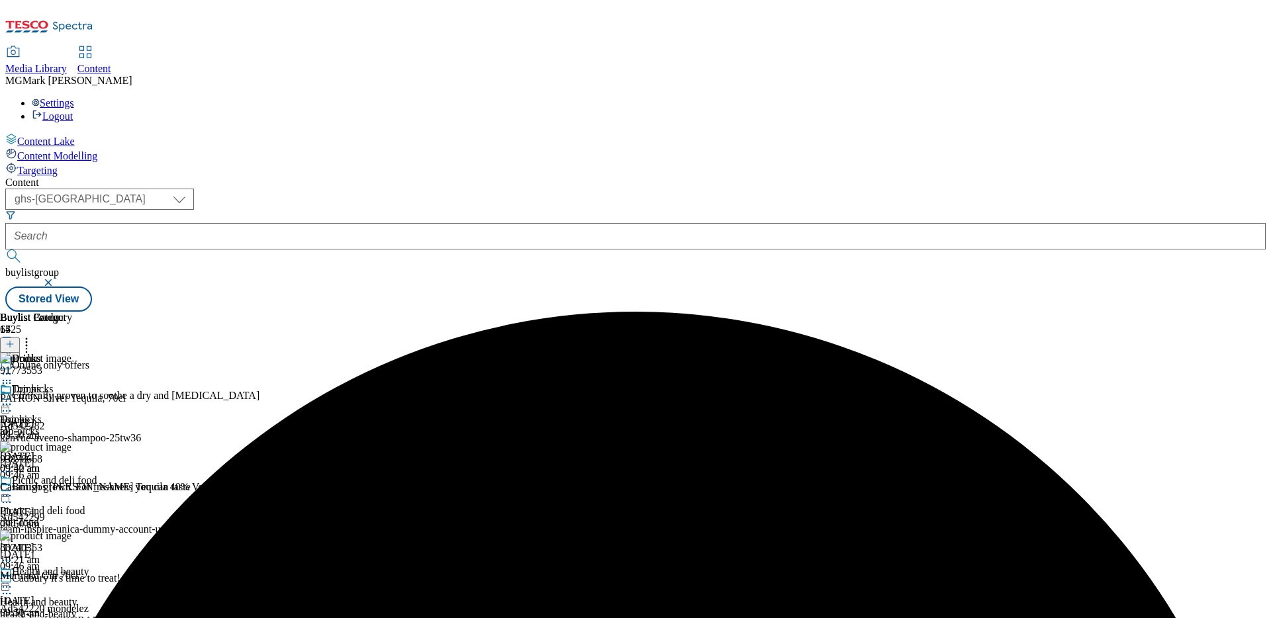
click at [13, 398] on icon at bounding box center [6, 404] width 13 height 13
click at [62, 424] on button "Edit" at bounding box center [43, 431] width 35 height 15
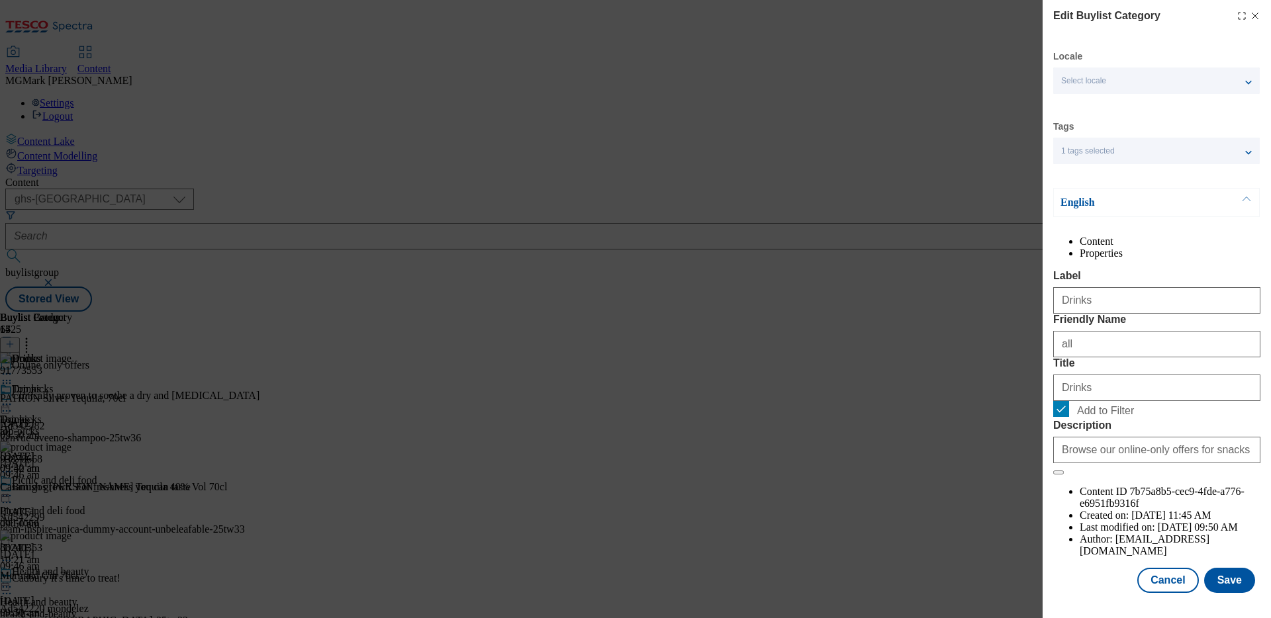
scroll to position [33, 0]
click at [1001, 464] on input "Browse our online-only offers for snacks & soft drinks, including Tango Orange …" at bounding box center [1156, 450] width 207 height 26
paste input "Top up on drinks for less with our online only offers. Shop online now at [GEOG…"
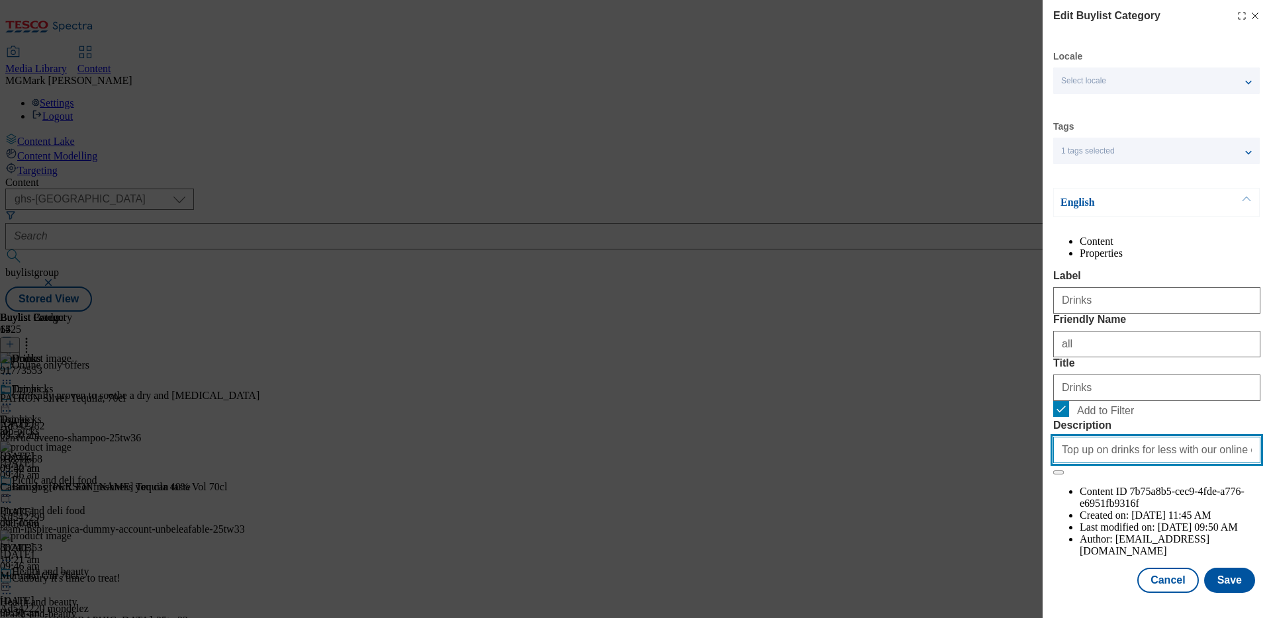
scroll to position [0, 176]
type input "Top up on drinks for less with our online only offers. Shop online now at [GEOG…"
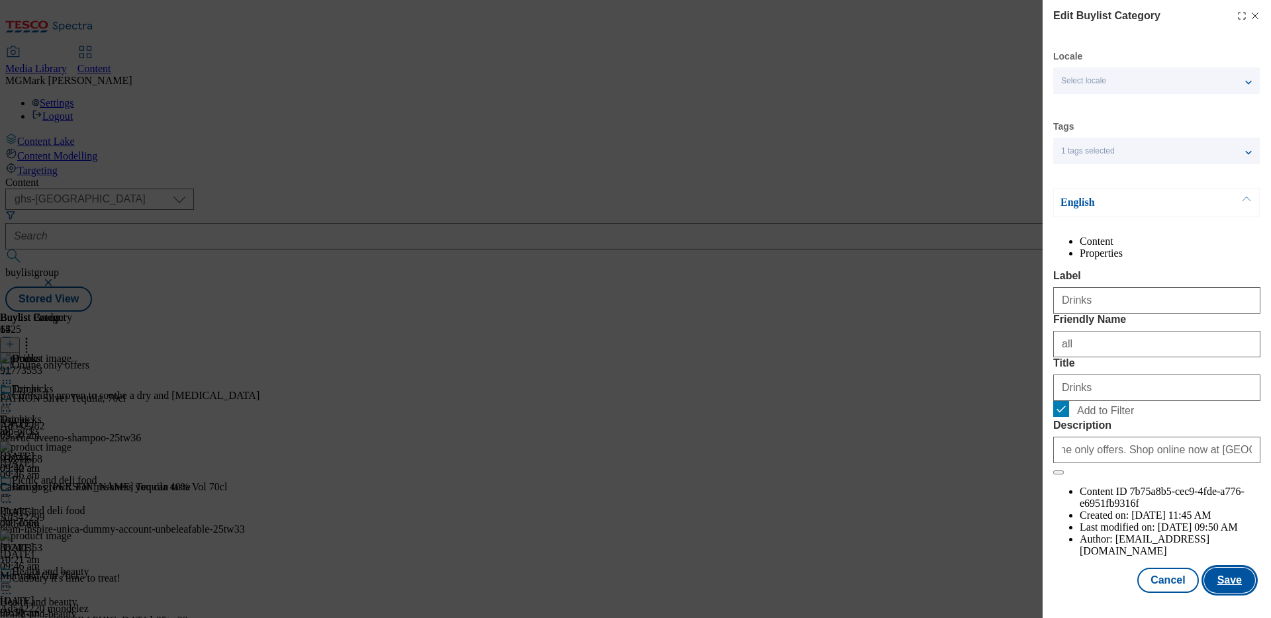
click at [1001, 494] on button "Save" at bounding box center [1229, 580] width 51 height 25
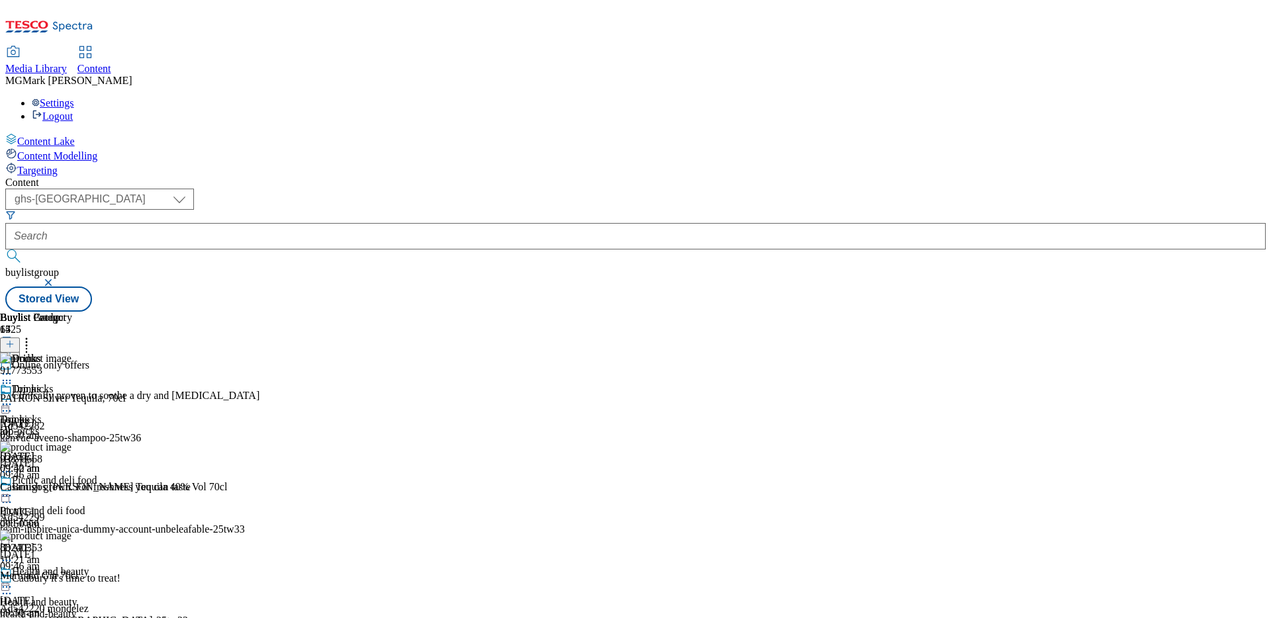
scroll to position [1306, 0]
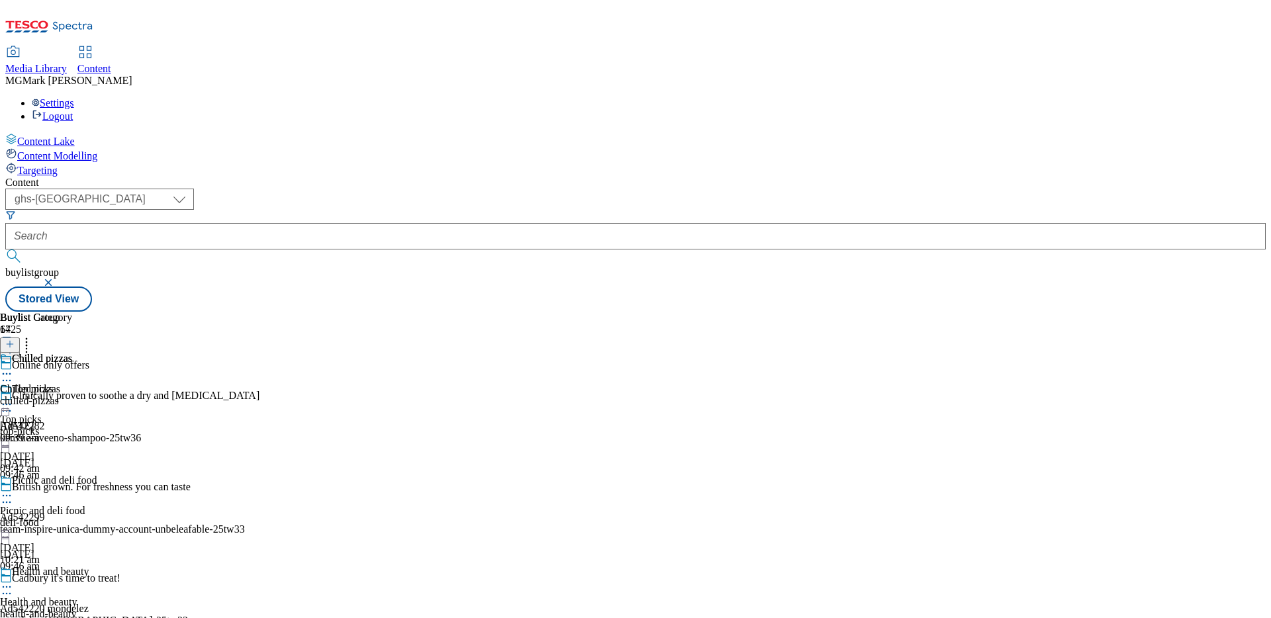
click at [72, 353] on div "Chilled pizzas Chilled pizzas chilled-pizzas [DATE] 09:39 am" at bounding box center [36, 398] width 72 height 91
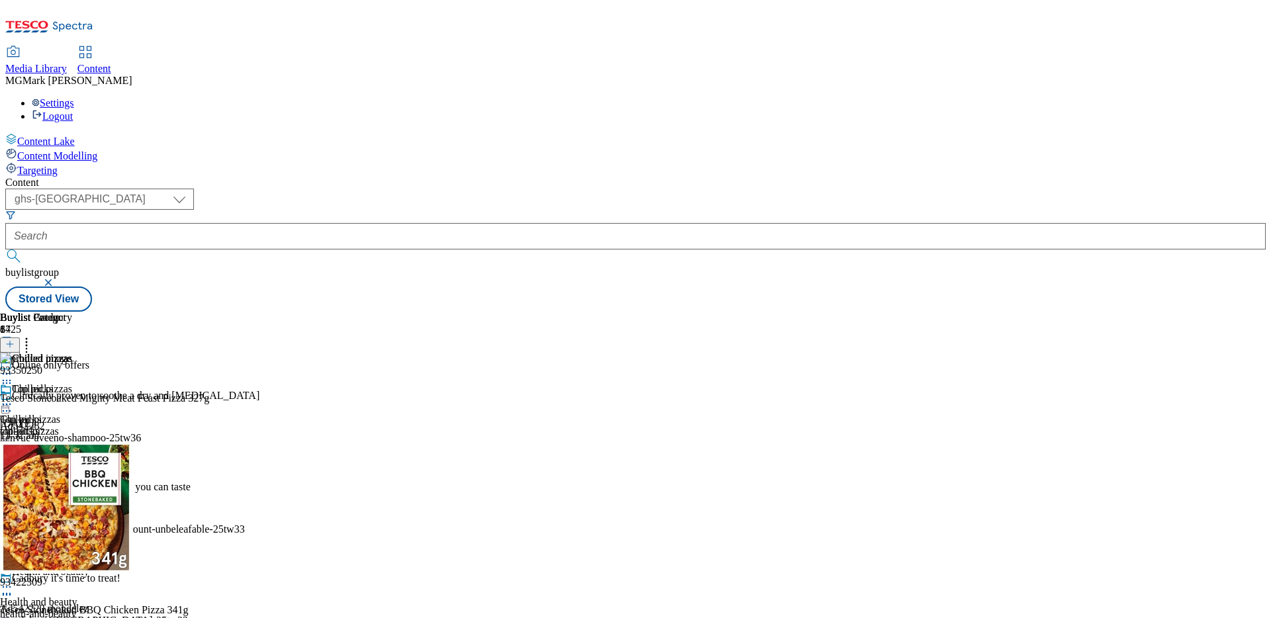
scroll to position [1990, 0]
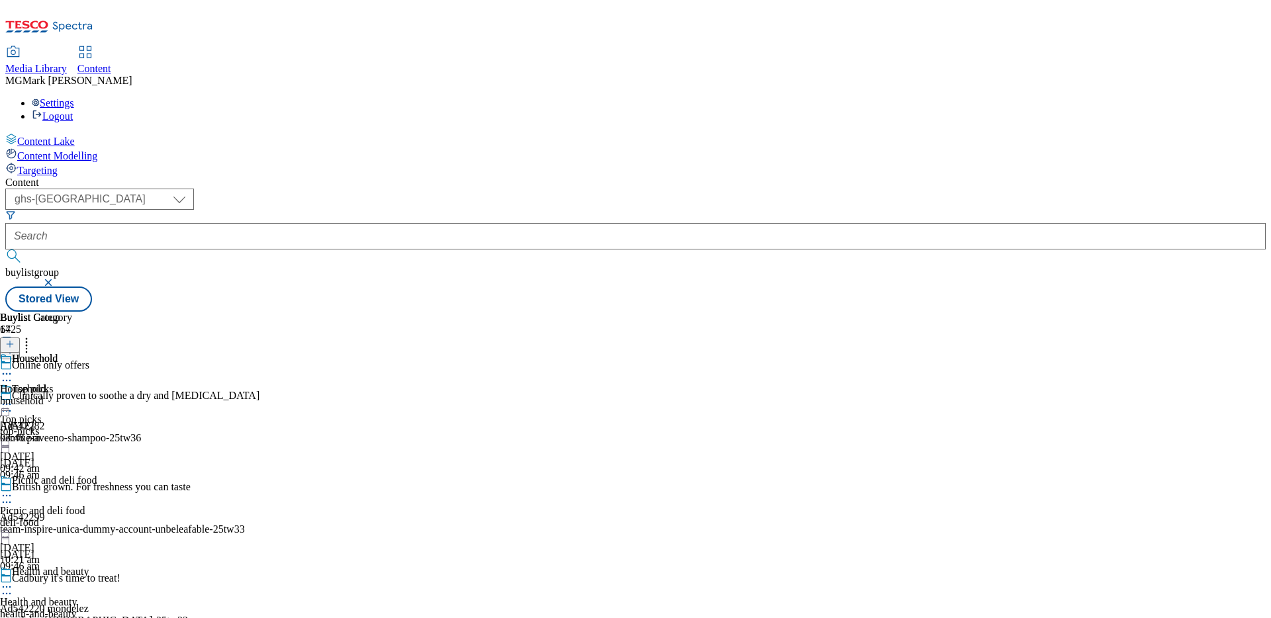
click at [72, 395] on div "household" at bounding box center [36, 401] width 72 height 12
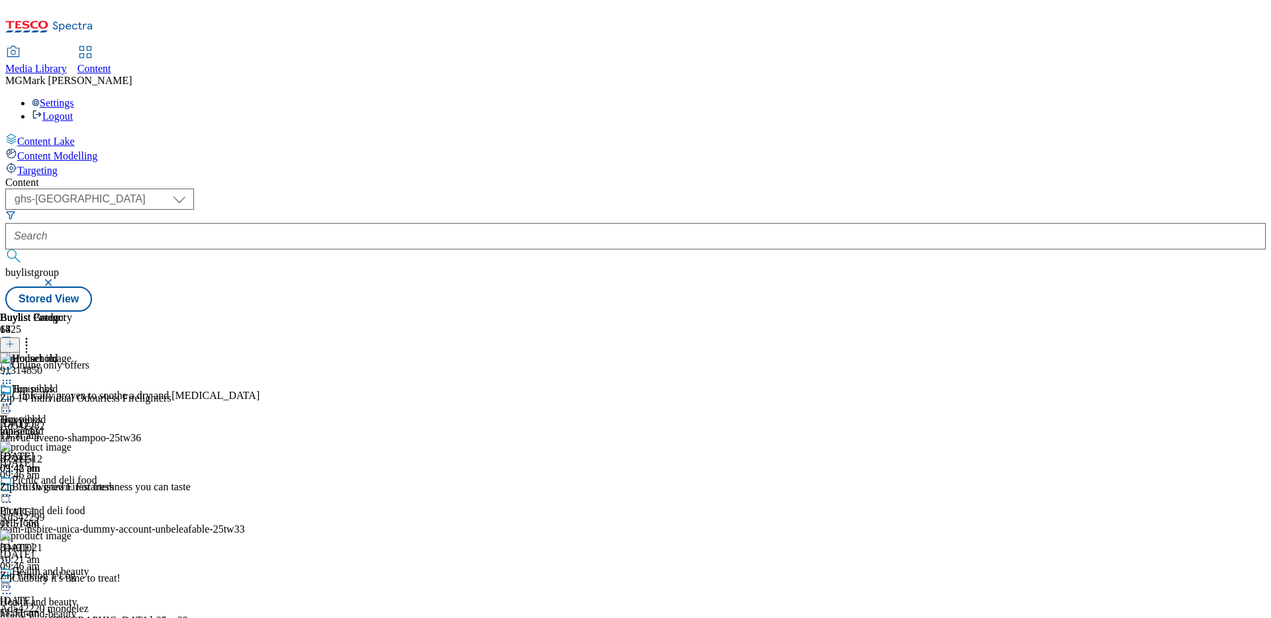
scroll to position [1643, 0]
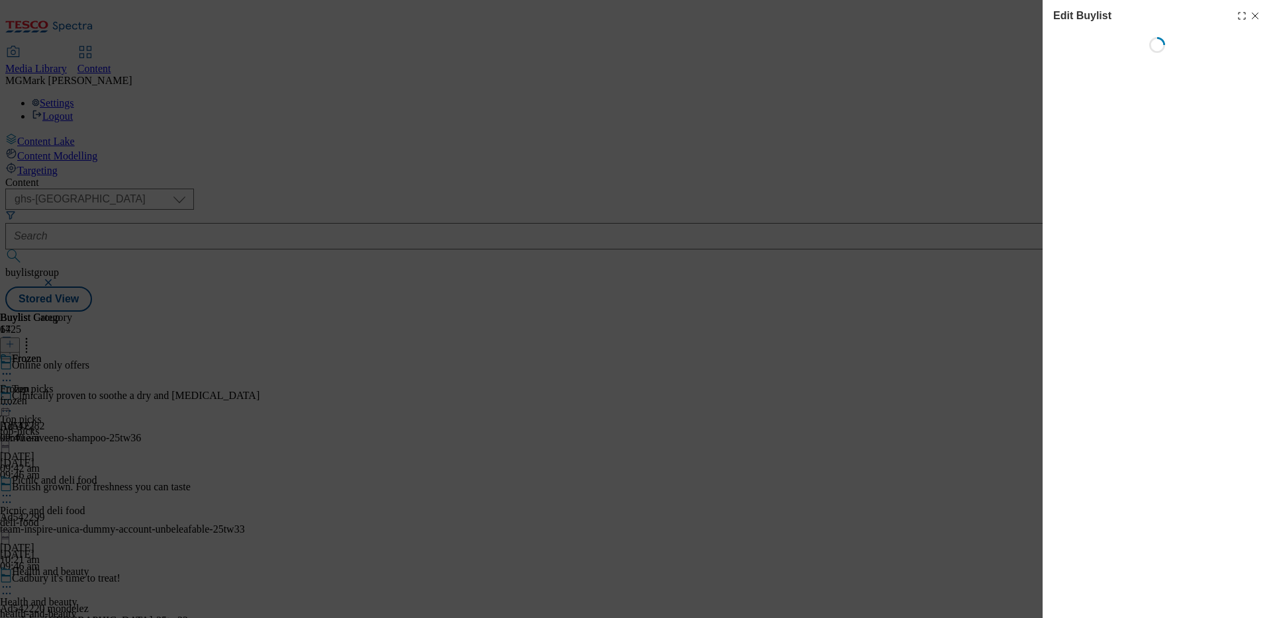
select select "seasonal"
select select "Banner"
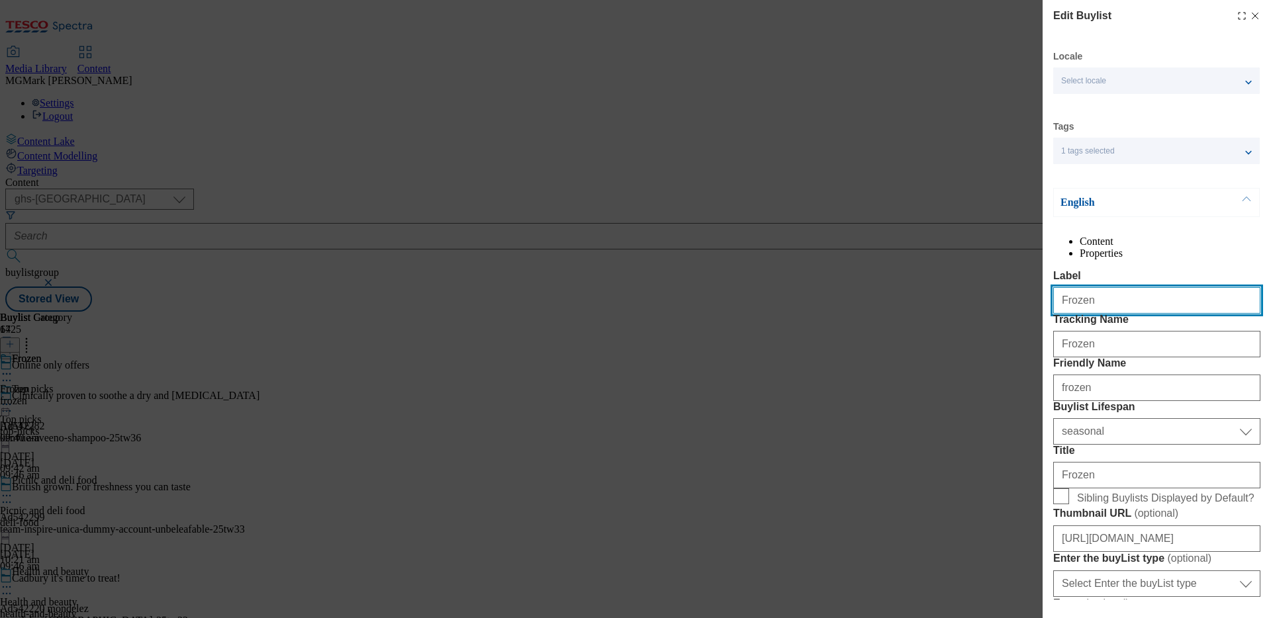
click at [1001, 314] on input "Frozen" at bounding box center [1156, 300] width 207 height 26
type input "Prepared food"
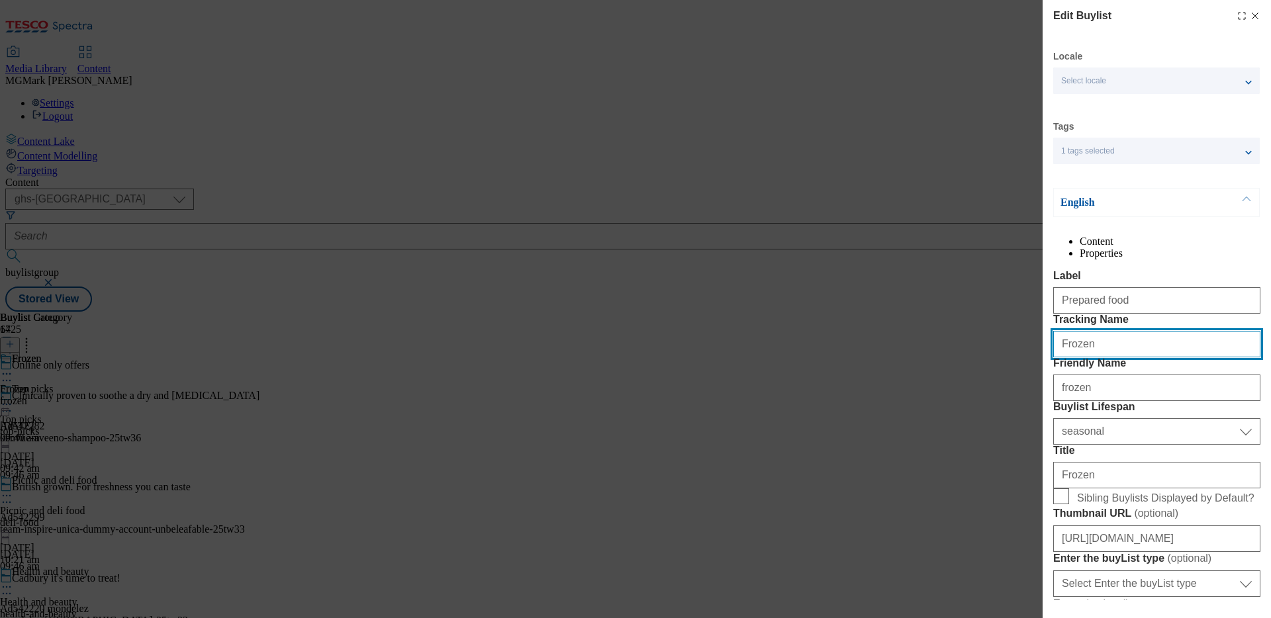
paste input "ONL_Prep_wk33"
type input "ONL_Prep_wk33"
click at [1001, 401] on div "frozen" at bounding box center [1156, 385] width 207 height 32
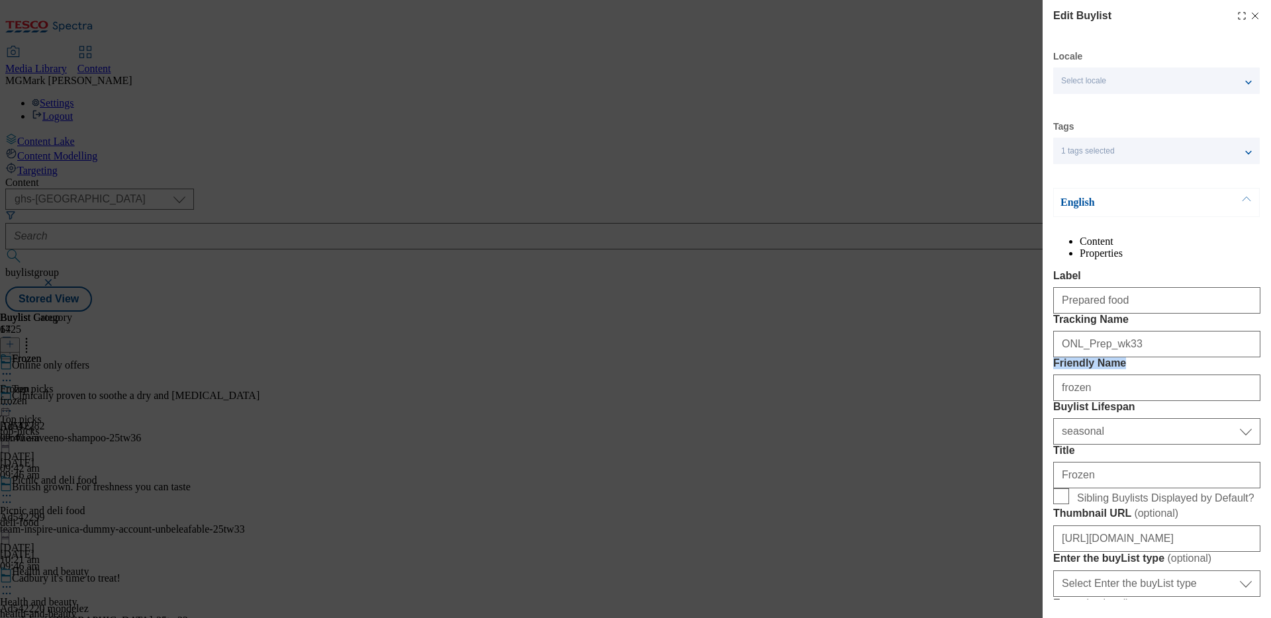
click at [1001, 401] on div "frozen" at bounding box center [1156, 385] width 207 height 32
click at [1001, 401] on input "frozen" at bounding box center [1156, 388] width 207 height 26
type input "P"
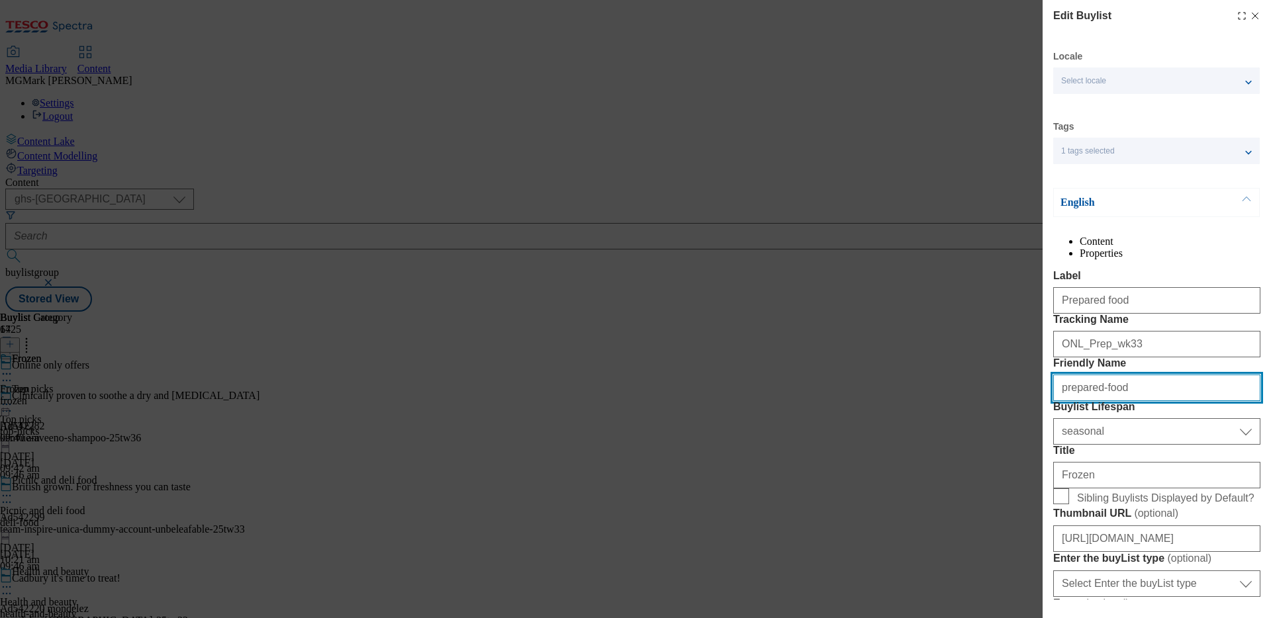
type input "prepared-food"
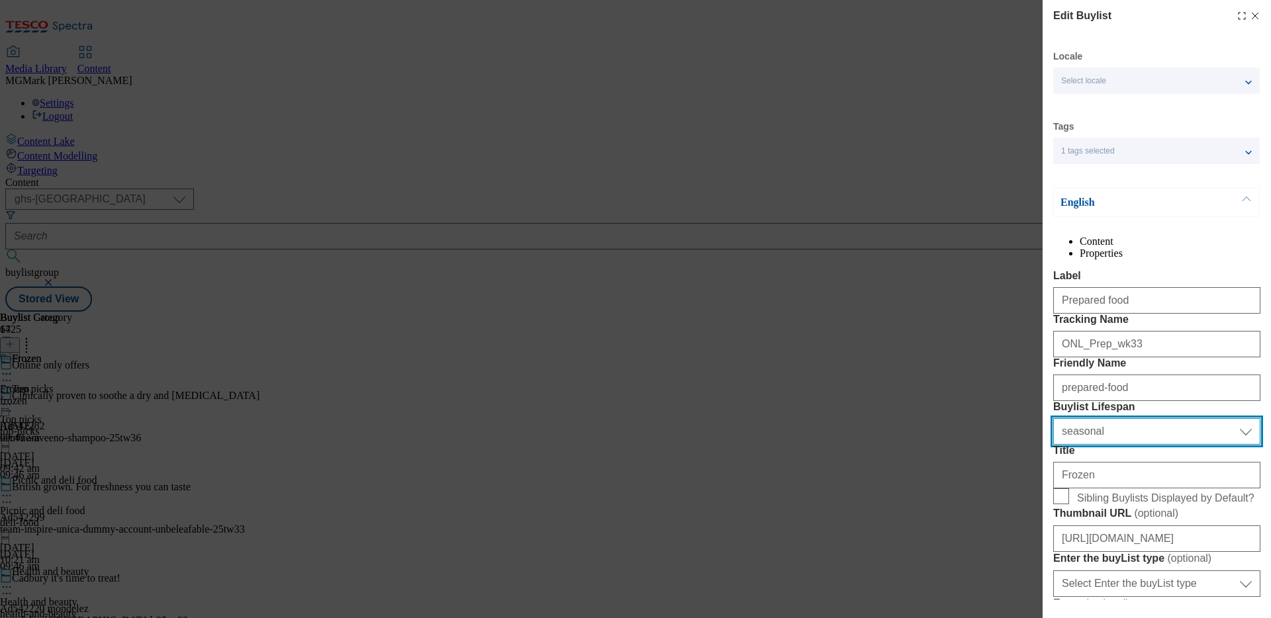
click at [1001, 445] on select "Select Buylist Lifespan evergreen seasonal tactical" at bounding box center [1156, 431] width 207 height 26
select select "tactical"
click at [1001, 445] on select "Select Buylist Lifespan evergreen seasonal tactical" at bounding box center [1156, 431] width 207 height 26
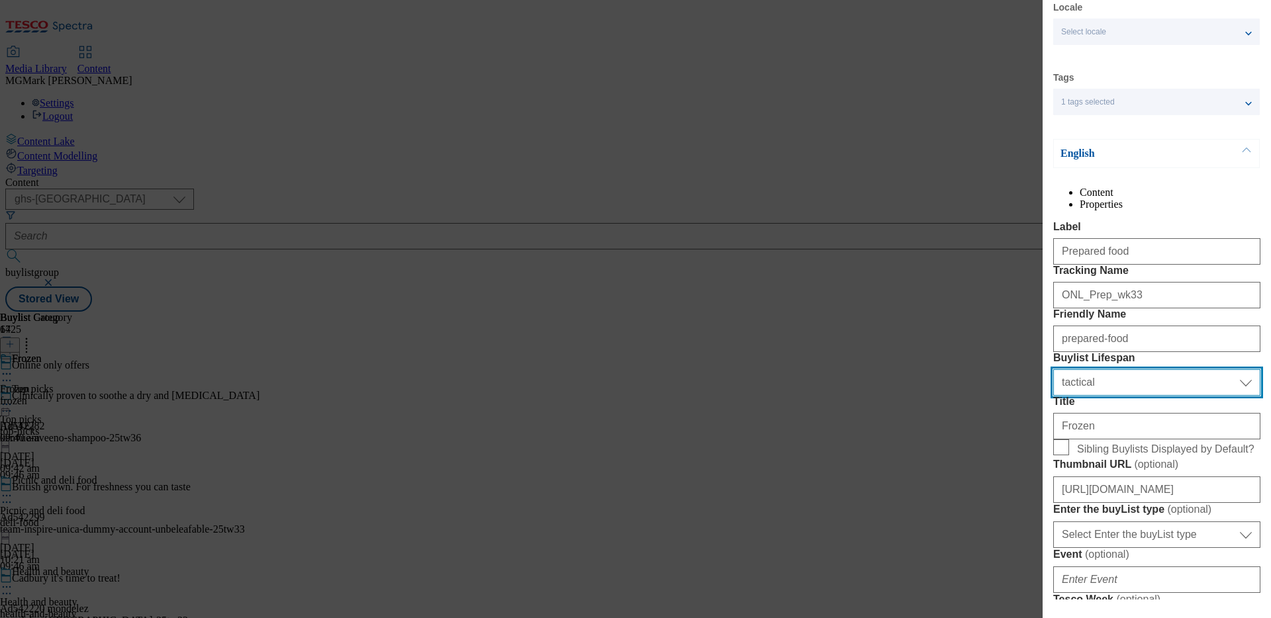
scroll to position [50, 0]
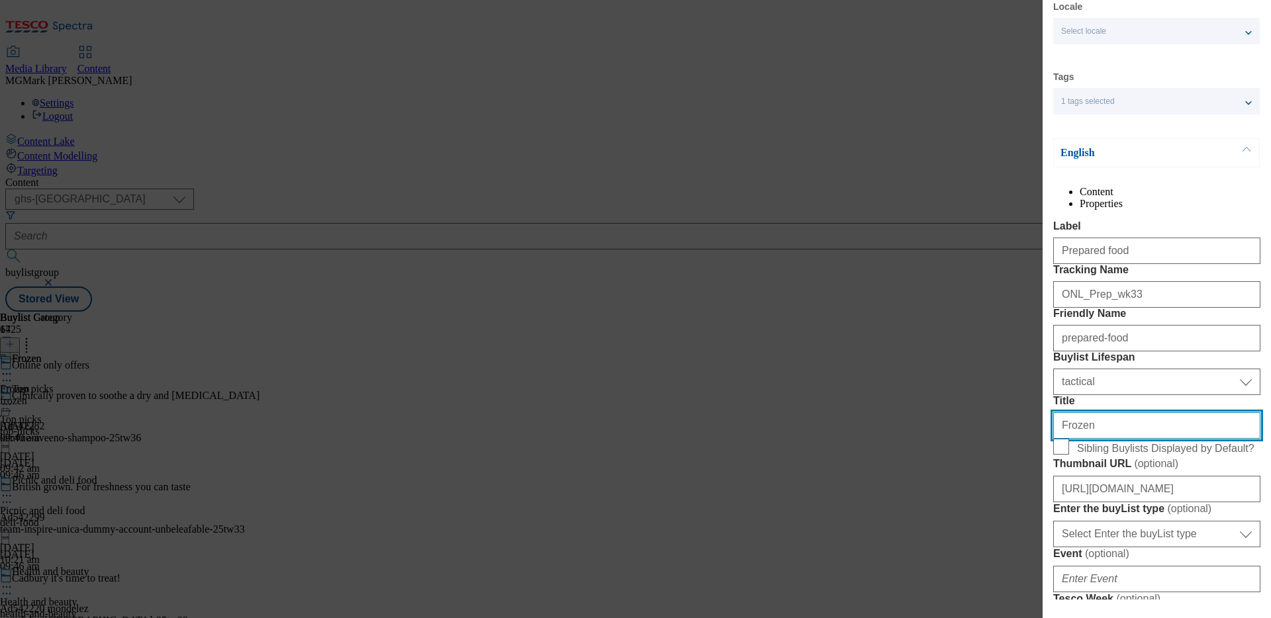
click at [1001, 439] on input "Frozen" at bounding box center [1156, 426] width 207 height 26
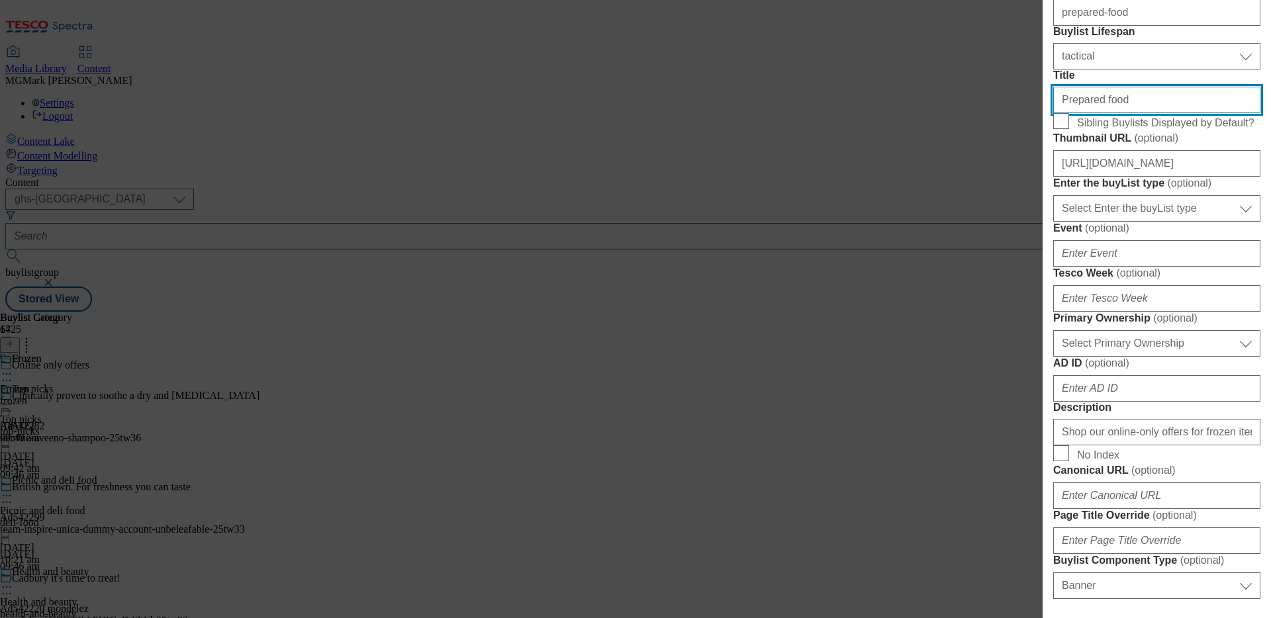
scroll to position [387, 0]
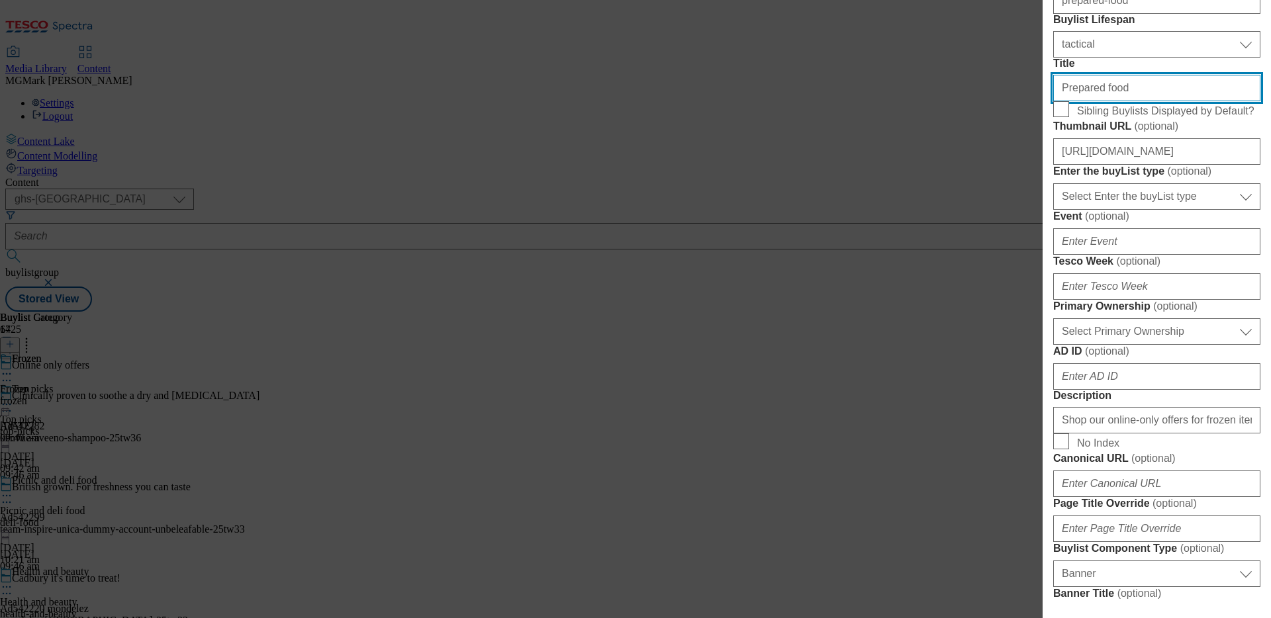
type input "Prepared food"
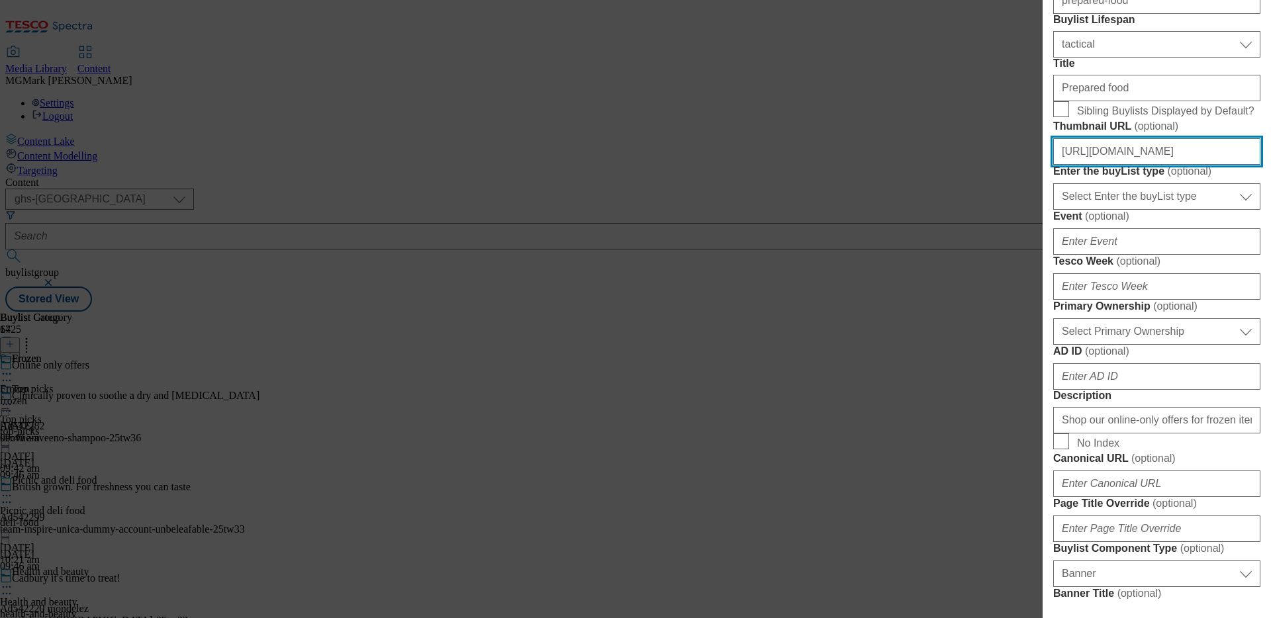
click at [1001, 165] on input "[URL][DOMAIN_NAME]" at bounding box center [1156, 151] width 207 height 26
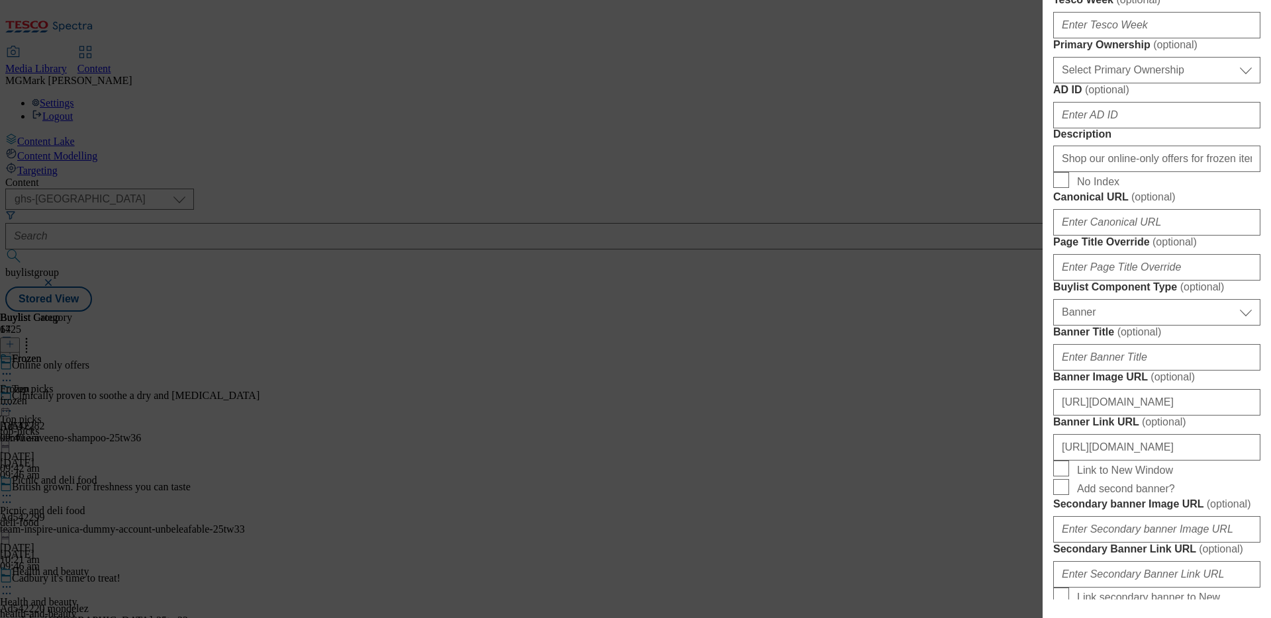
scroll to position [655, 0]
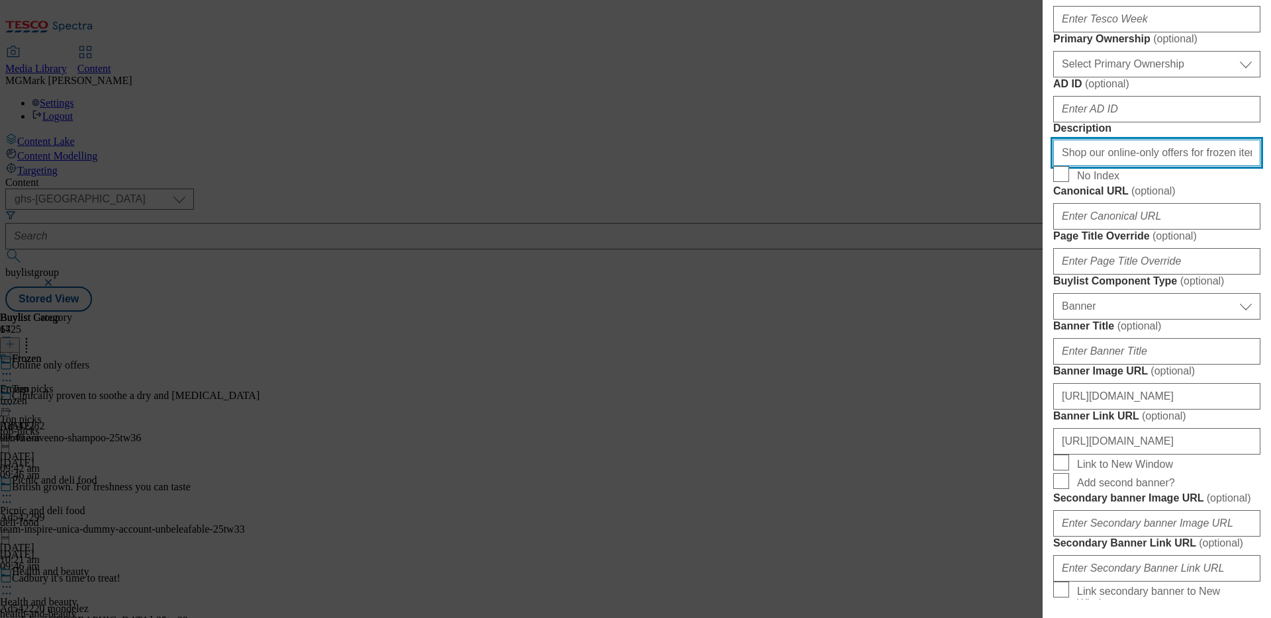
click at [1001, 166] on input "Shop our online-only offers for frozen items, with vegan products from Quorn an…" at bounding box center [1156, 153] width 207 height 26
paste input "Top up on fridge fillers and lunchtime favourites for less with our online only…"
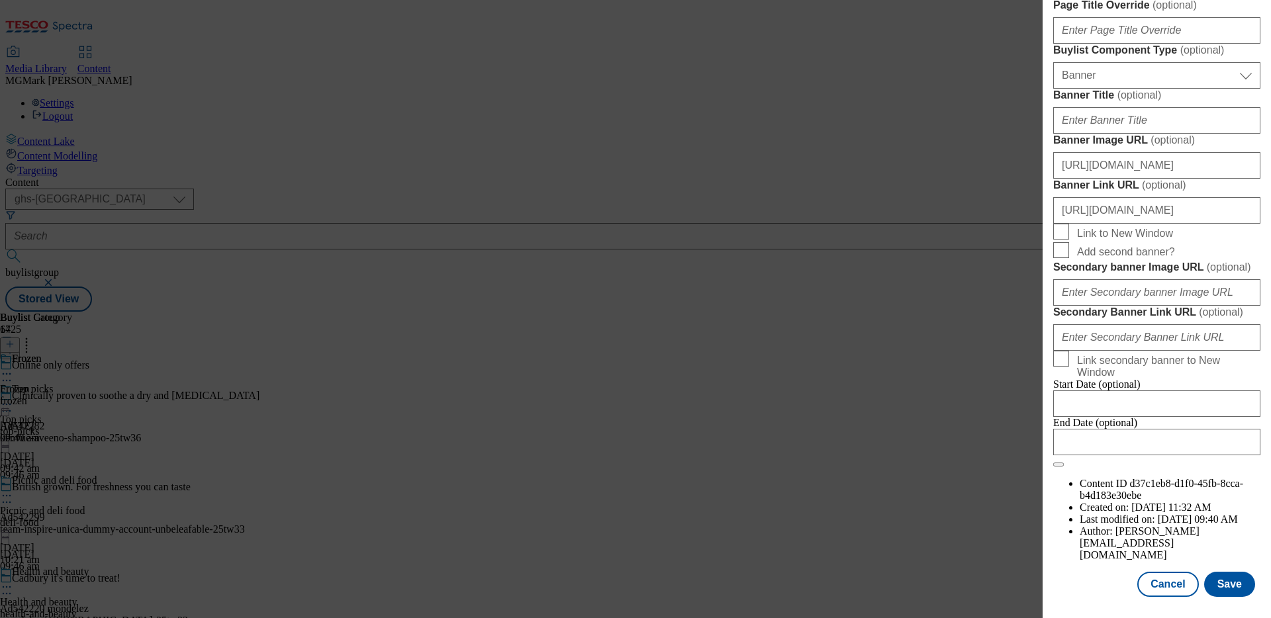
scroll to position [1001, 0]
type input "Top up on fridge fillers and lunchtime favourites for less with our online only…"
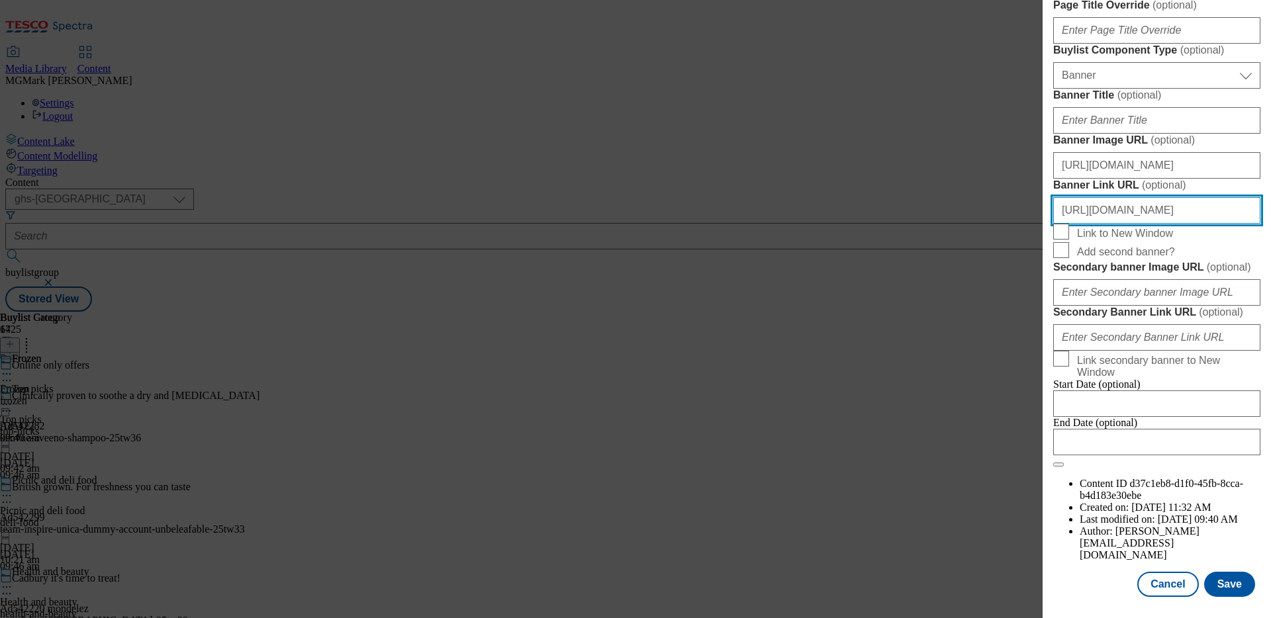
click at [1001, 224] on input "[URL][DOMAIN_NAME]" at bounding box center [1156, 210] width 207 height 26
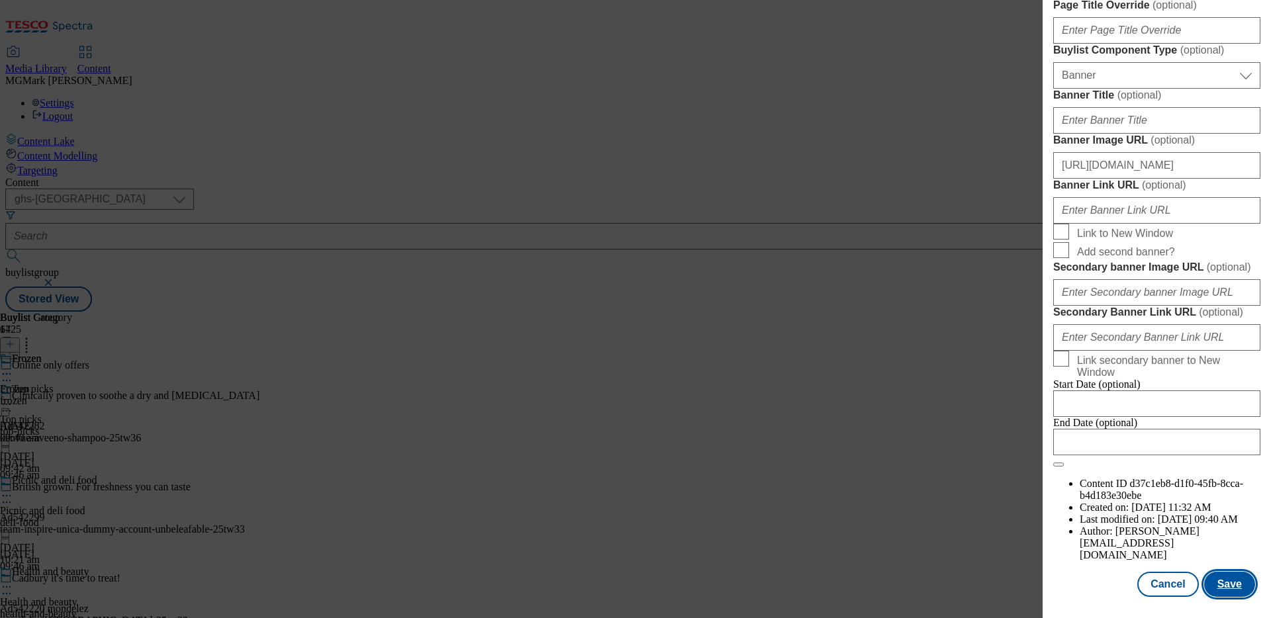
click at [1001, 494] on button "Save" at bounding box center [1229, 584] width 51 height 25
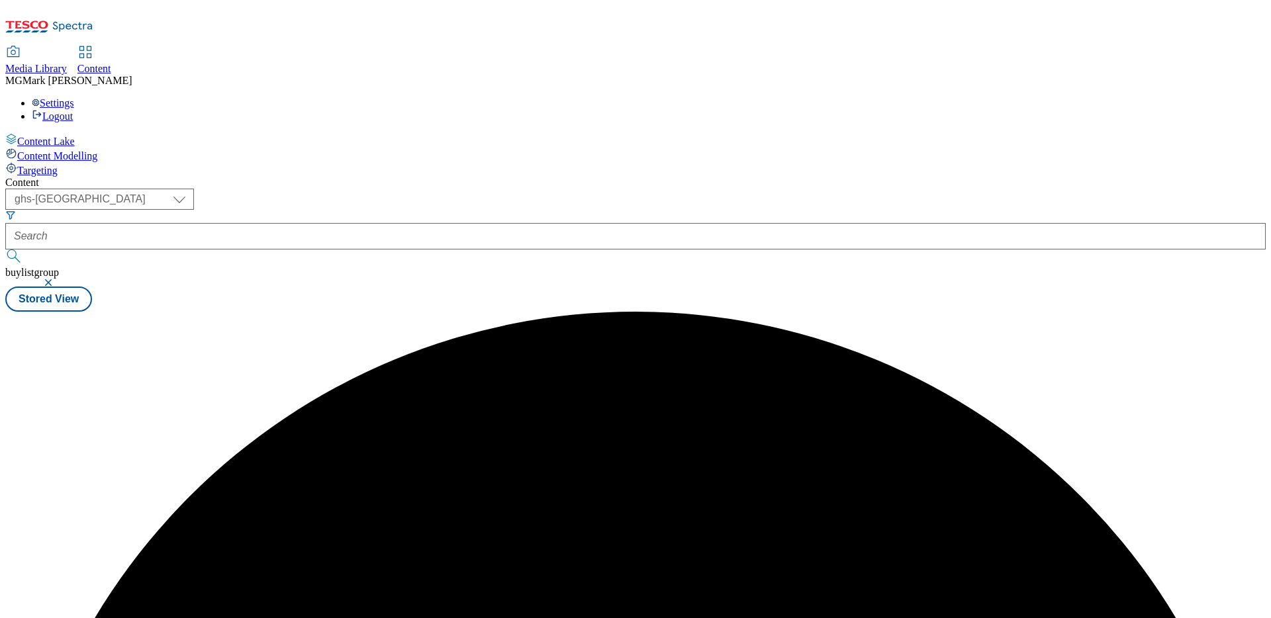
scroll to position [0, 0]
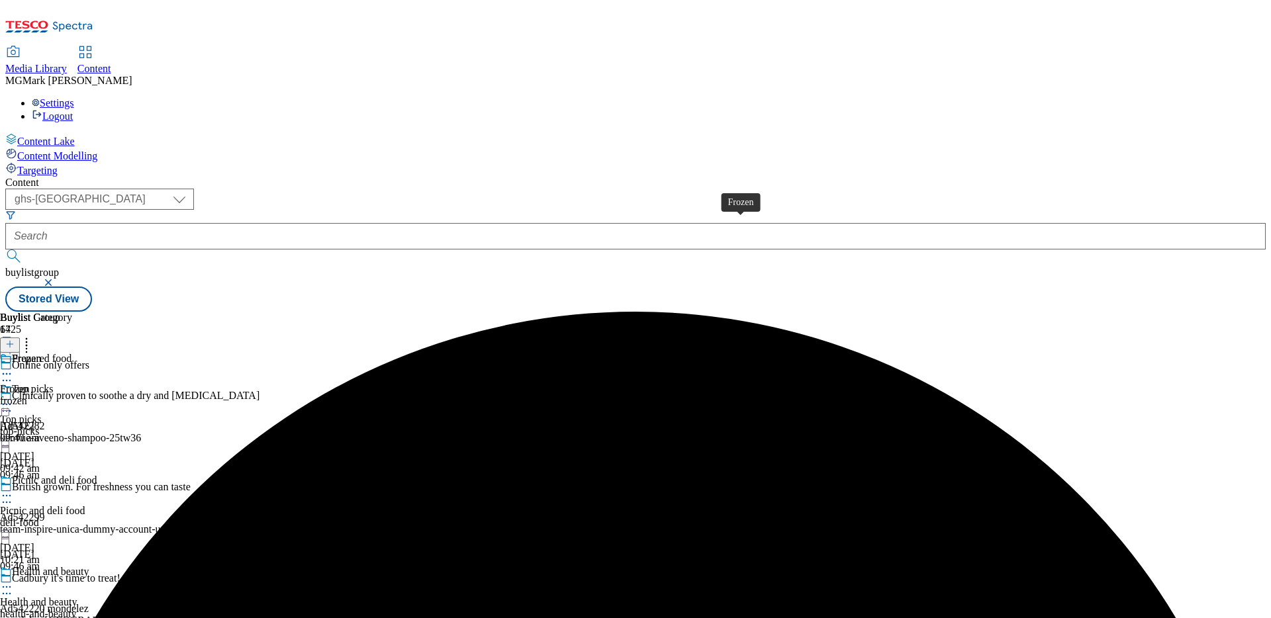
click at [72, 395] on div "frozen" at bounding box center [36, 401] width 72 height 12
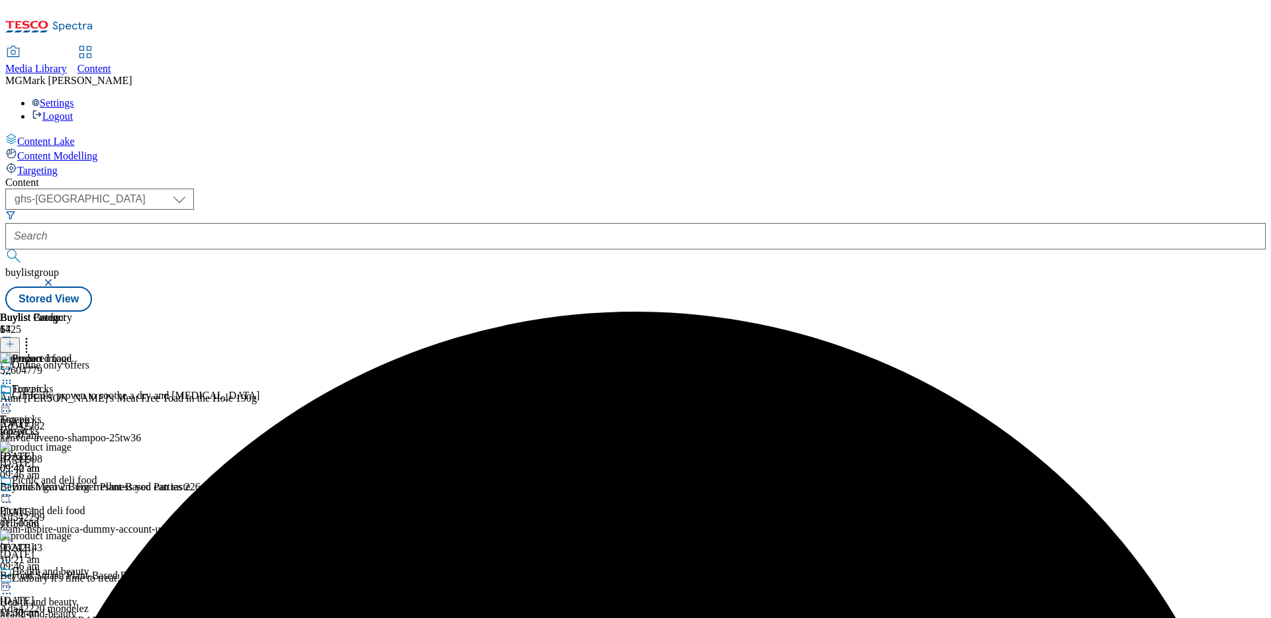
click at [13, 398] on icon at bounding box center [6, 404] width 13 height 13
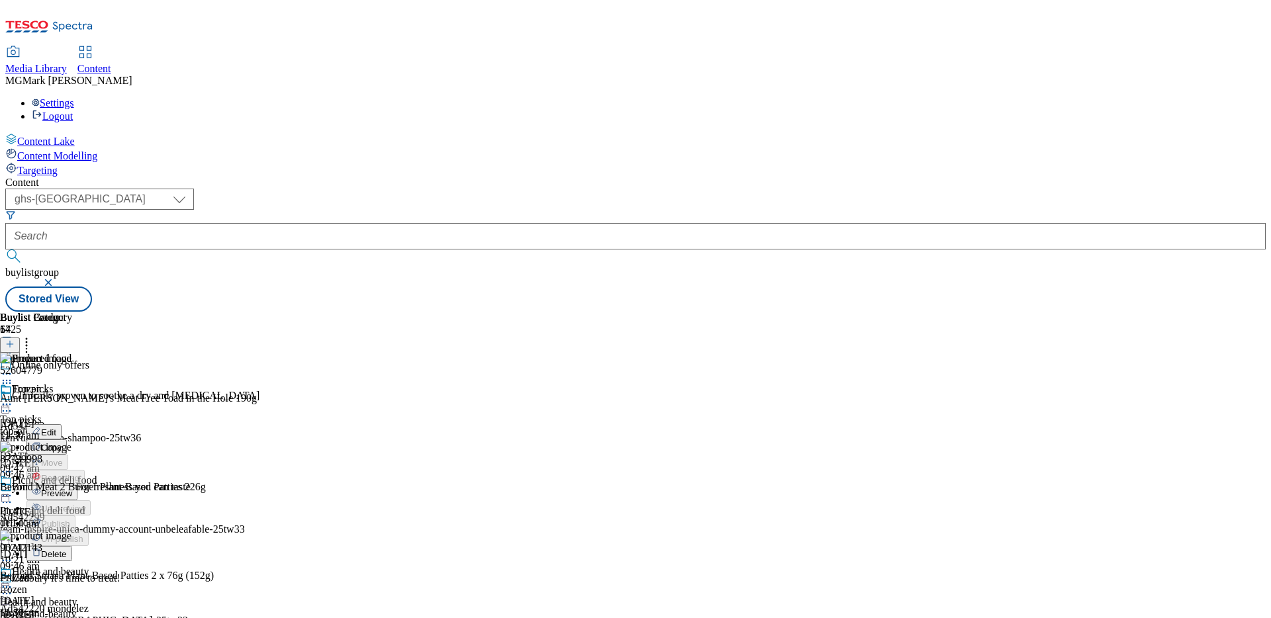
click at [62, 424] on button "Edit" at bounding box center [43, 431] width 35 height 15
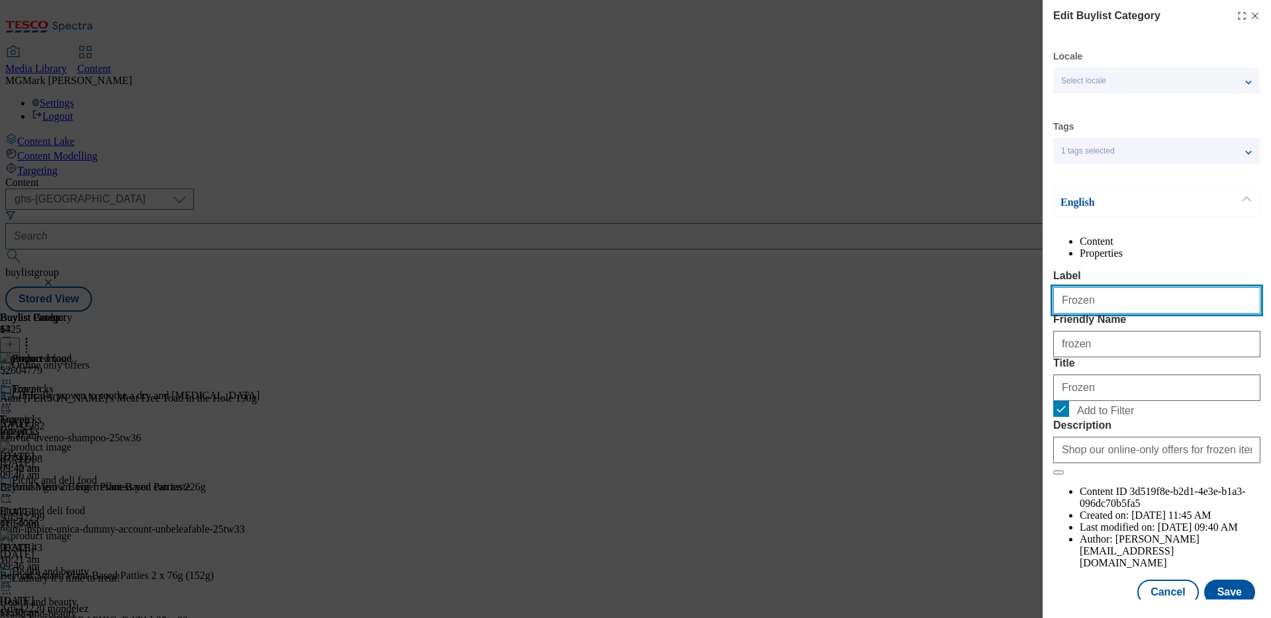
click at [1001, 314] on input "Frozen" at bounding box center [1156, 300] width 207 height 26
type input "Prepared food"
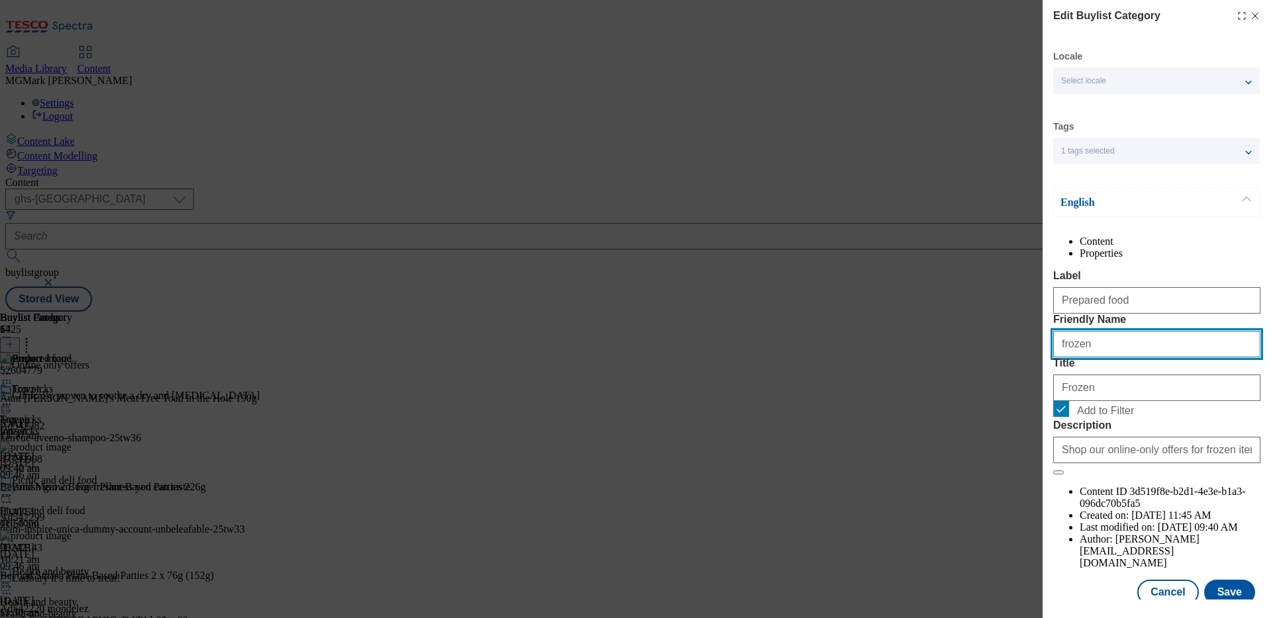
type input "P"
type input "p"
type input "all"
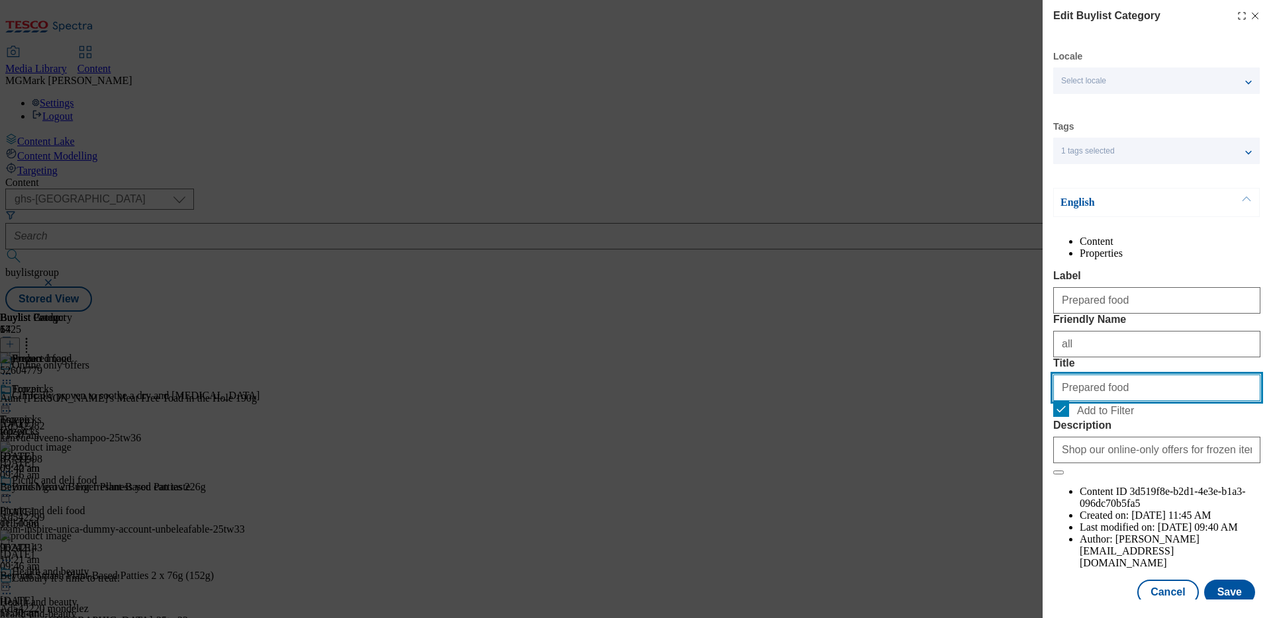
type input "Prepared food"
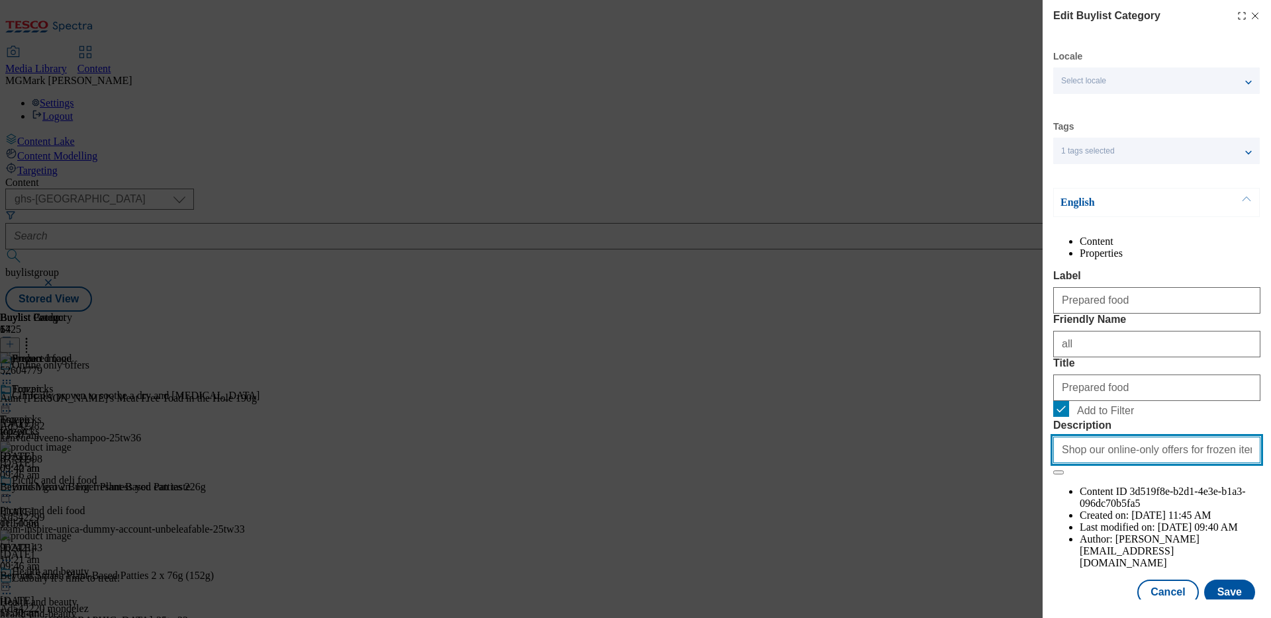
paste input "Top up on fridge fillers and lunchtime favourites for less with our online only…"
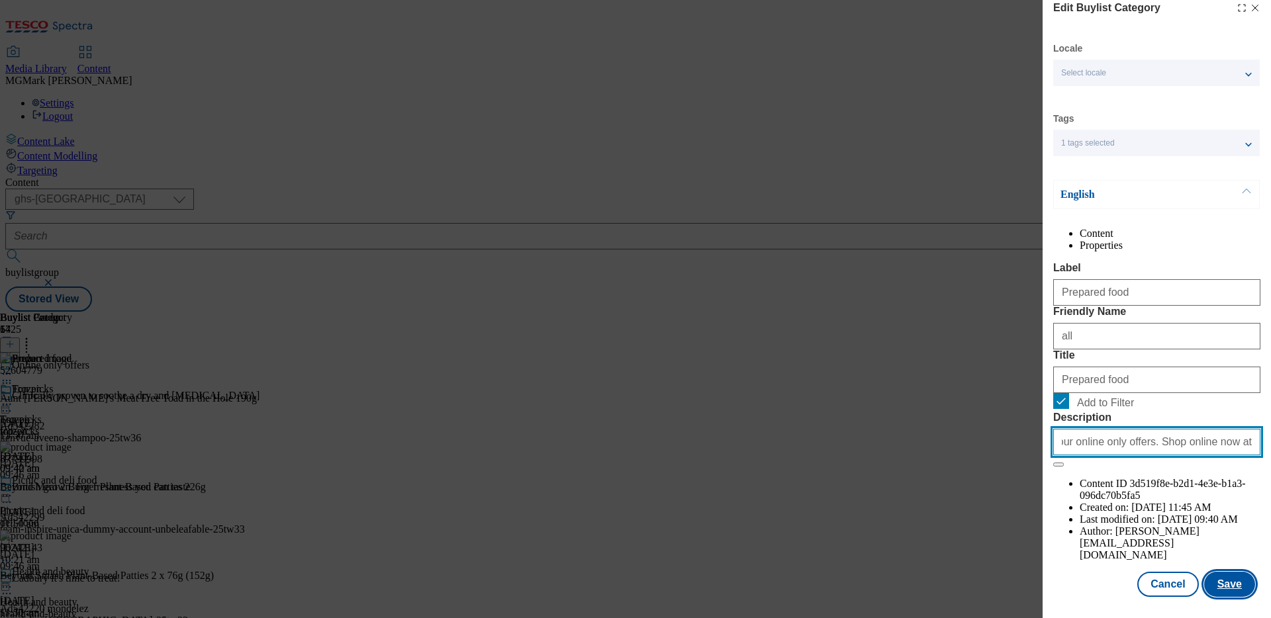
type input "Top up on fridge fillers and lunchtime favourites for less with our online only…"
click at [1001, 494] on button "Save" at bounding box center [1229, 584] width 51 height 25
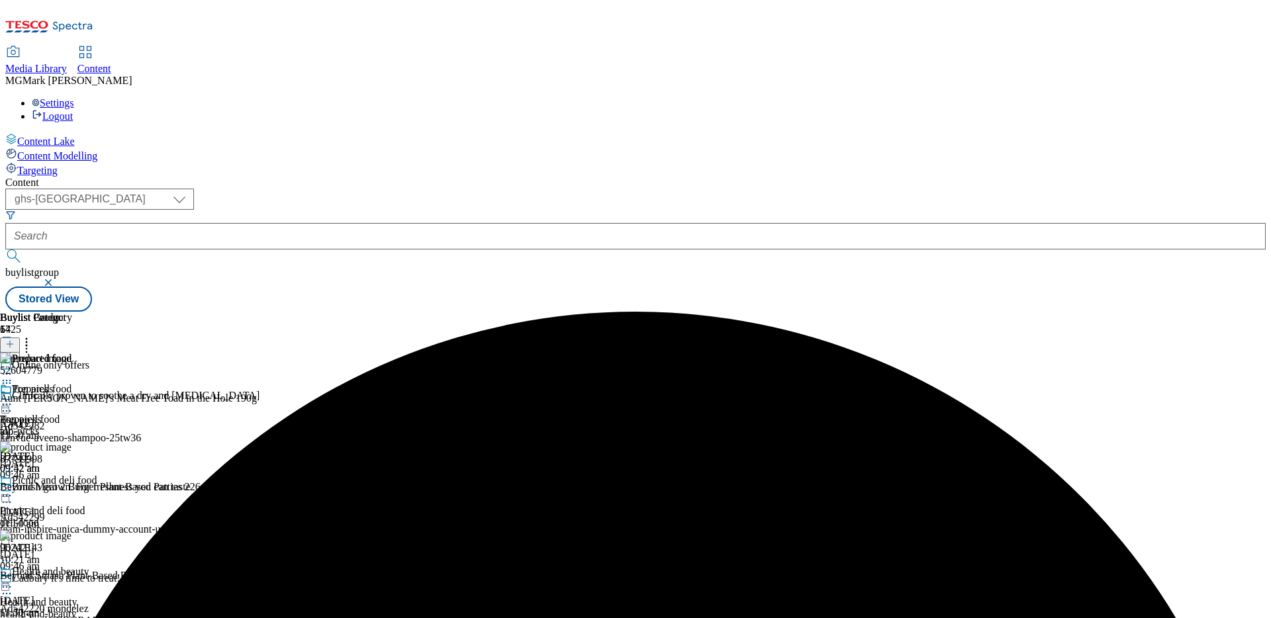
click at [33, 336] on icon at bounding box center [26, 342] width 13 height 13
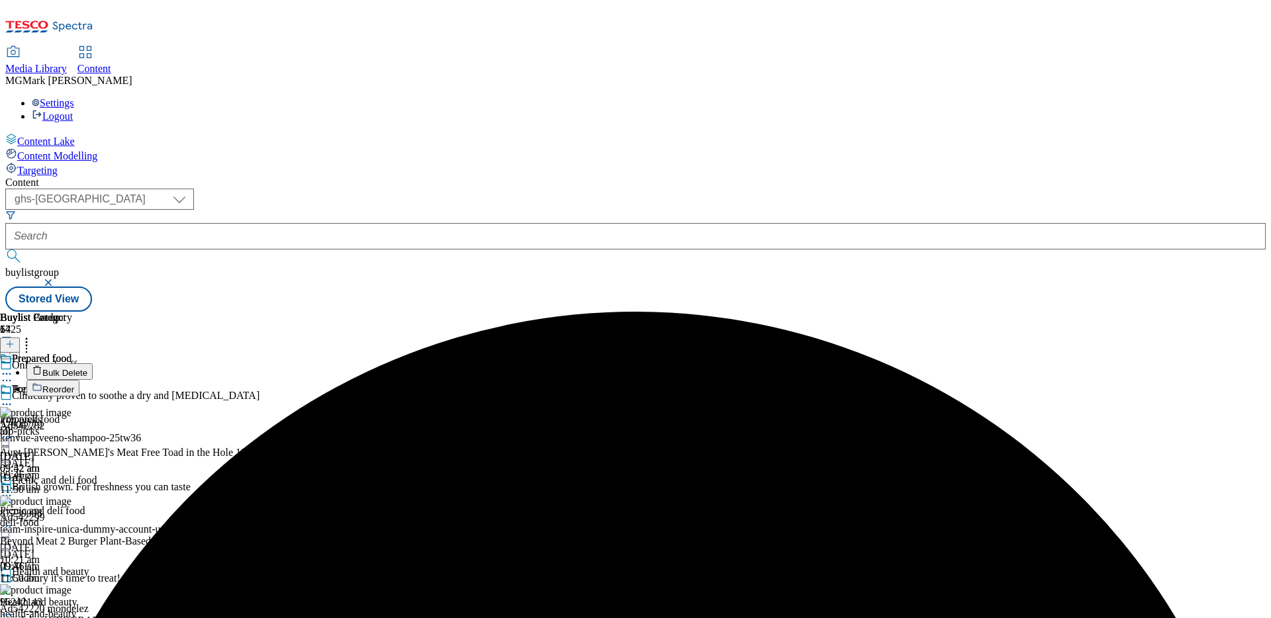
click at [93, 364] on button "Bulk Delete" at bounding box center [59, 372] width 66 height 17
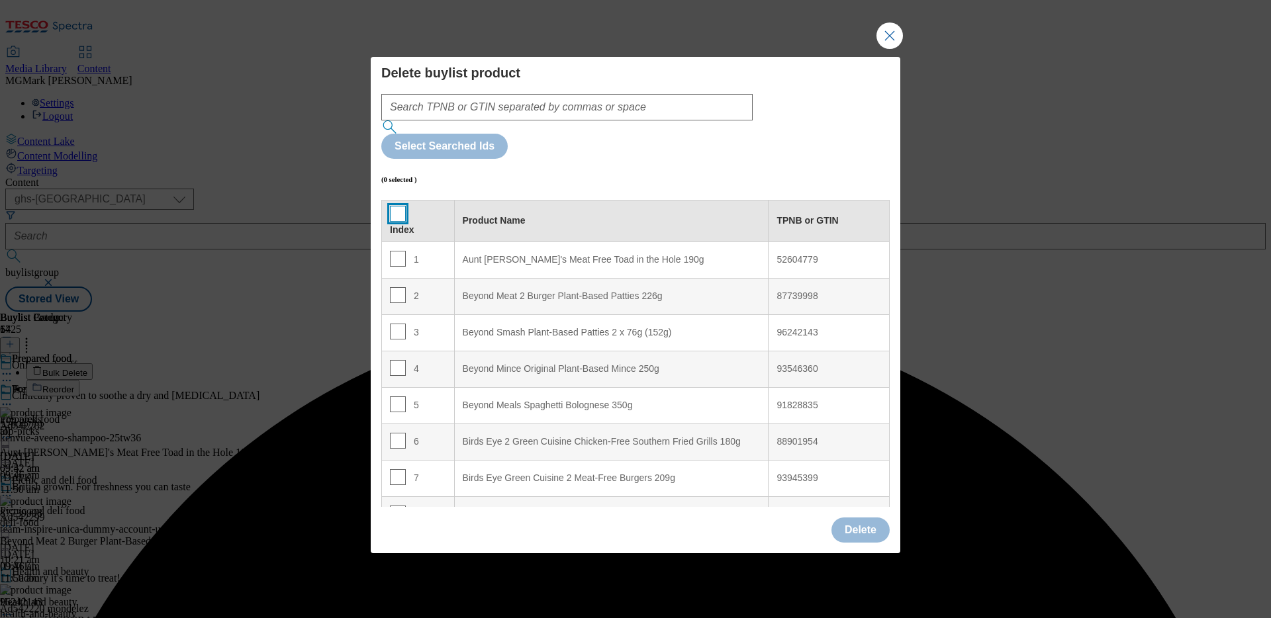
click at [395, 206] on input "Modal" at bounding box center [398, 214] width 16 height 16
checkbox input "true"
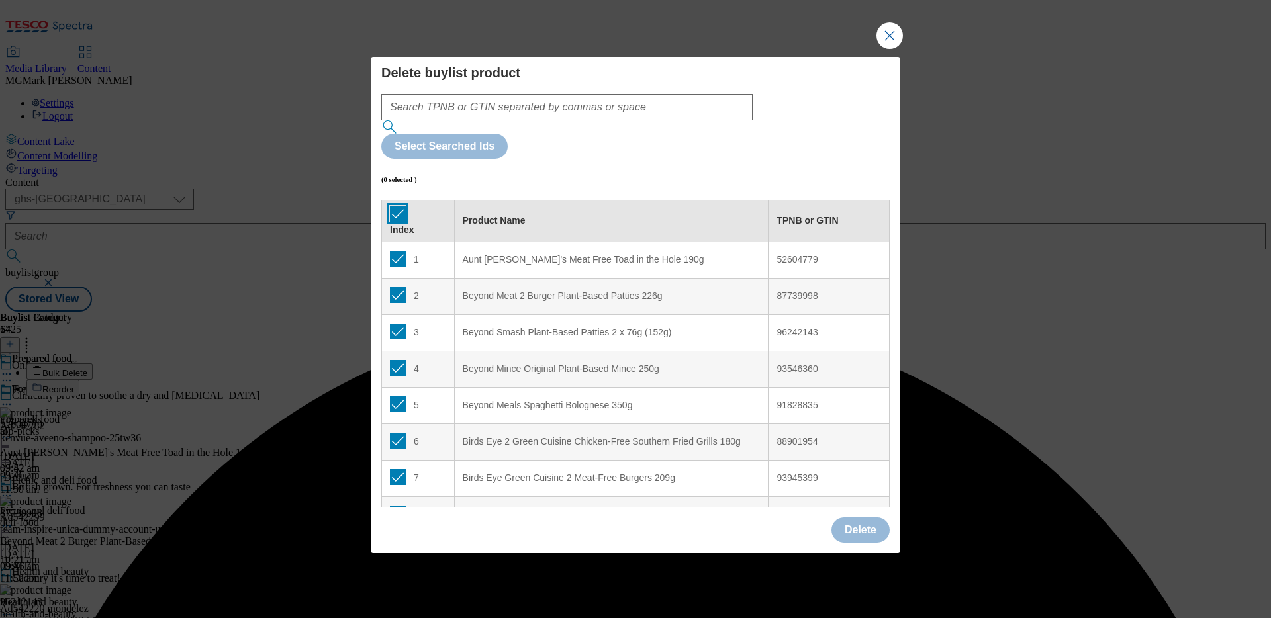
checkbox input "true"
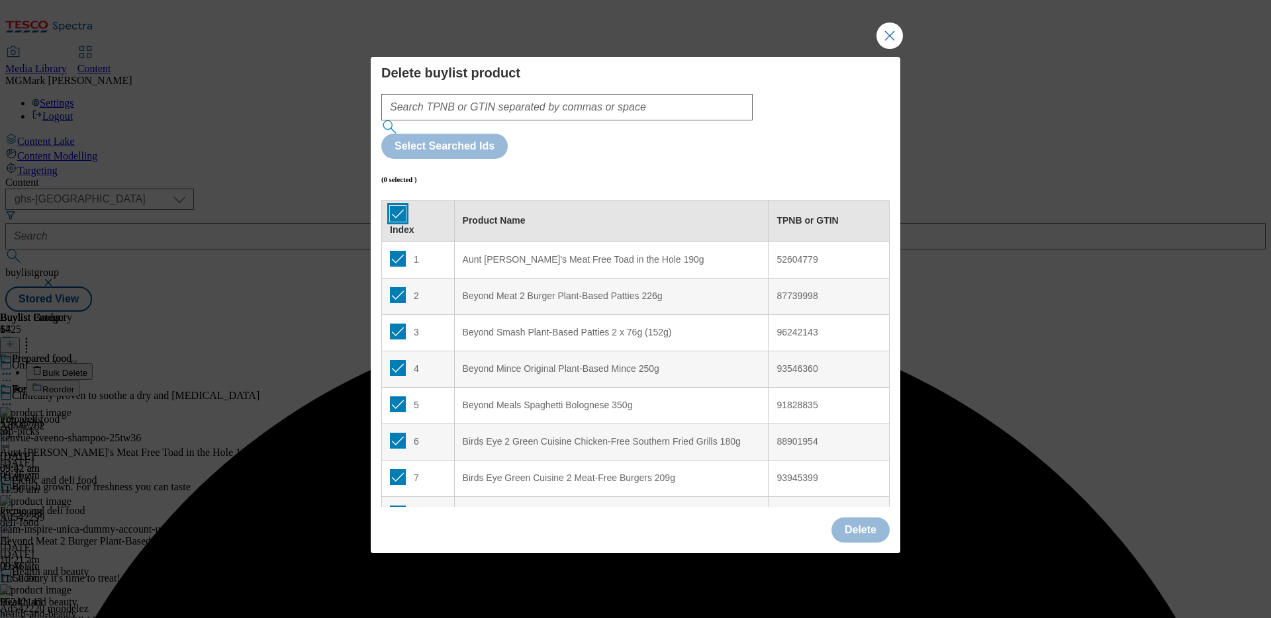
checkbox input "true"
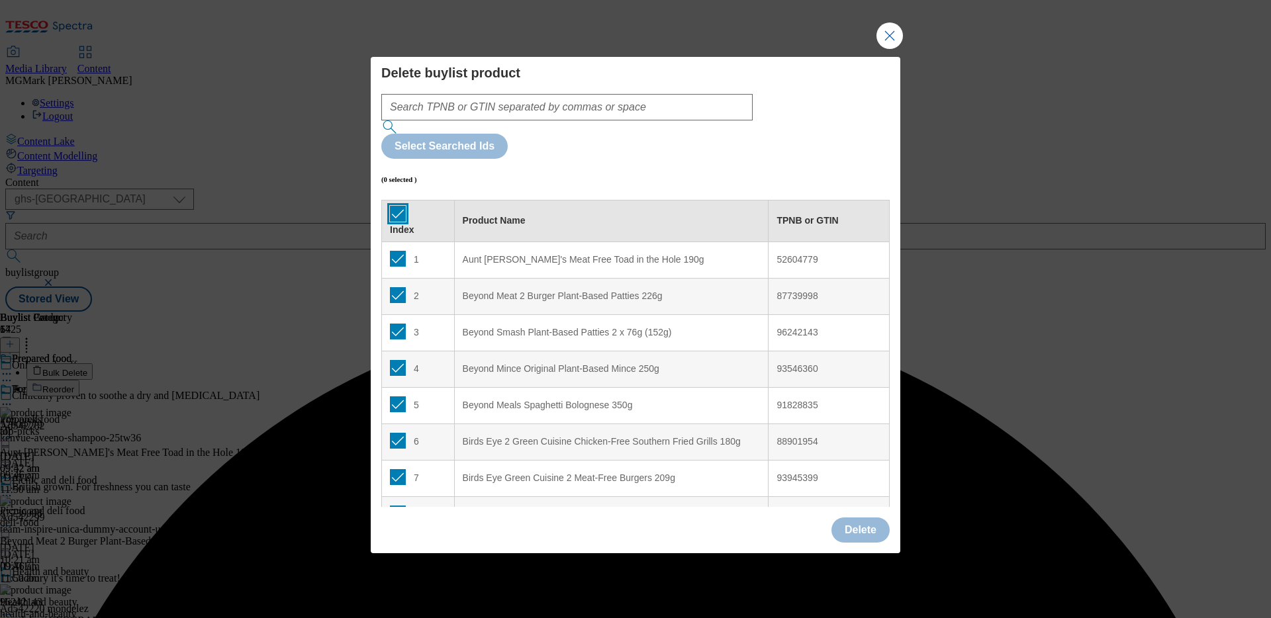
checkbox input "true"
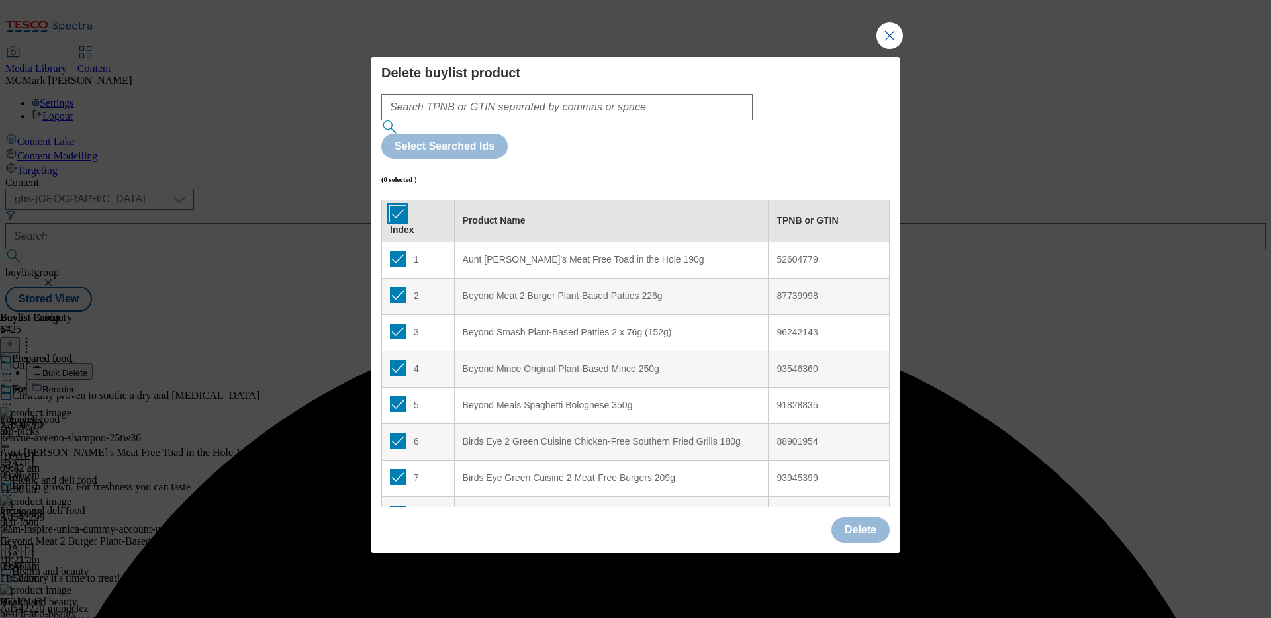
checkbox input "true"
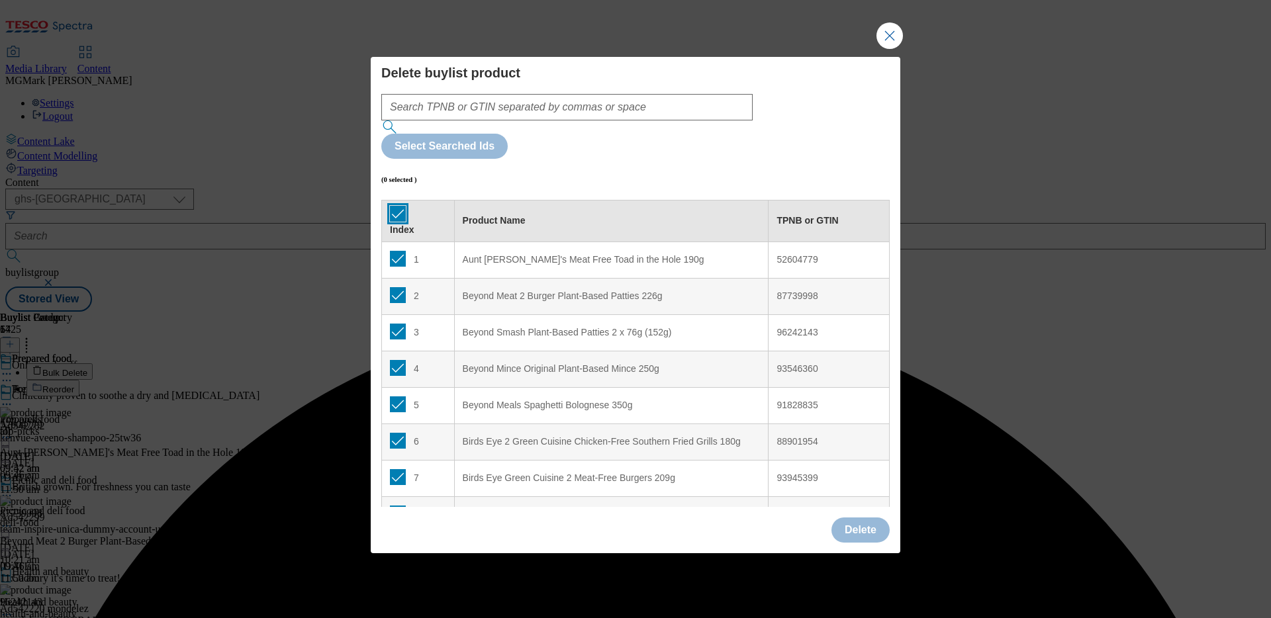
checkbox input "true"
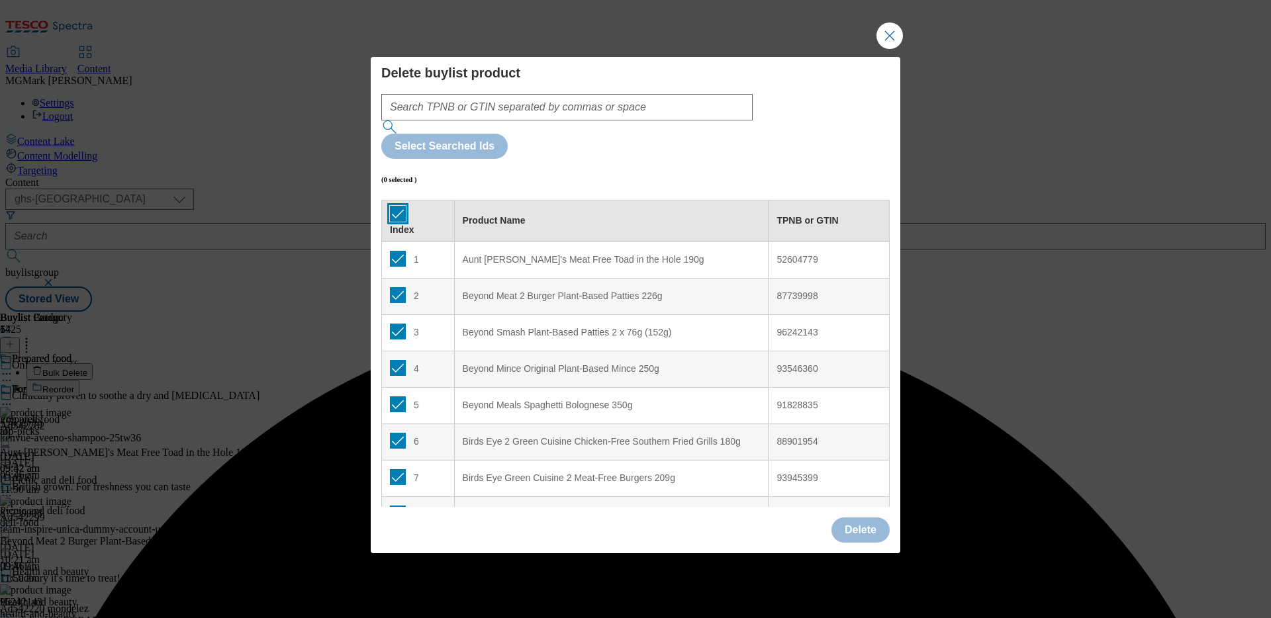
checkbox input "true"
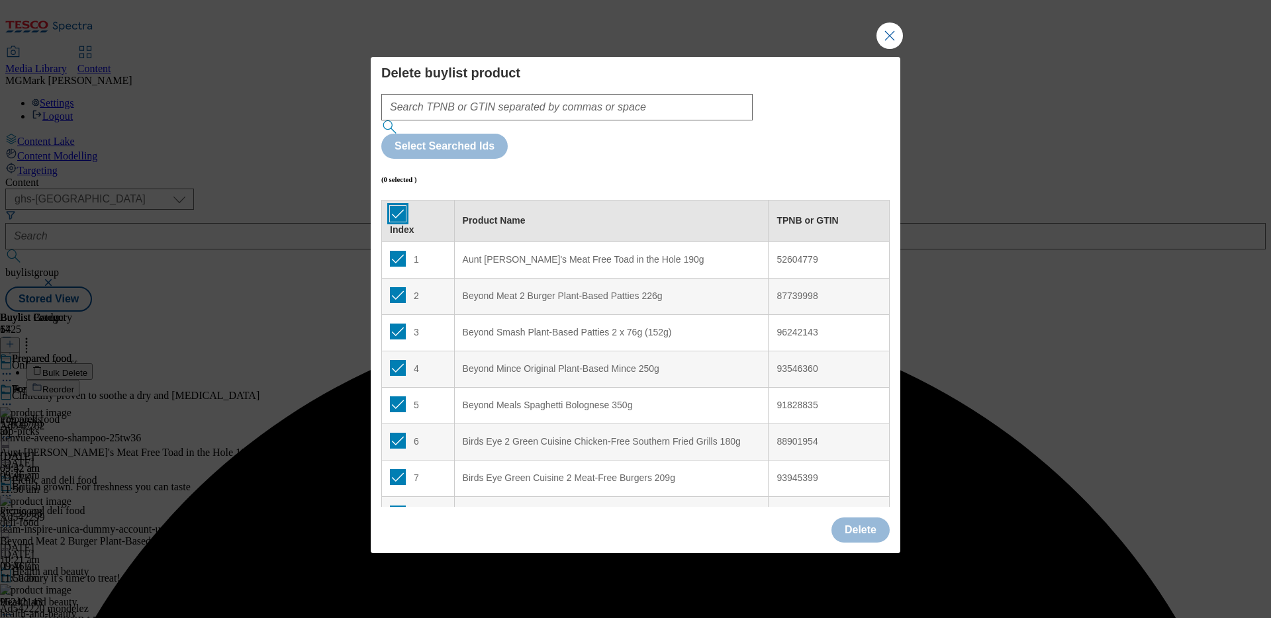
checkbox input "true"
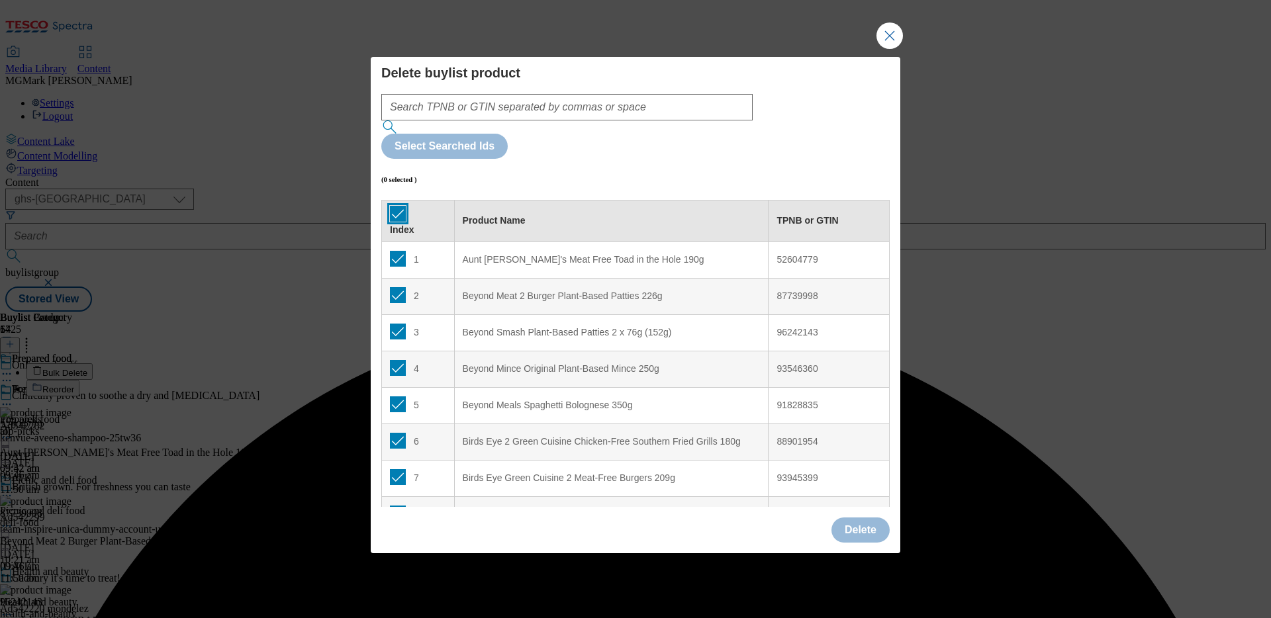
checkbox input "true"
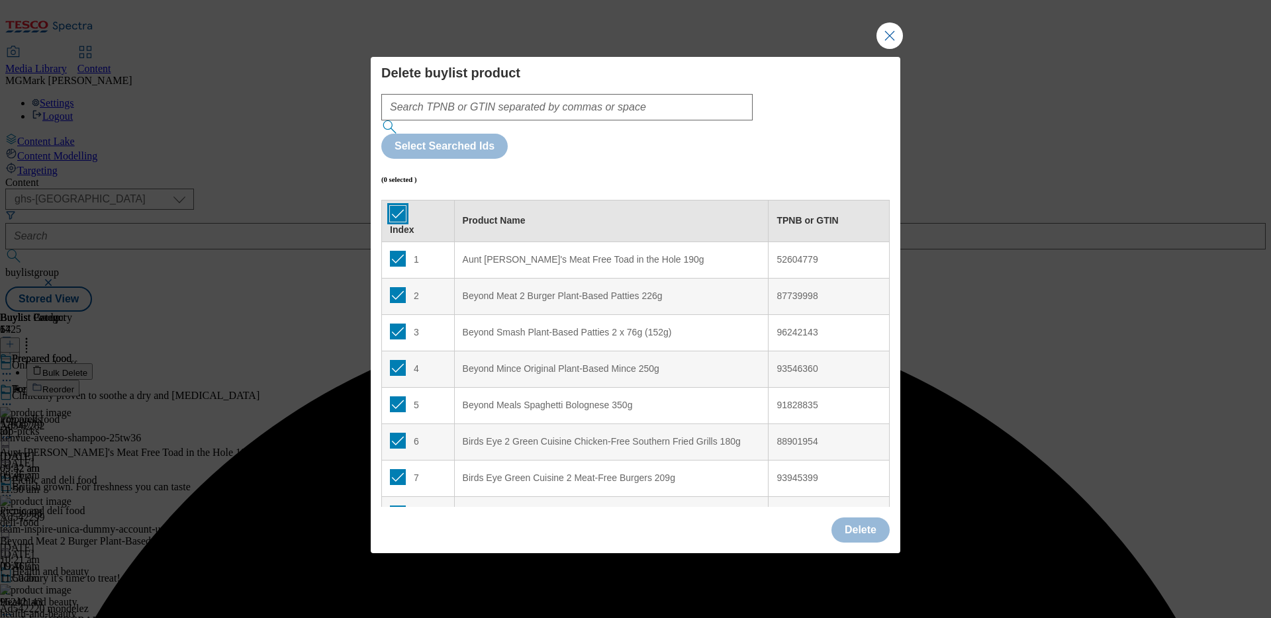
checkbox input "true"
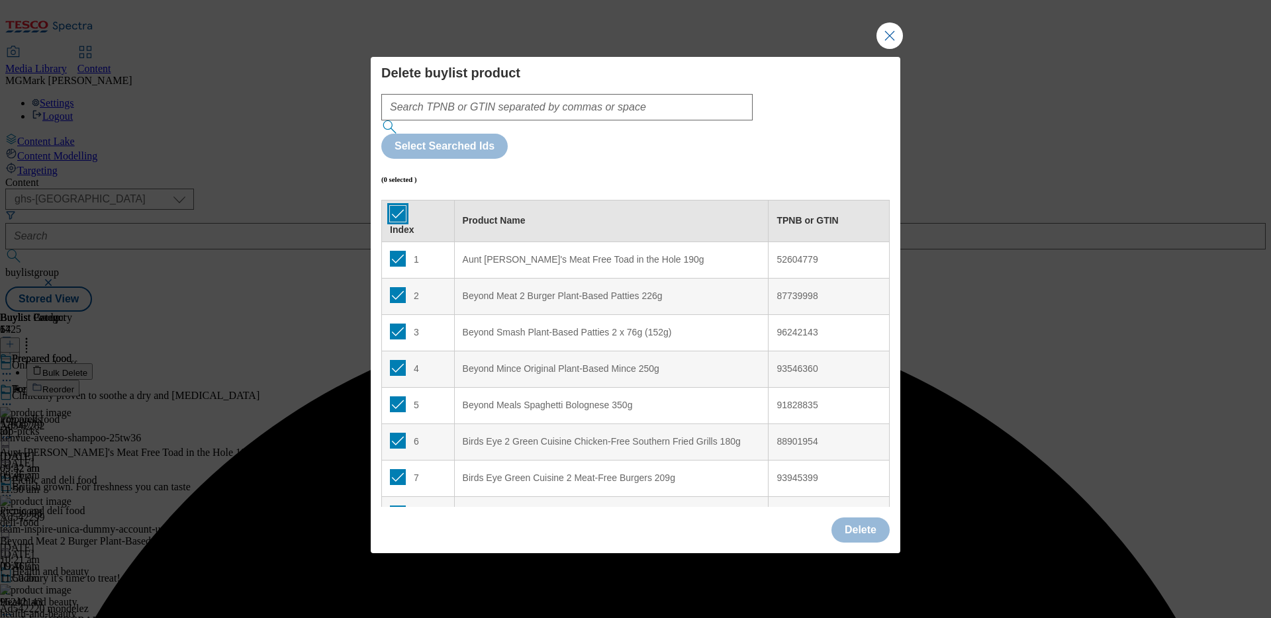
checkbox input "true"
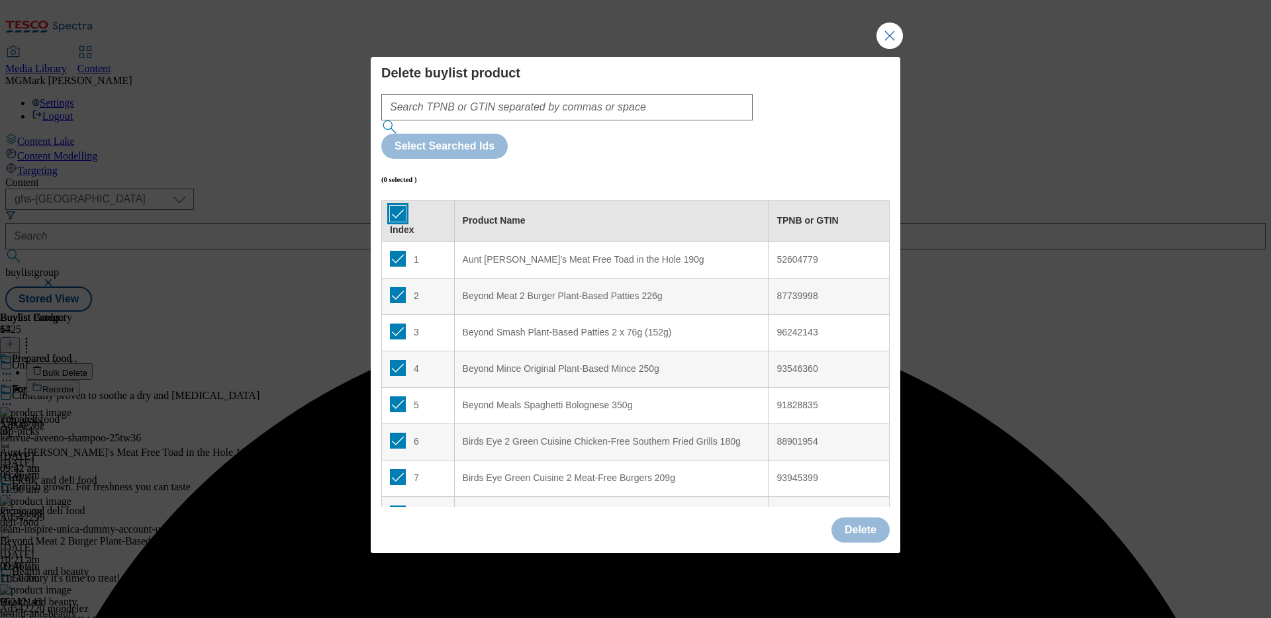
checkbox input "true"
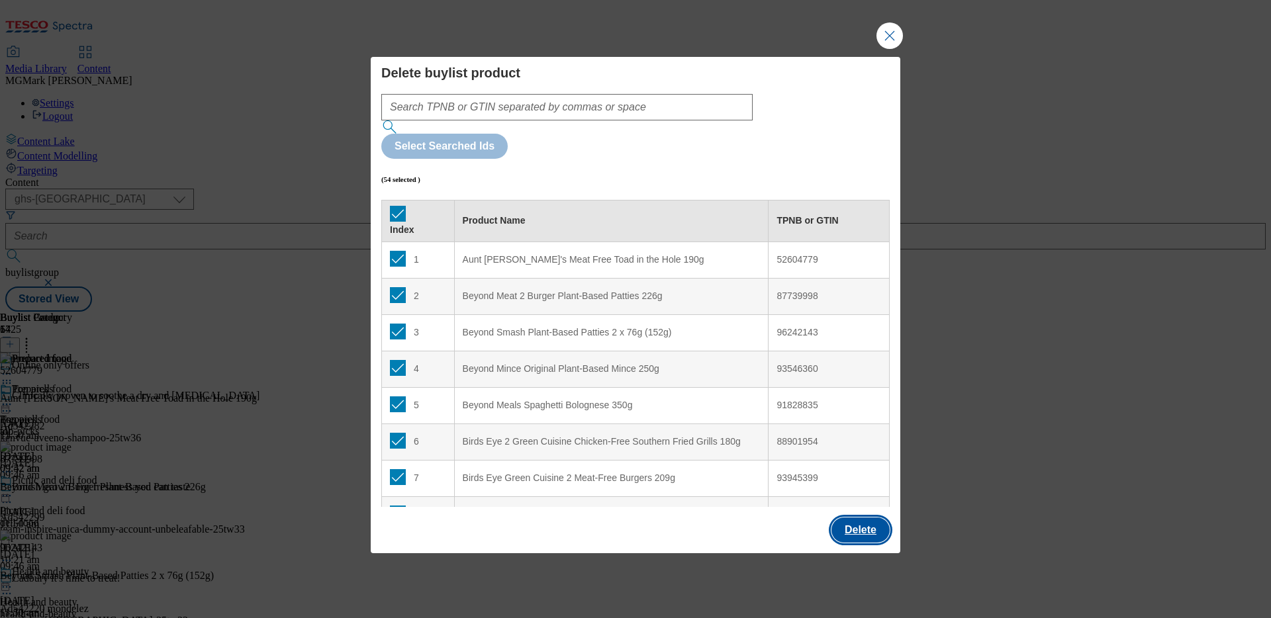
click at [868, 494] on button "Delete" at bounding box center [861, 530] width 58 height 25
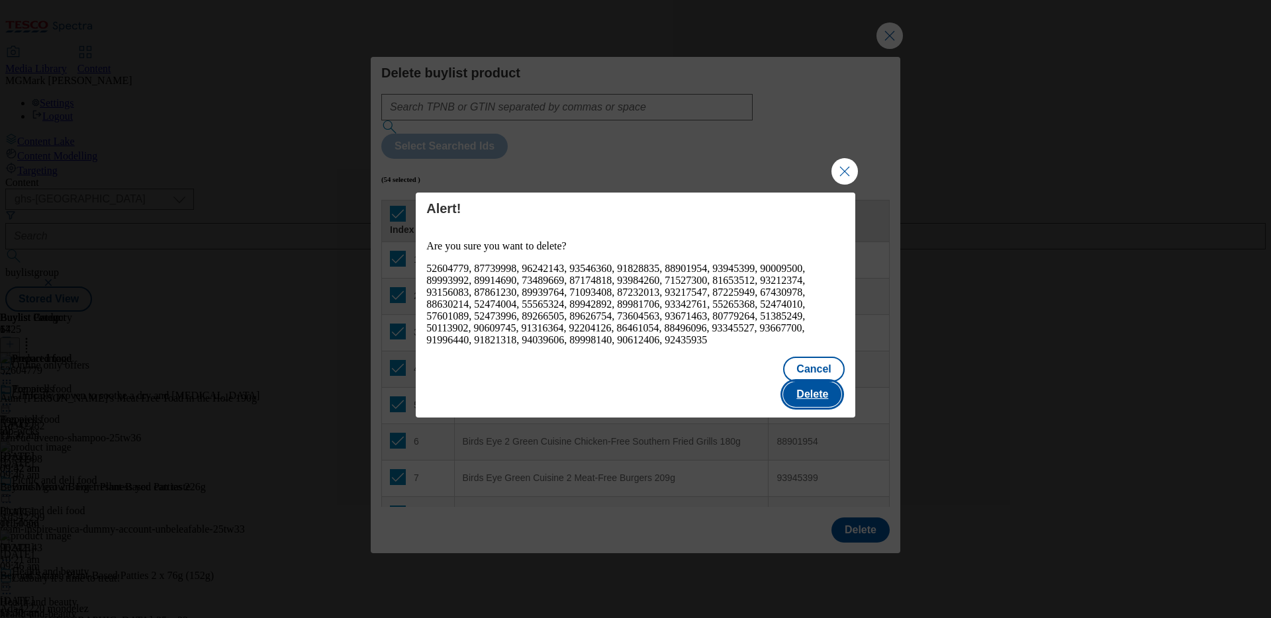
click at [812, 382] on button "Delete" at bounding box center [812, 394] width 58 height 25
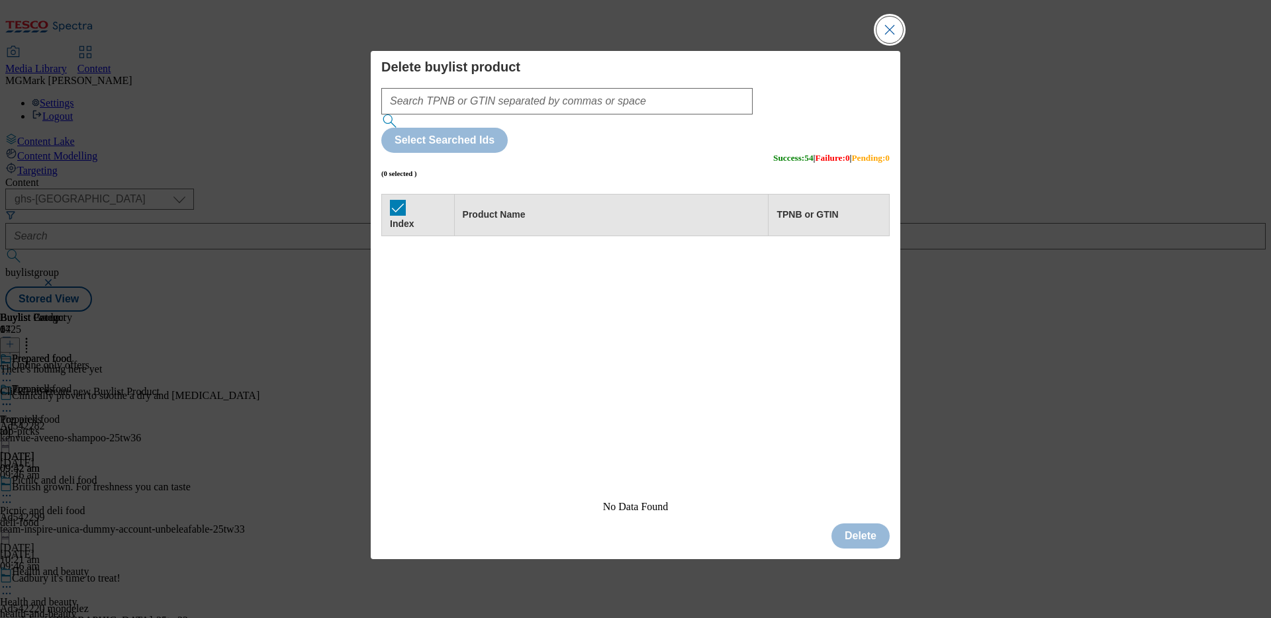
click at [894, 43] on button "Close Modal" at bounding box center [890, 30] width 26 height 26
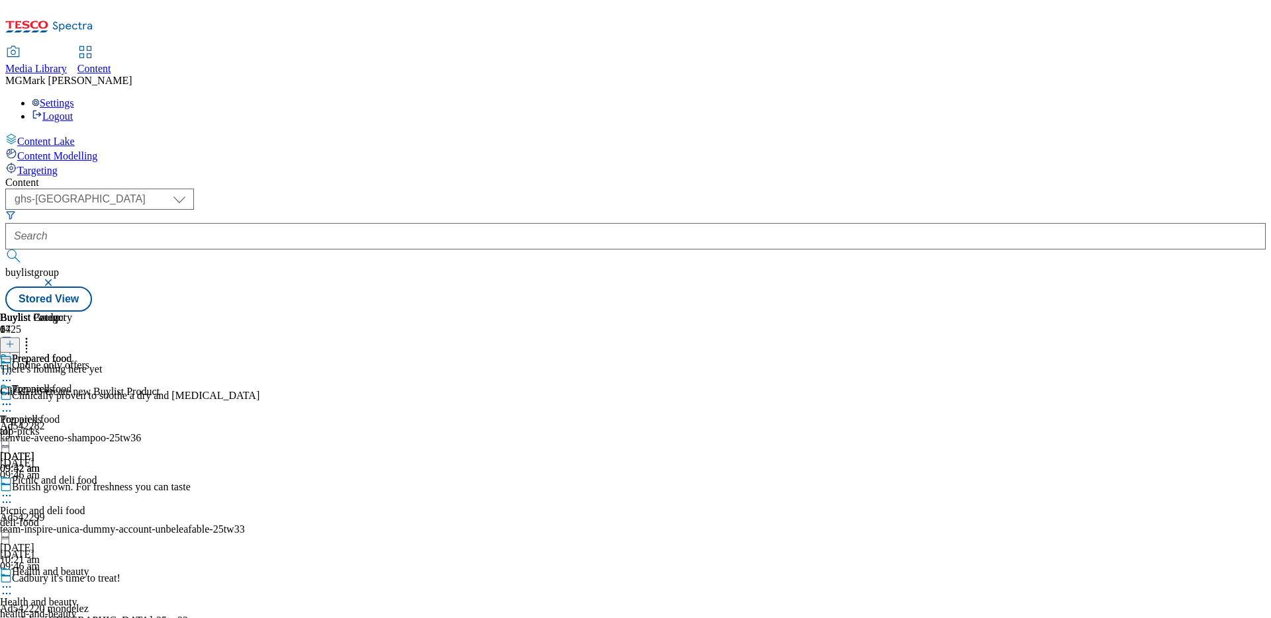
click at [20, 338] on button at bounding box center [10, 345] width 20 height 15
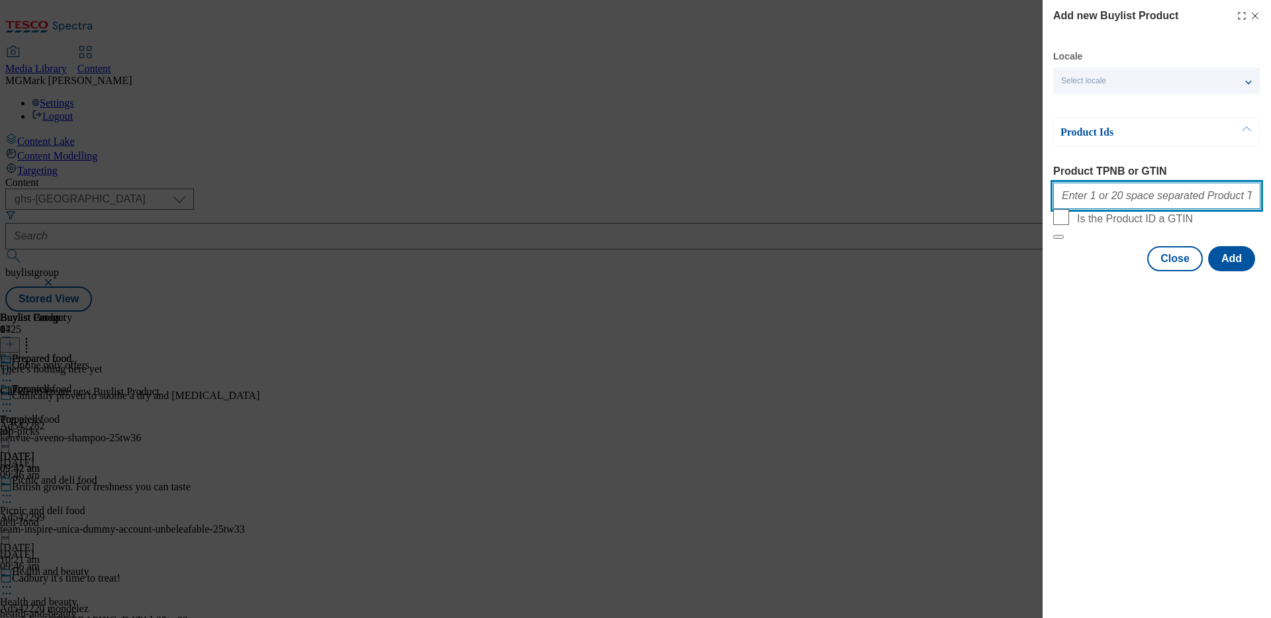
click at [1001, 209] on input "Product TPNB or GTIN" at bounding box center [1156, 196] width 207 height 26
paste input "51859790 64074183 64074160 57694219 57694248 76111104 50337447 96246179 9238277…"
type input "51859790 64074183 64074160 57694219 57694248 76111104 50337447 96246179 9238277…"
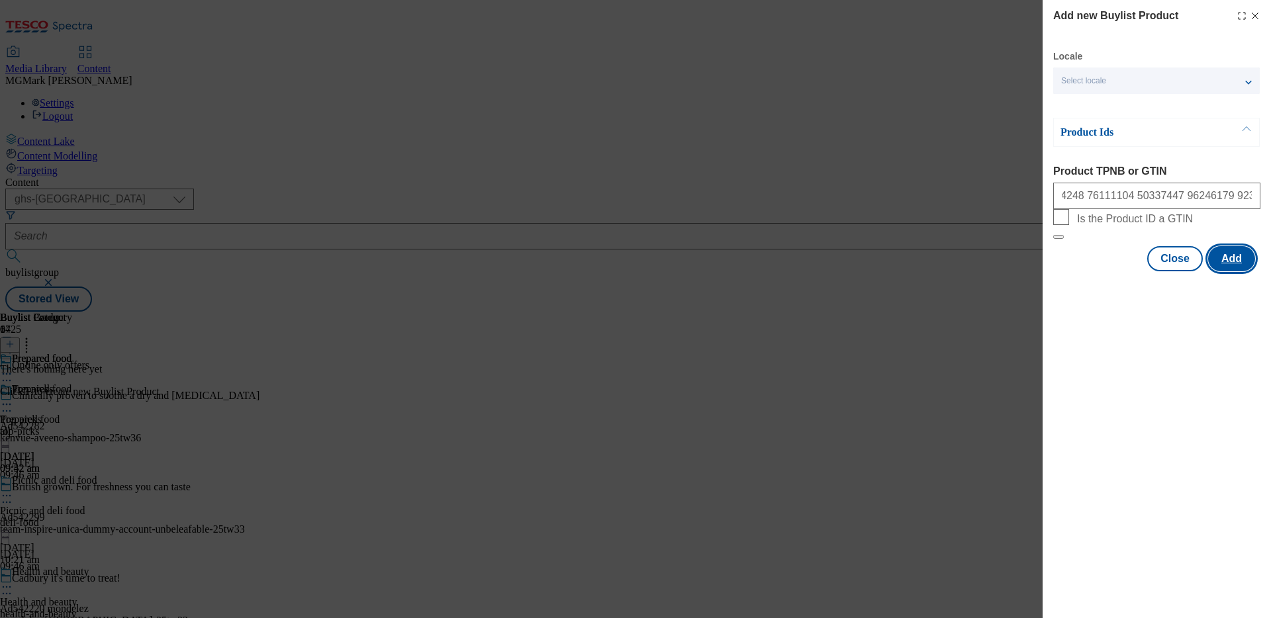
scroll to position [0, 0]
click at [1001, 271] on button "Add" at bounding box center [1231, 258] width 47 height 25
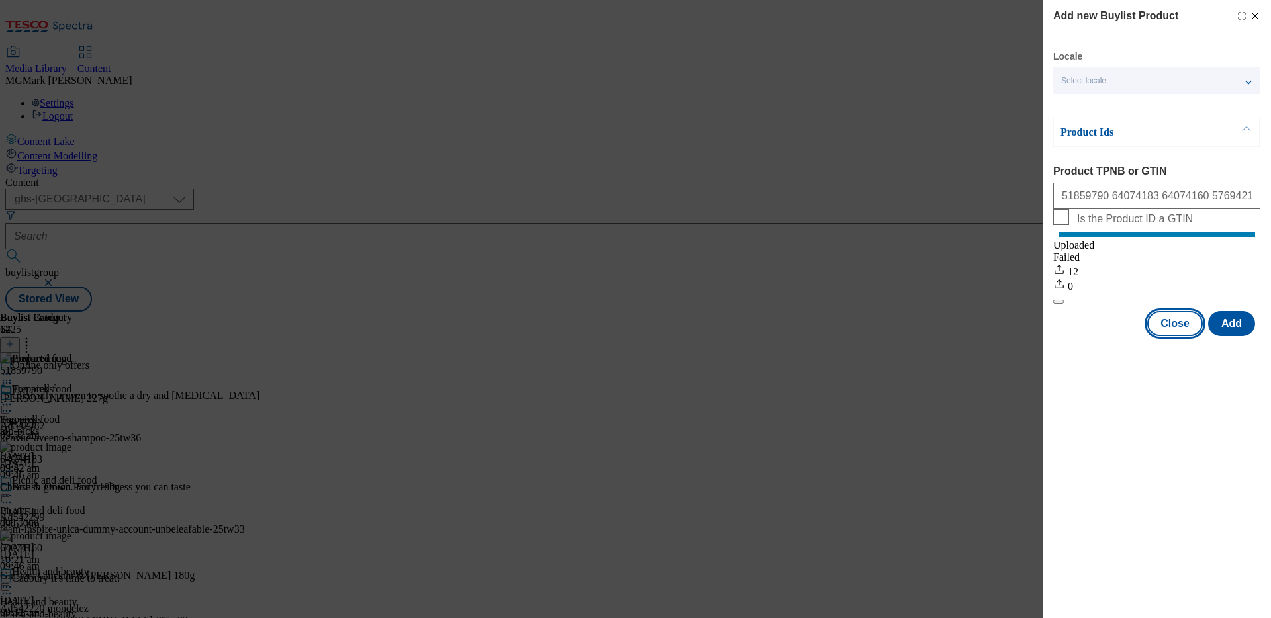
click at [1001, 336] on button "Close" at bounding box center [1176, 323] width 56 height 25
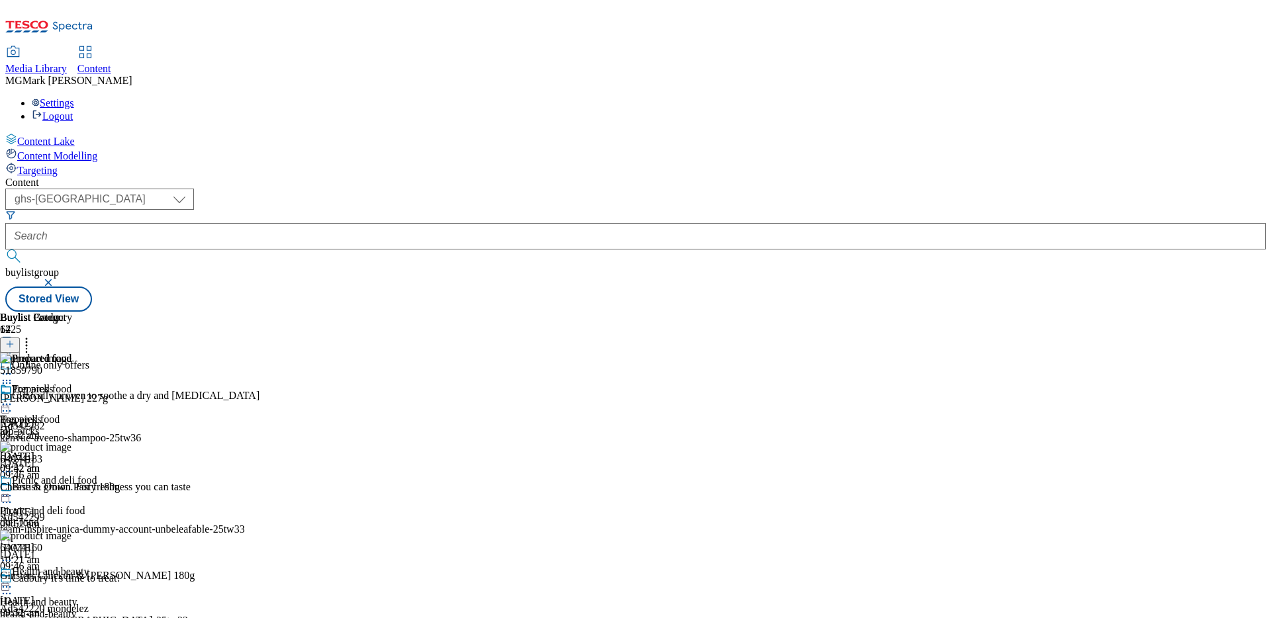
click at [97, 475] on div "Picnic and deli food Picnic and deli food deli-food [DATE] 10:21 am" at bounding box center [48, 520] width 97 height 91
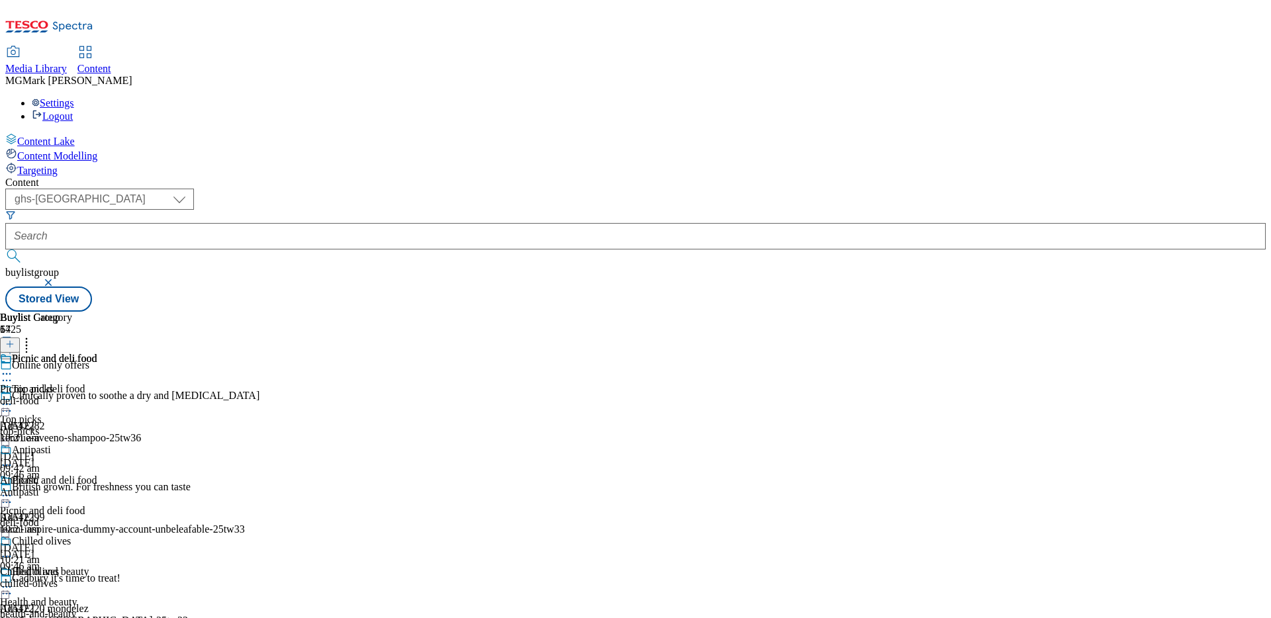
click at [97, 426] on div "top-picks" at bounding box center [48, 432] width 97 height 12
